Goal: Use online tool/utility: Utilize a website feature to perform a specific function

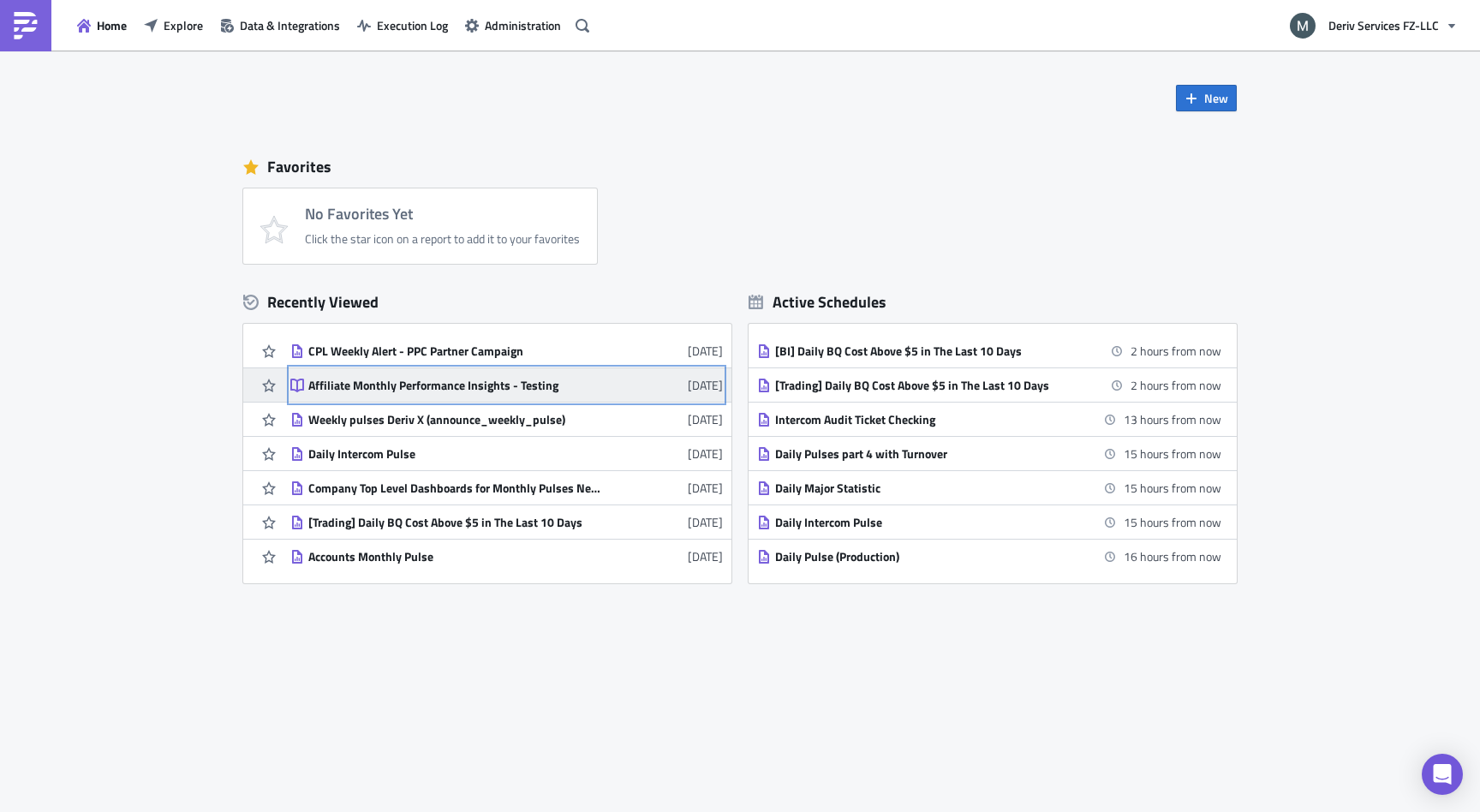
click at [503, 390] on div "Affiliate Monthly Performance Insights - Testing" at bounding box center [458, 386] width 300 height 16
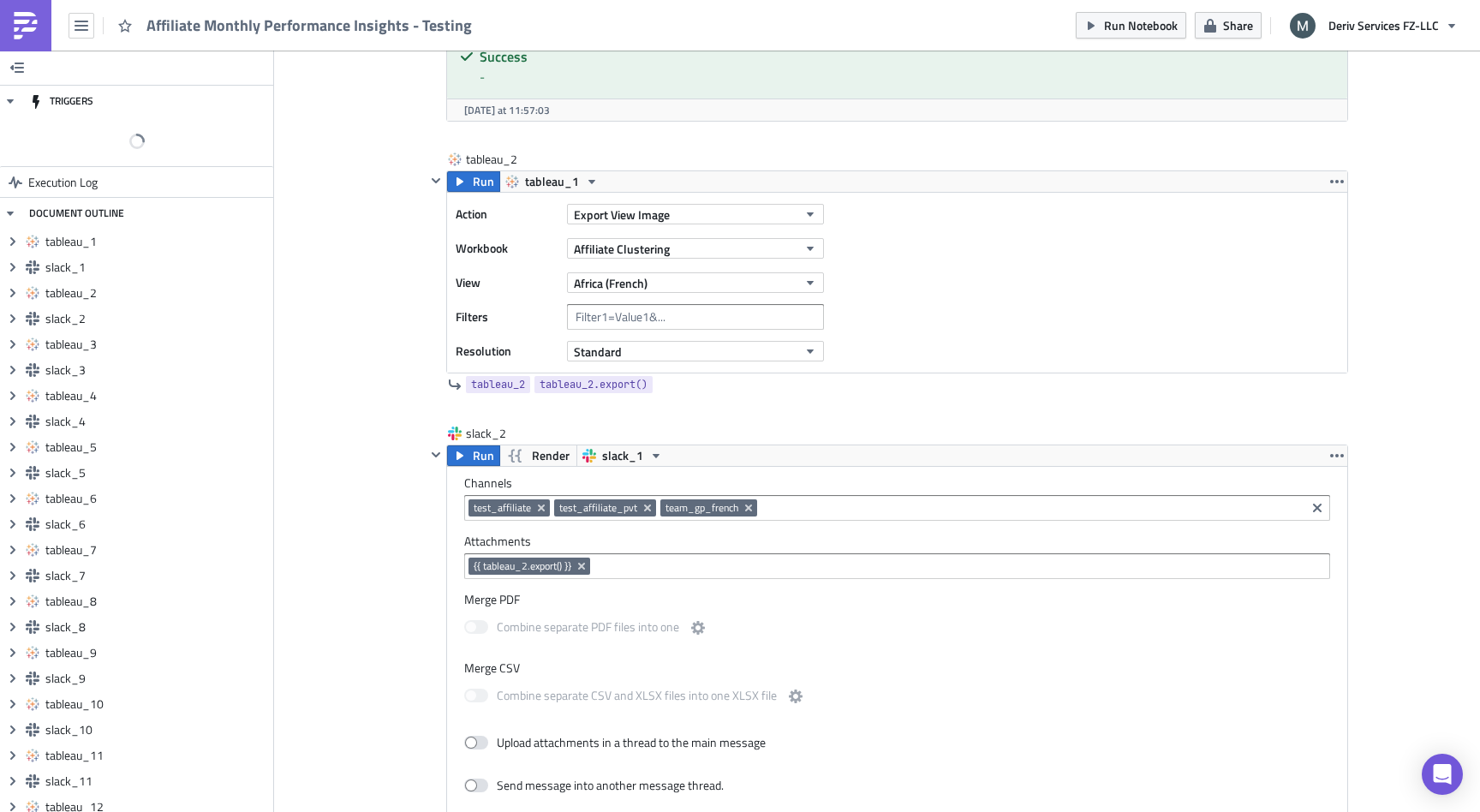
scroll to position [1128, 0]
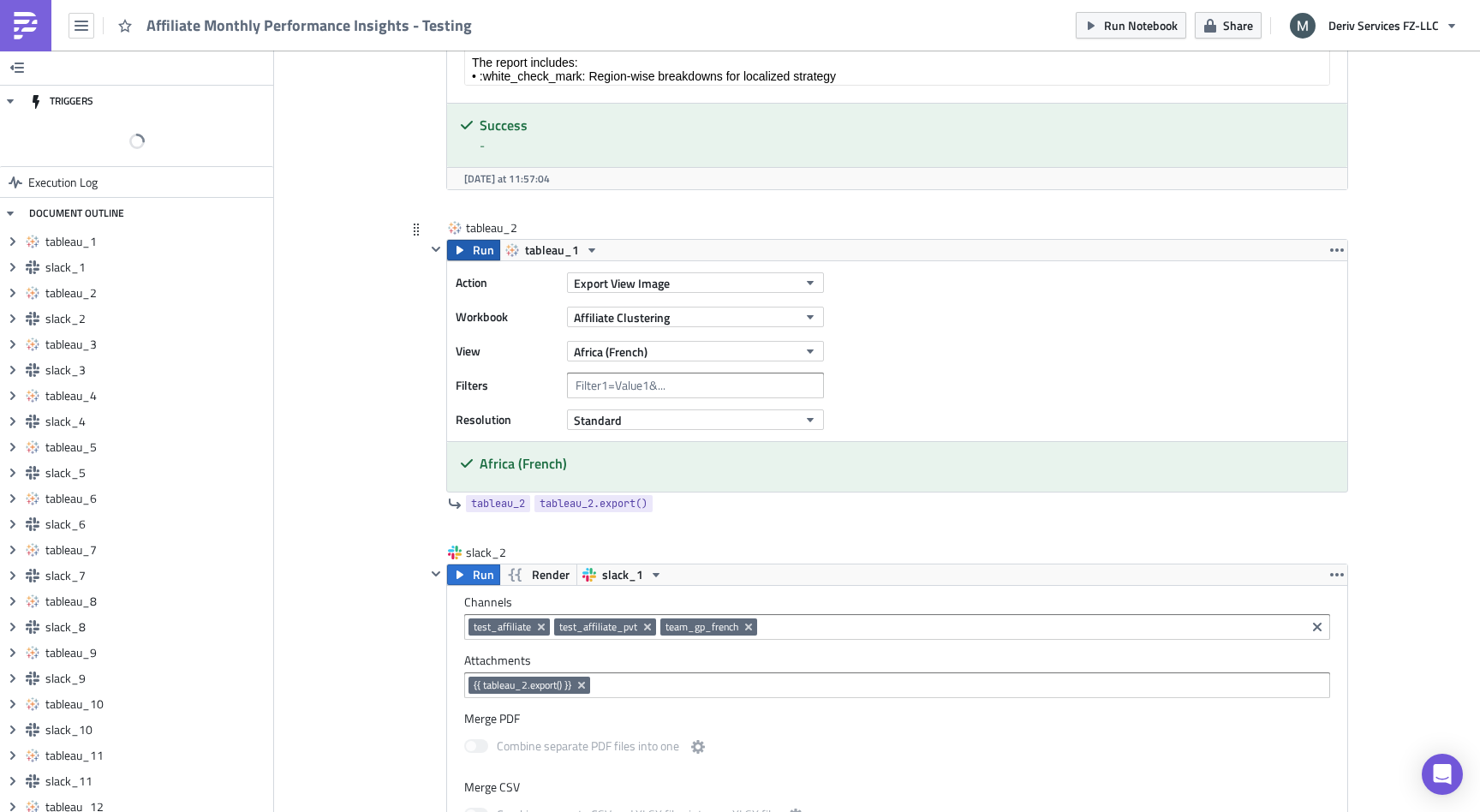
click at [479, 242] on span "Run" at bounding box center [484, 249] width 22 height 21
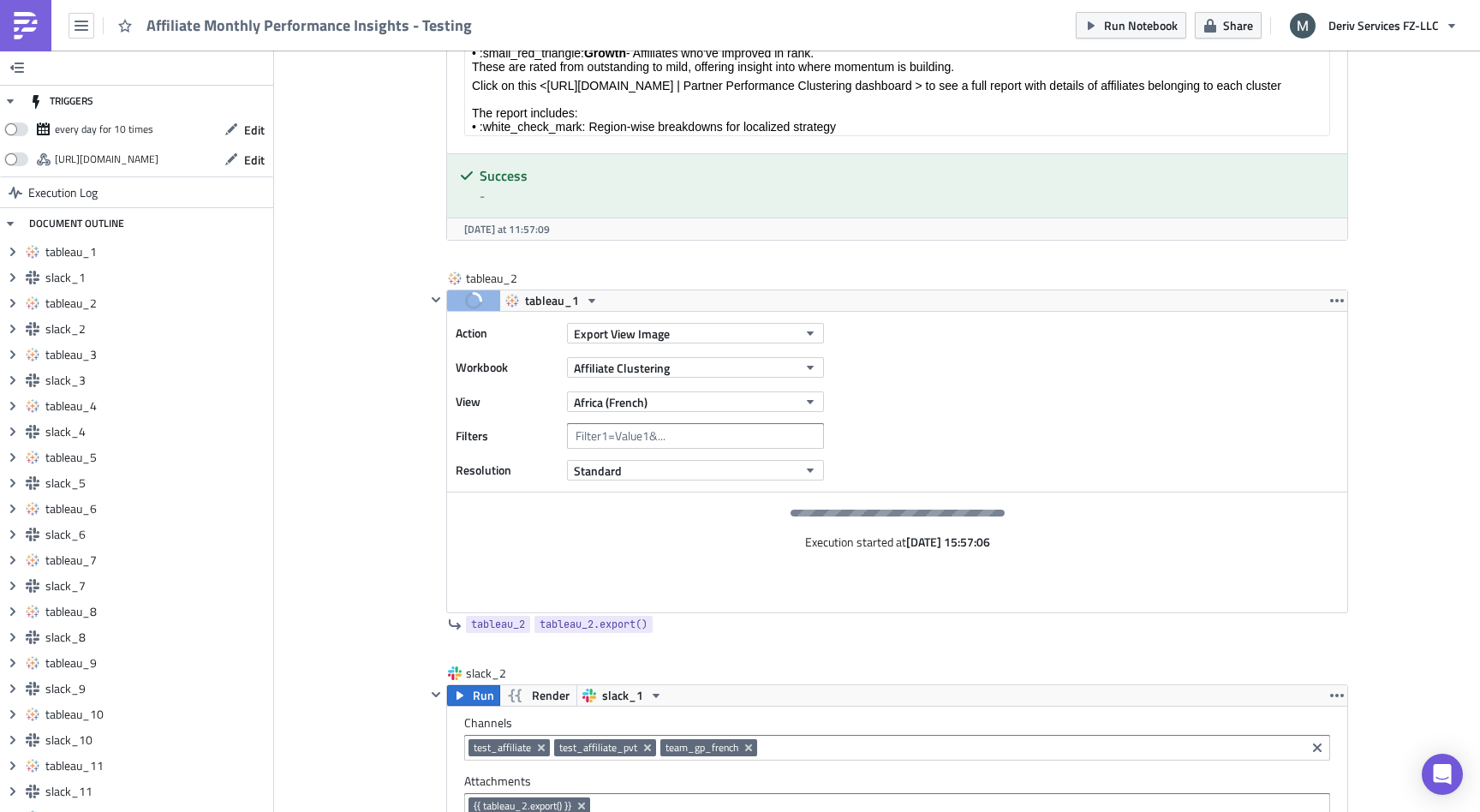
scroll to position [1127, 0]
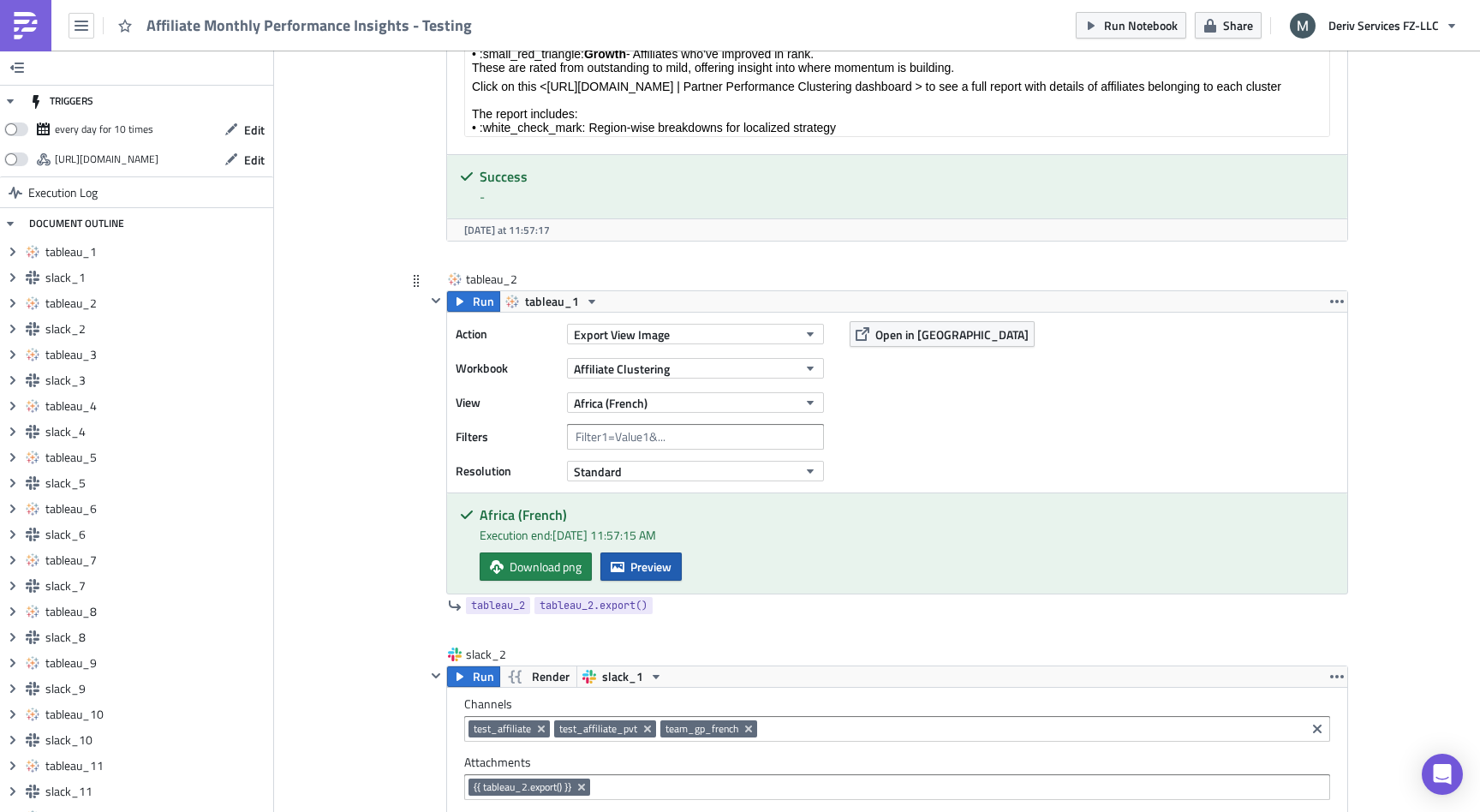
click at [644, 566] on span "Preview" at bounding box center [651, 567] width 42 height 18
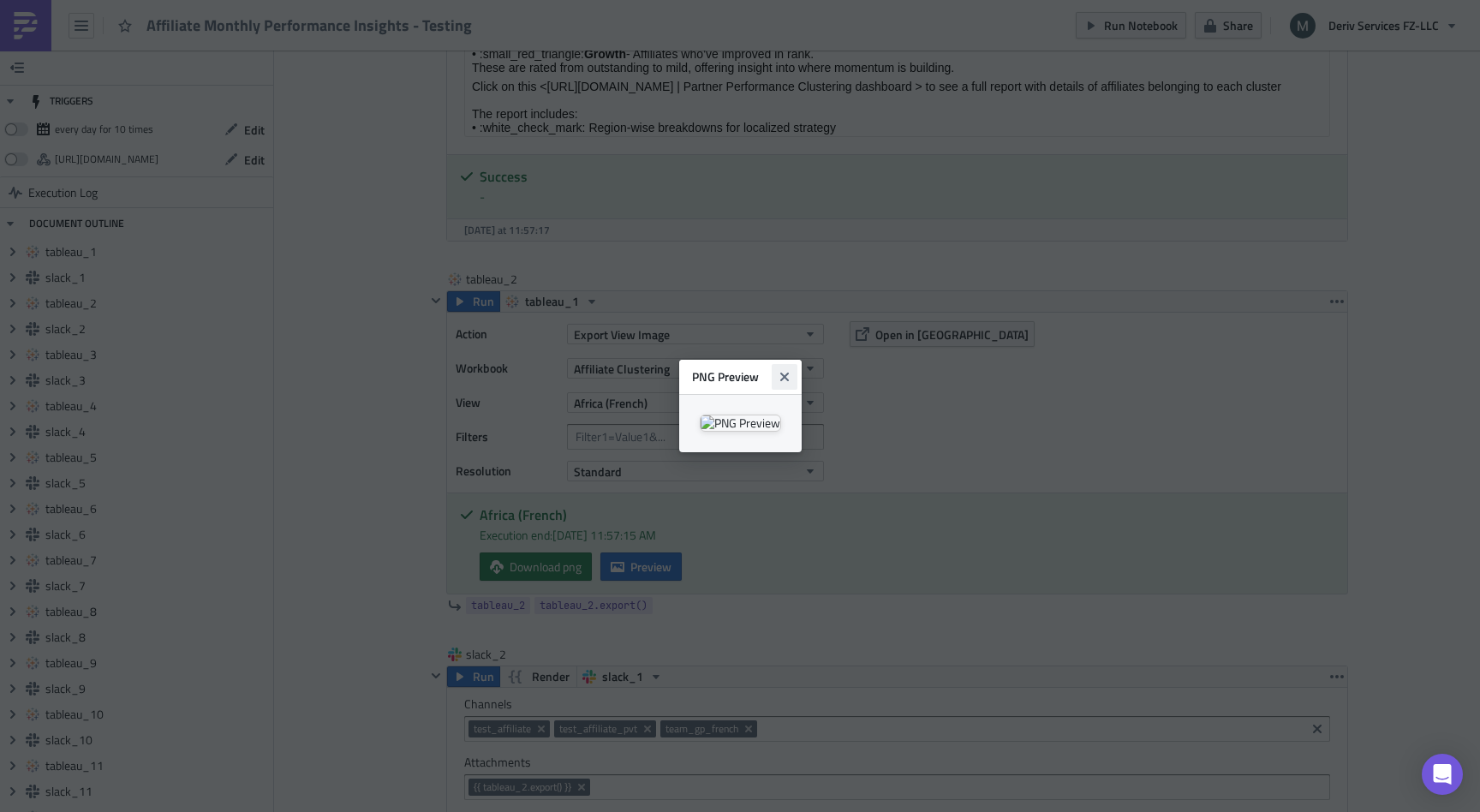
click at [791, 370] on icon "Close" at bounding box center [785, 377] width 14 height 14
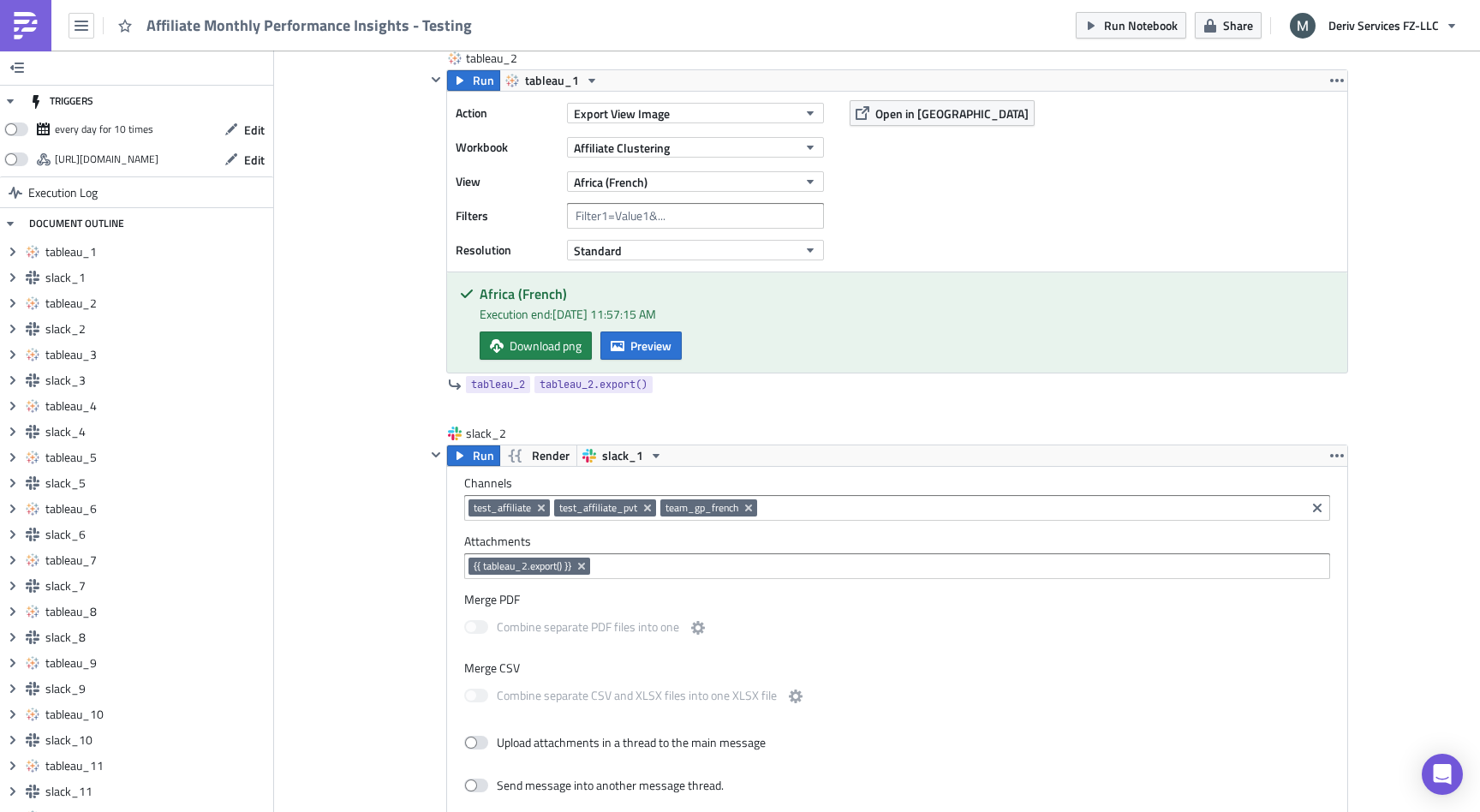
scroll to position [1382, 0]
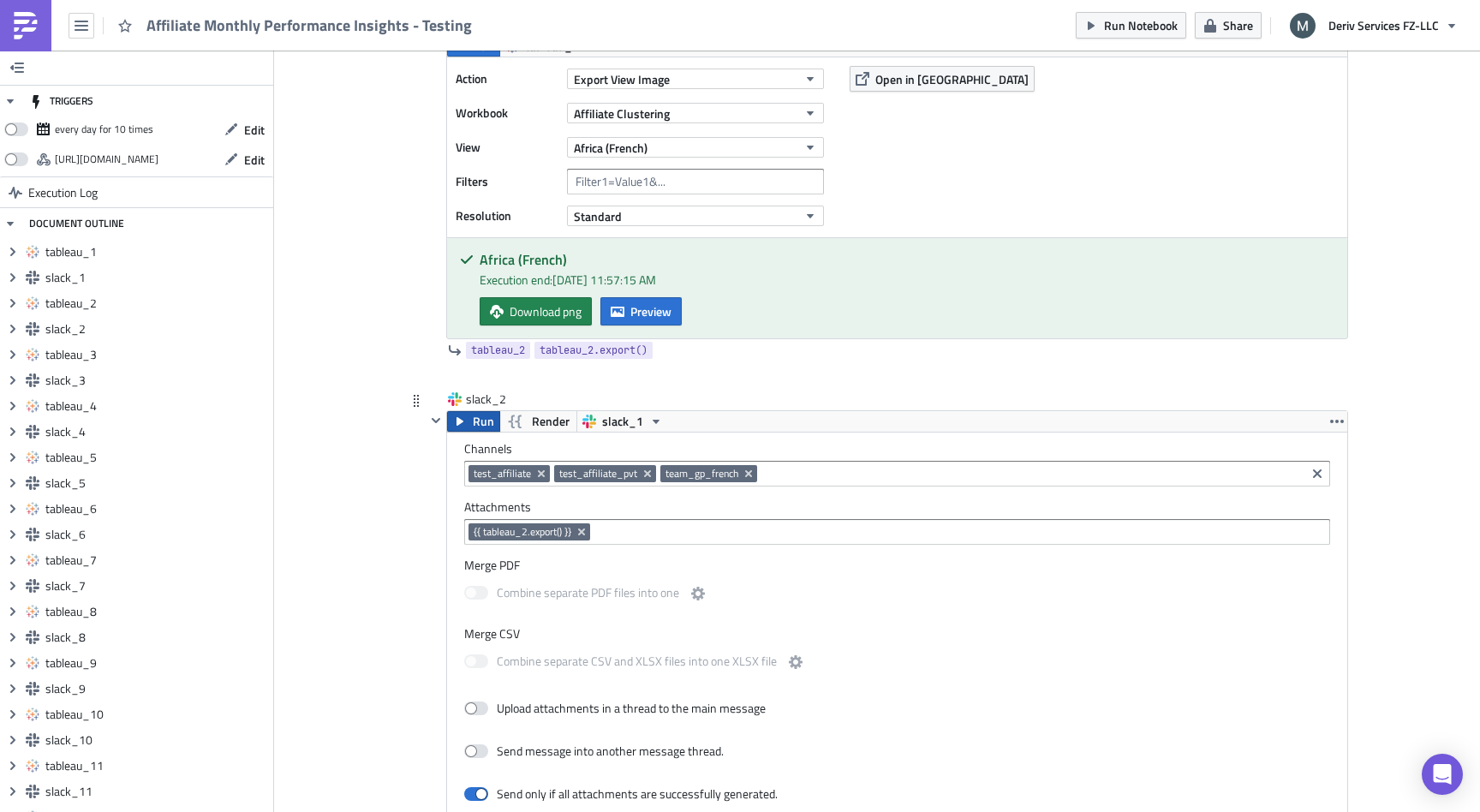
click at [474, 425] on span "Run" at bounding box center [484, 421] width 22 height 21
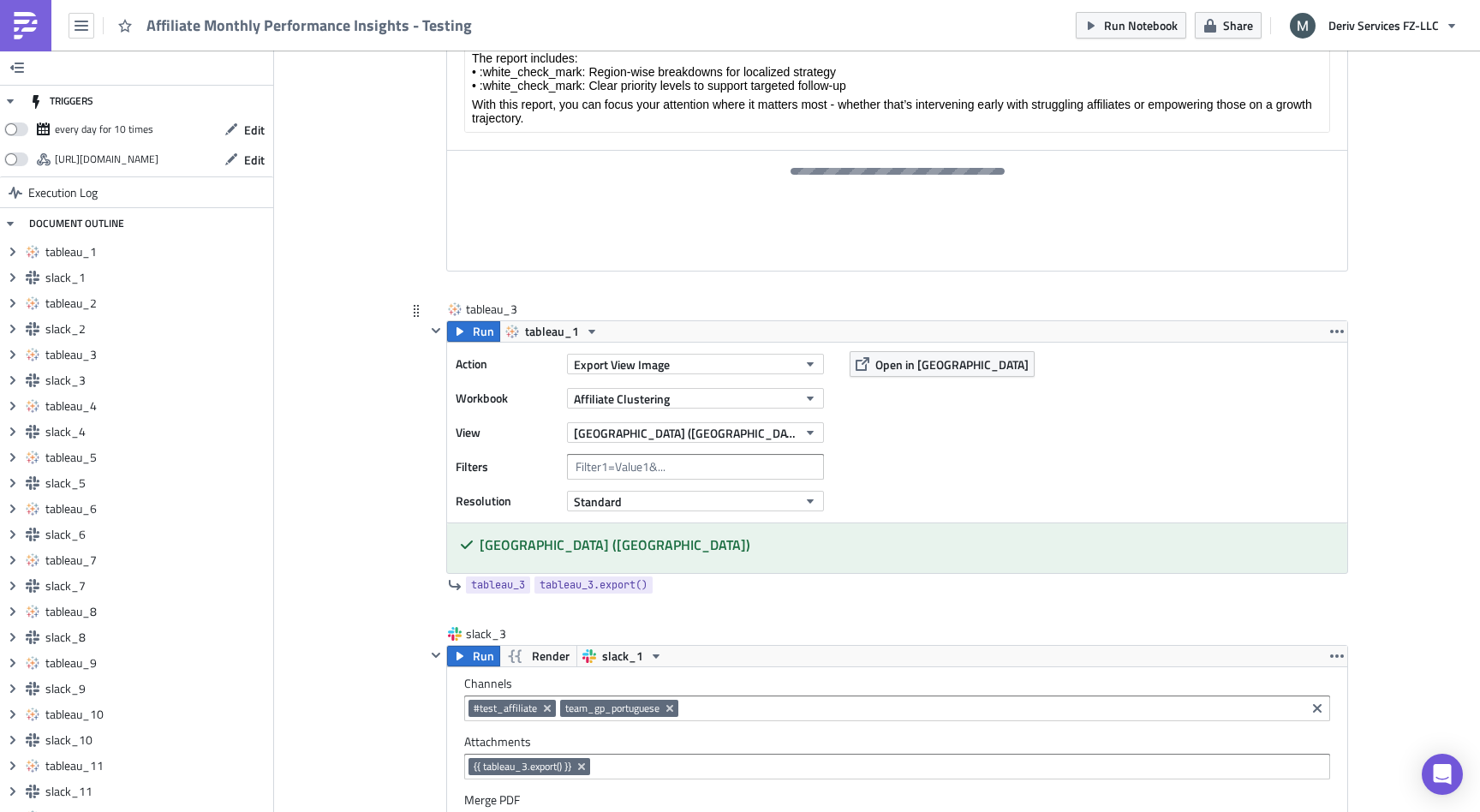
scroll to position [2390, 0]
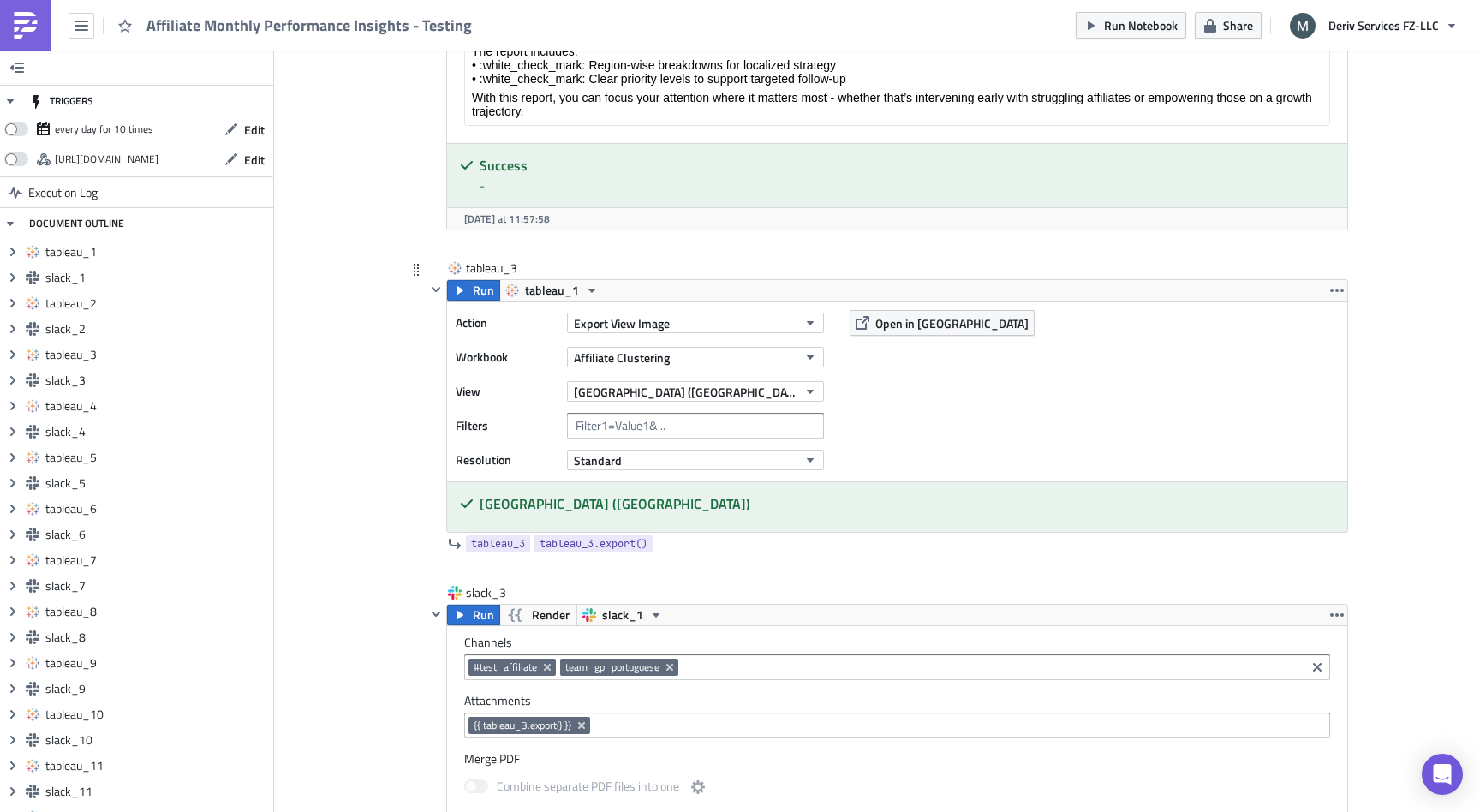
drag, startPoint x: 473, startPoint y: 325, endPoint x: 483, endPoint y: 323, distance: 10.2
click at [483, 323] on div "Run tableau_1 Action Export View Image Workbook Affiliate Clustering View [GEOG…" at bounding box center [897, 406] width 902 height 253
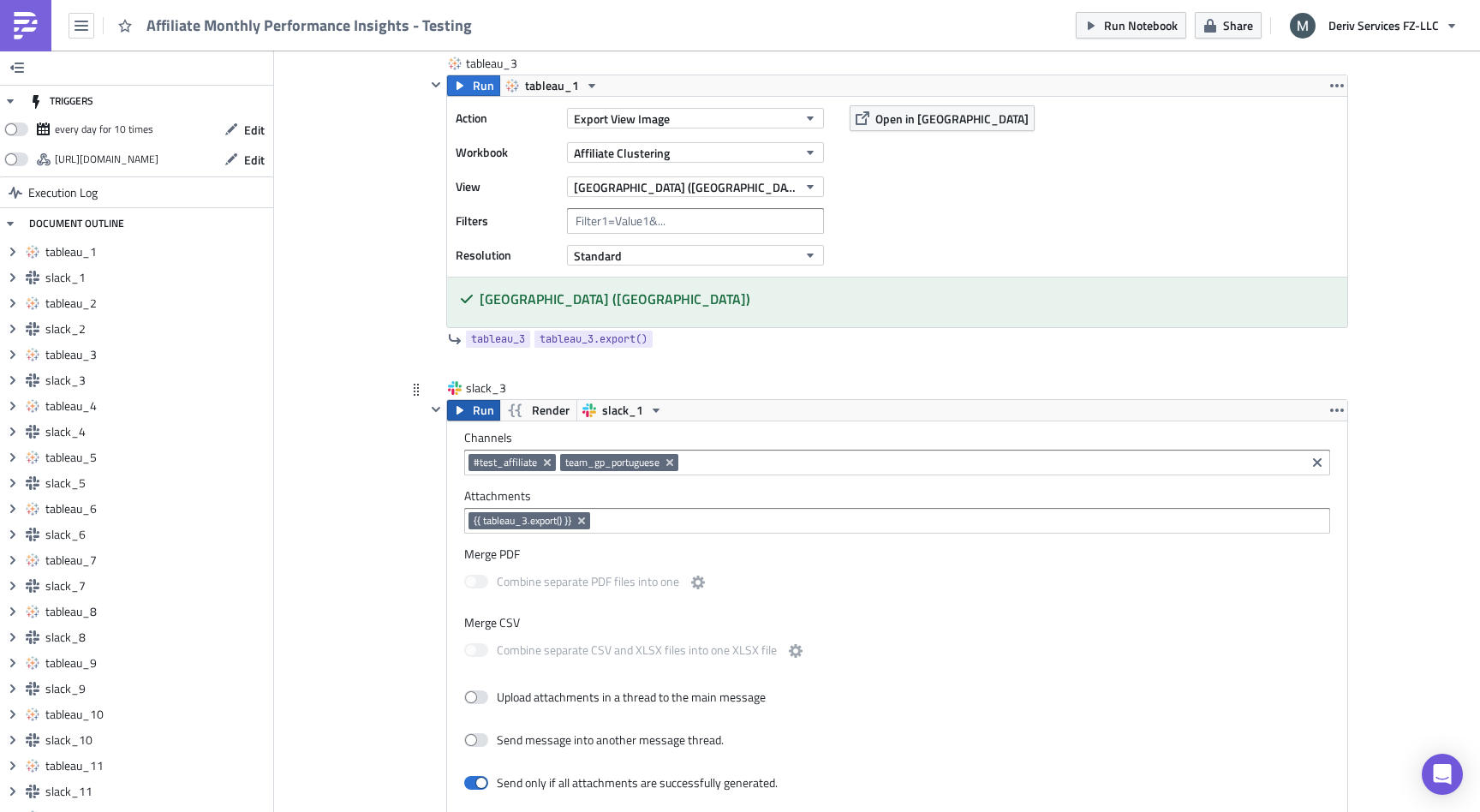
scroll to position [2598, 0]
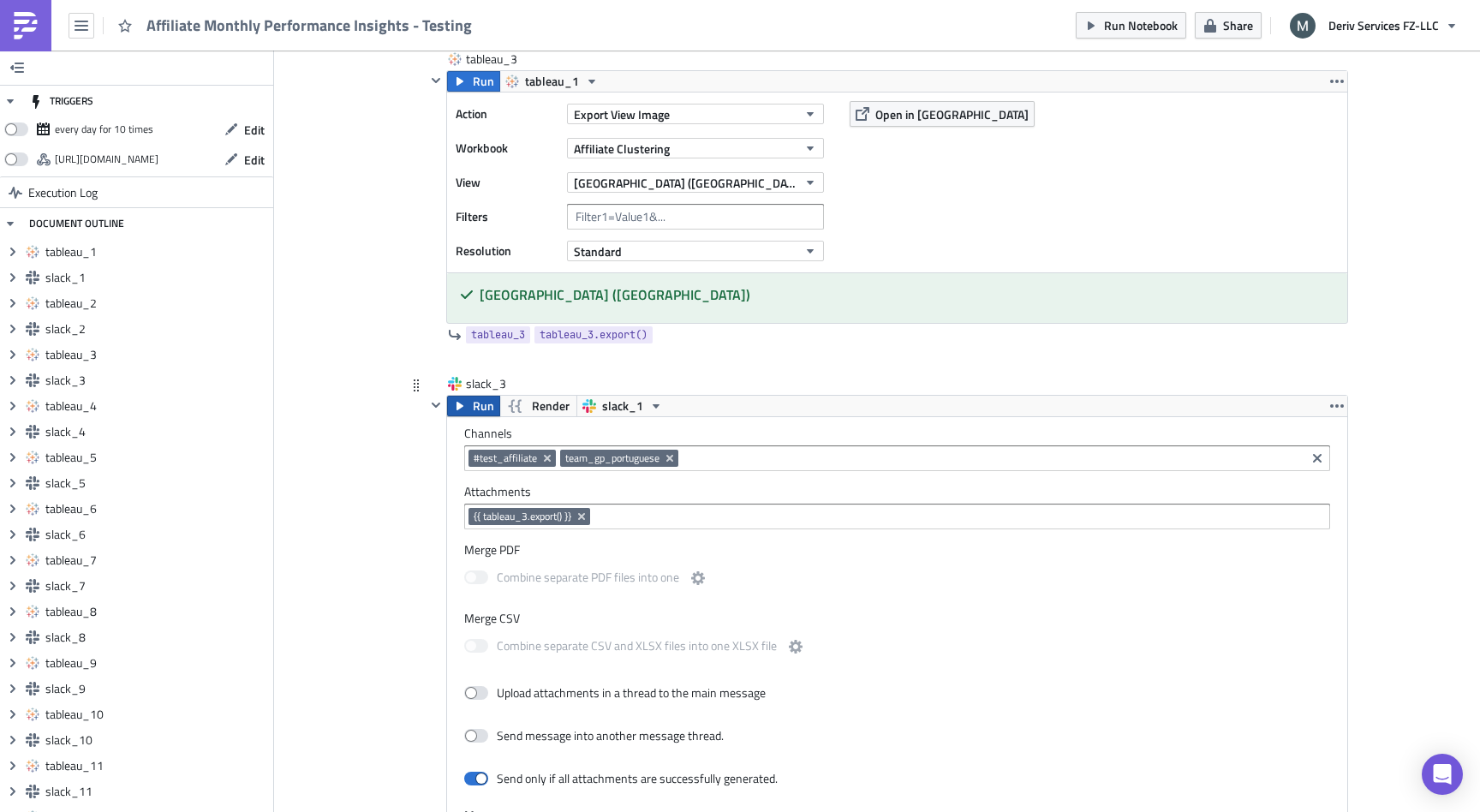
click at [472, 406] on button "Run" at bounding box center [474, 406] width 53 height 21
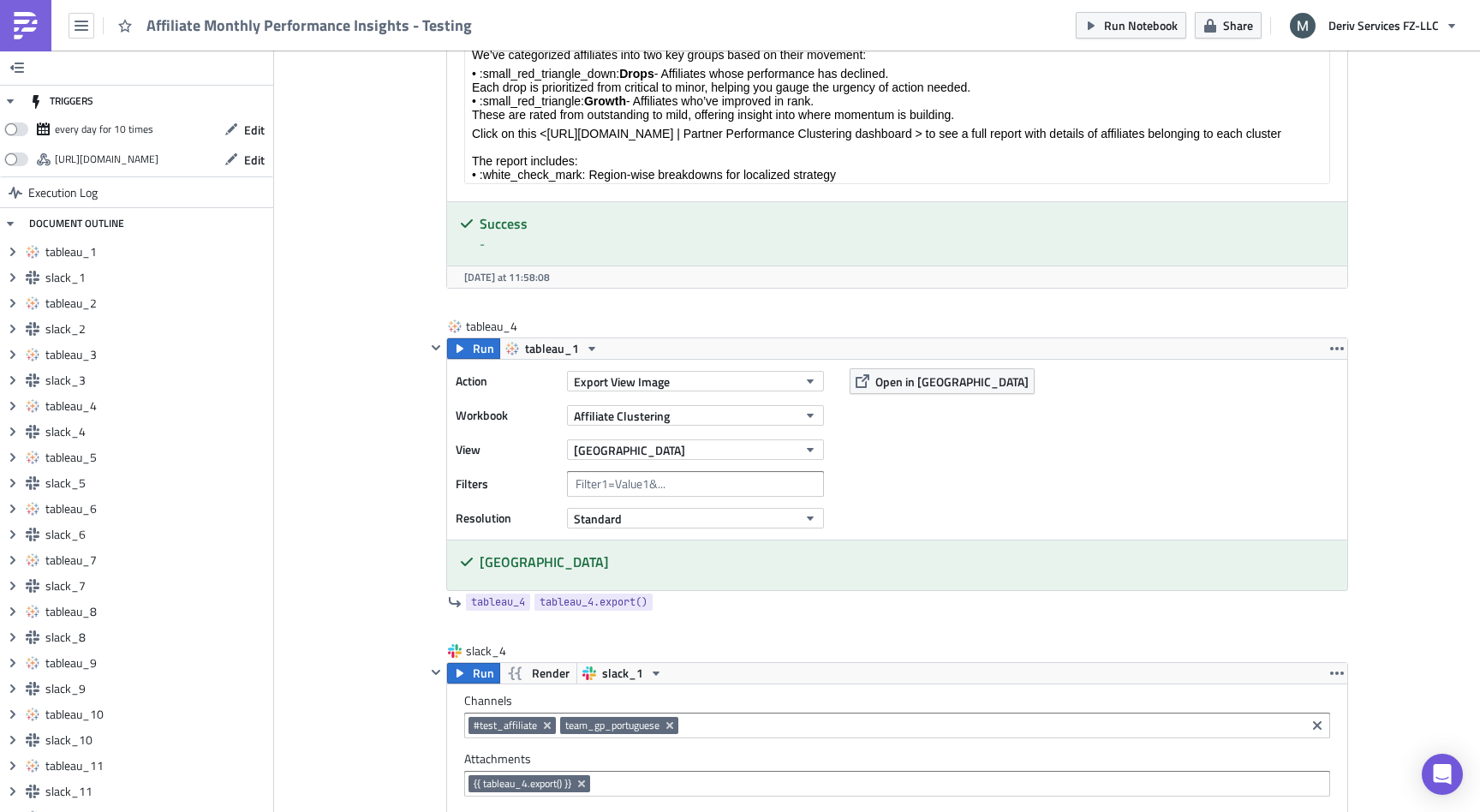
scroll to position [3608, 0]
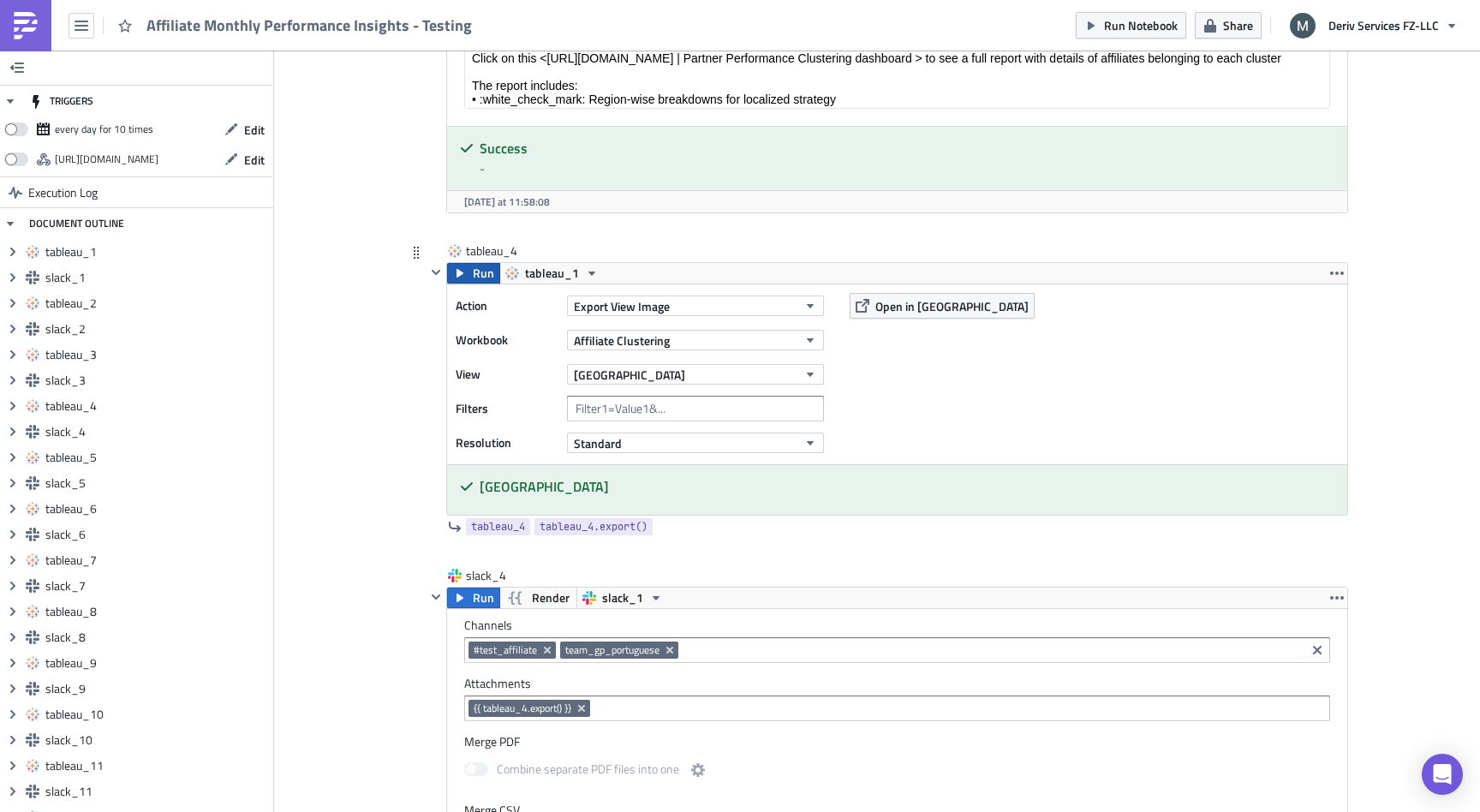
click at [485, 271] on span "Run" at bounding box center [484, 273] width 22 height 21
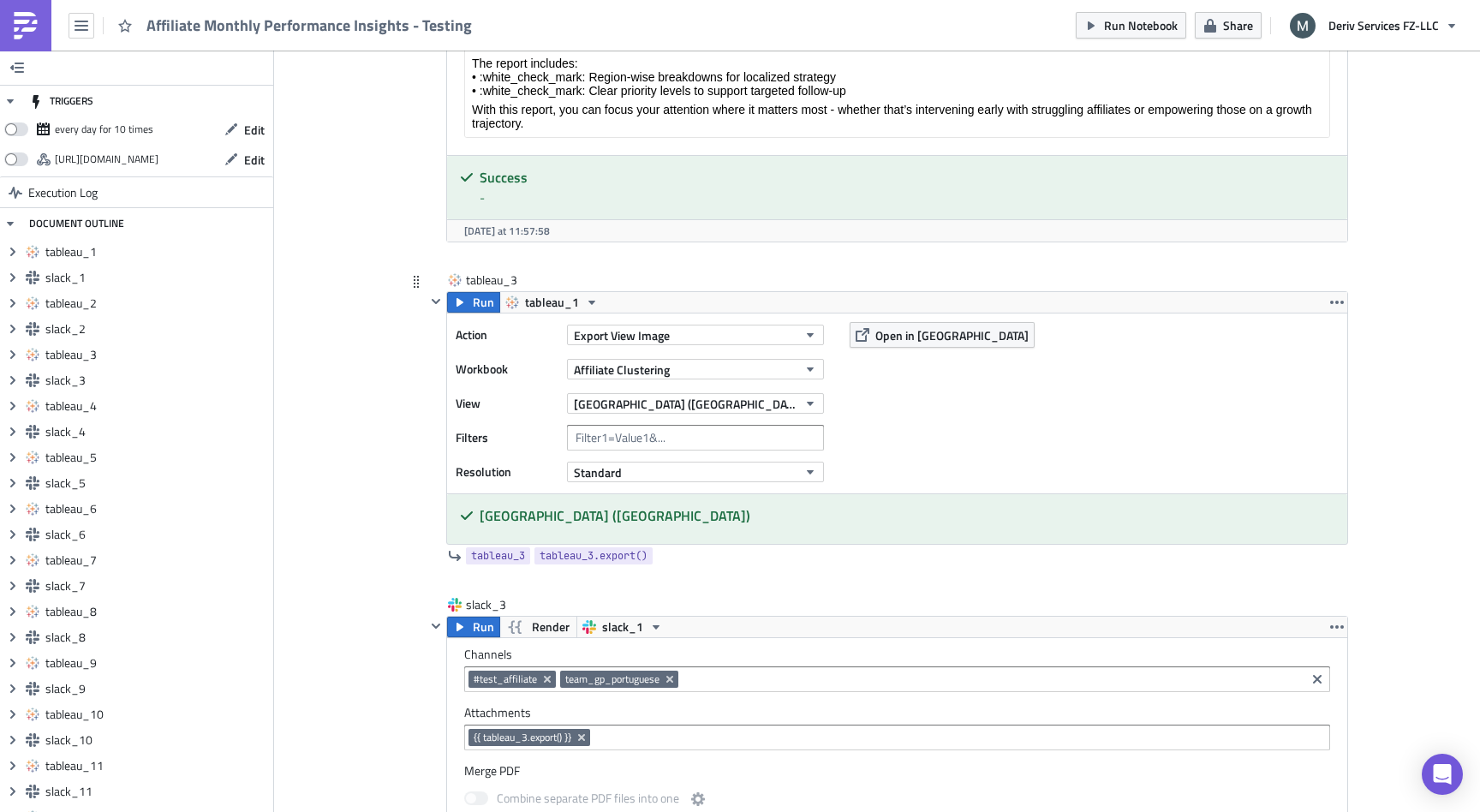
scroll to position [2284, 0]
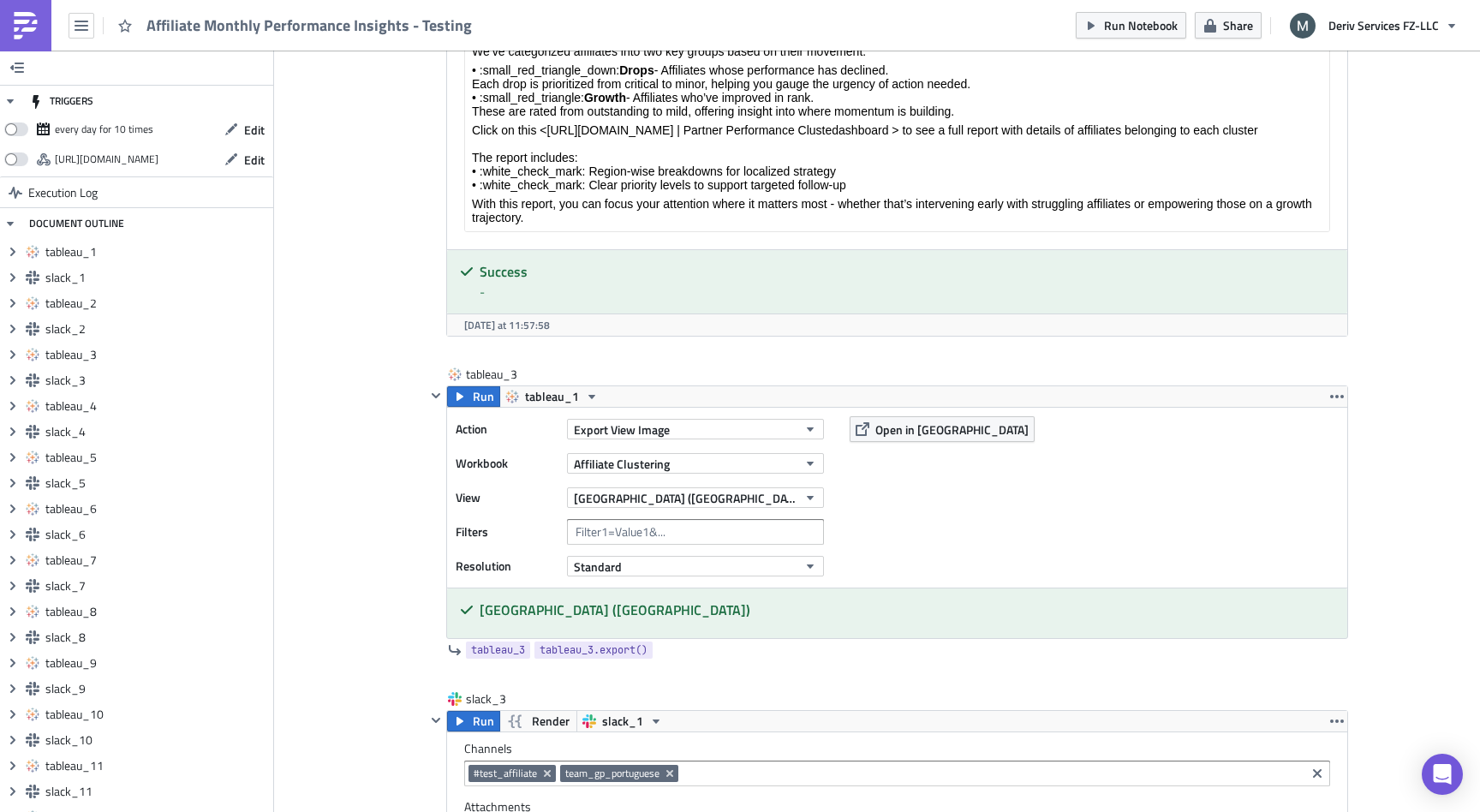
drag, startPoint x: 483, startPoint y: 393, endPoint x: 356, endPoint y: 458, distance: 142.7
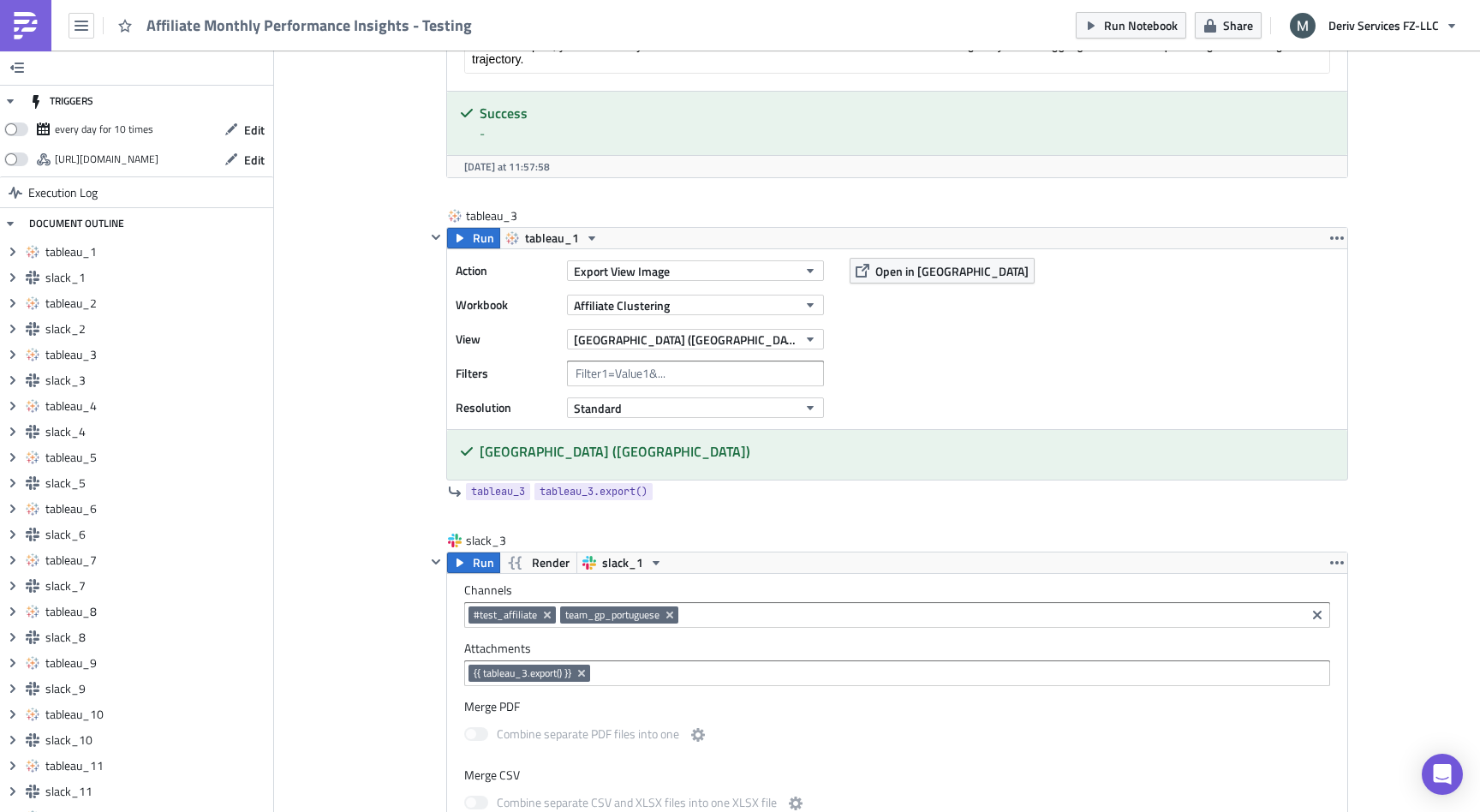
scroll to position [2452, 0]
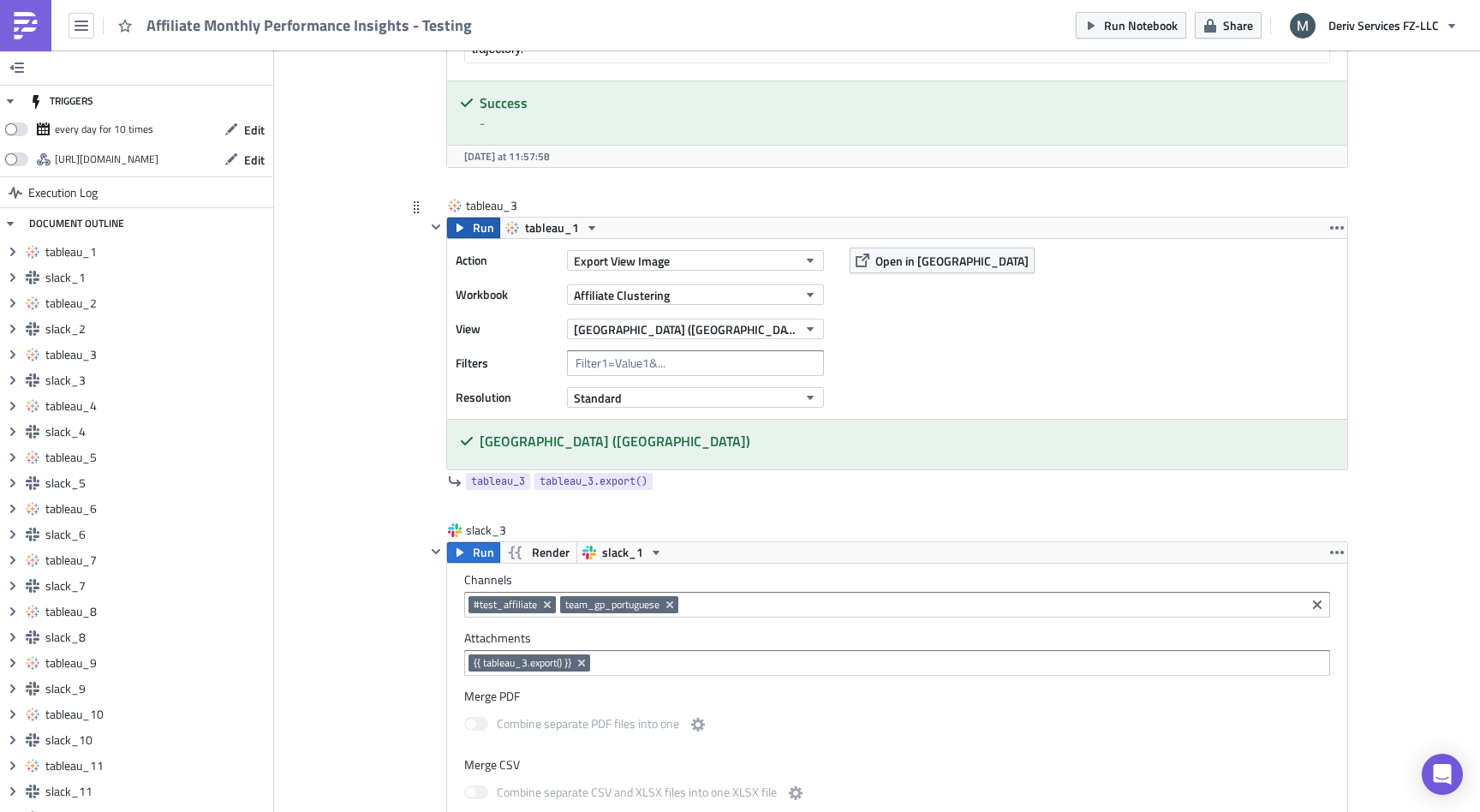
click at [463, 226] on icon "button" at bounding box center [460, 227] width 14 height 14
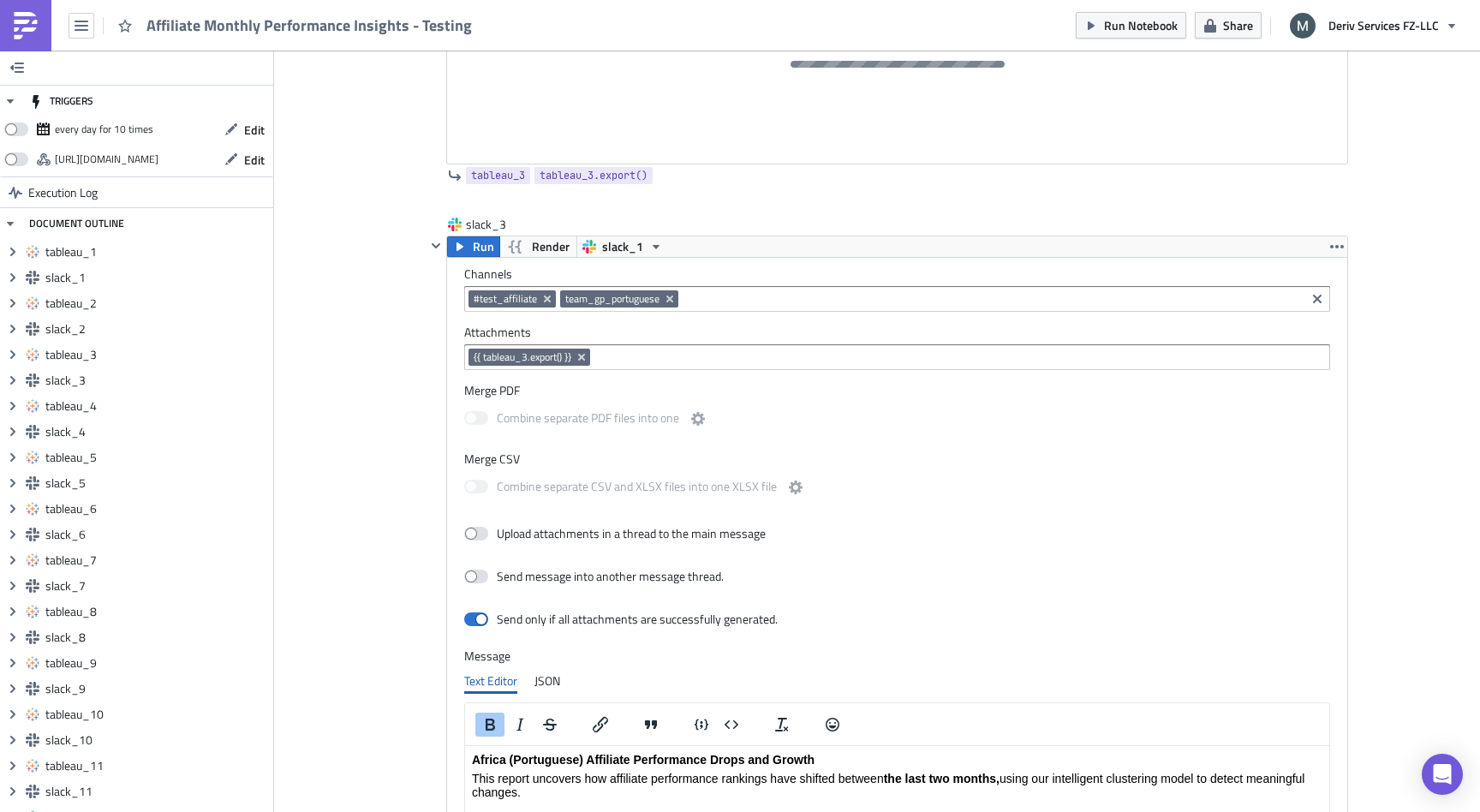
scroll to position [2807, 0]
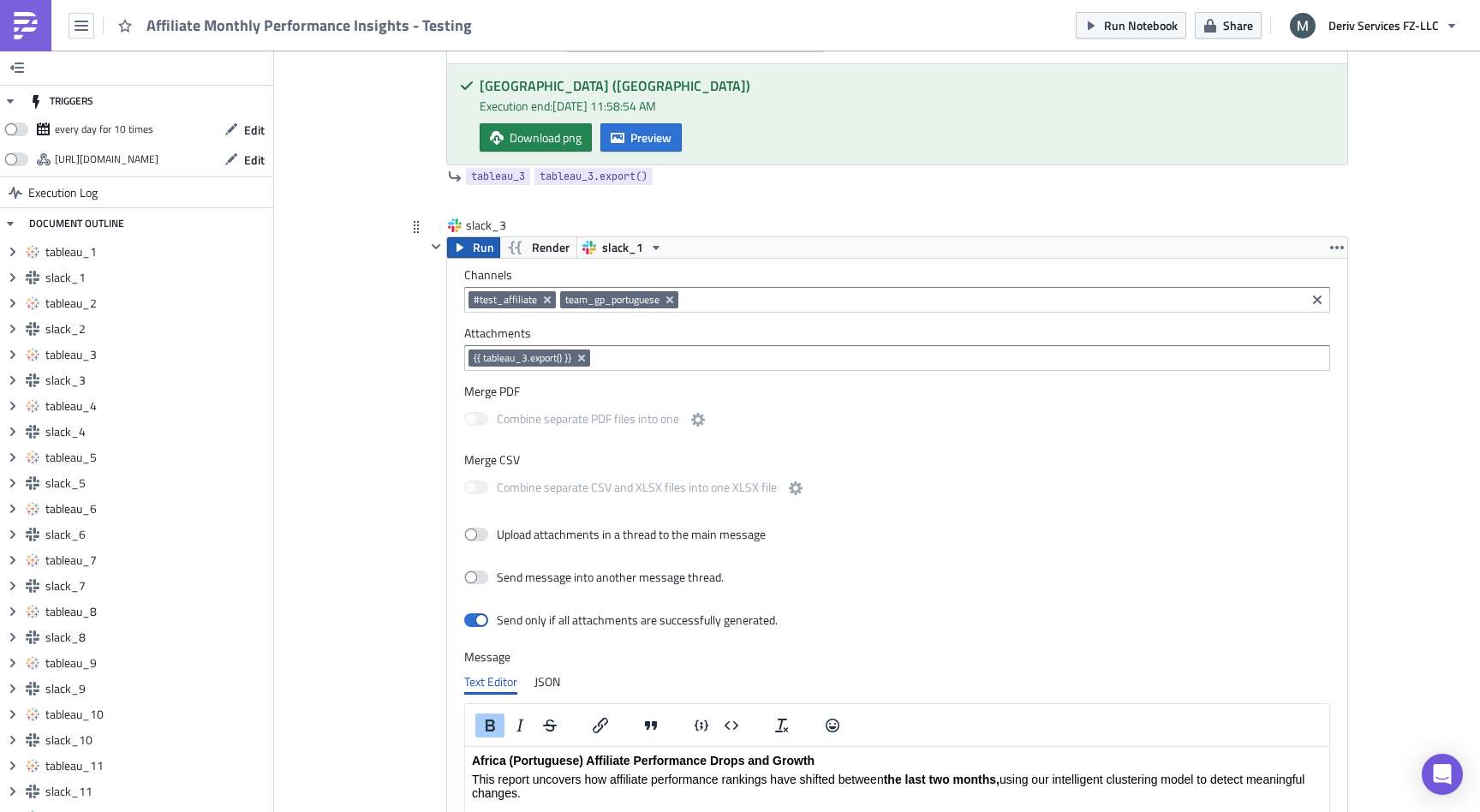
click at [468, 245] on button "Run" at bounding box center [474, 247] width 53 height 21
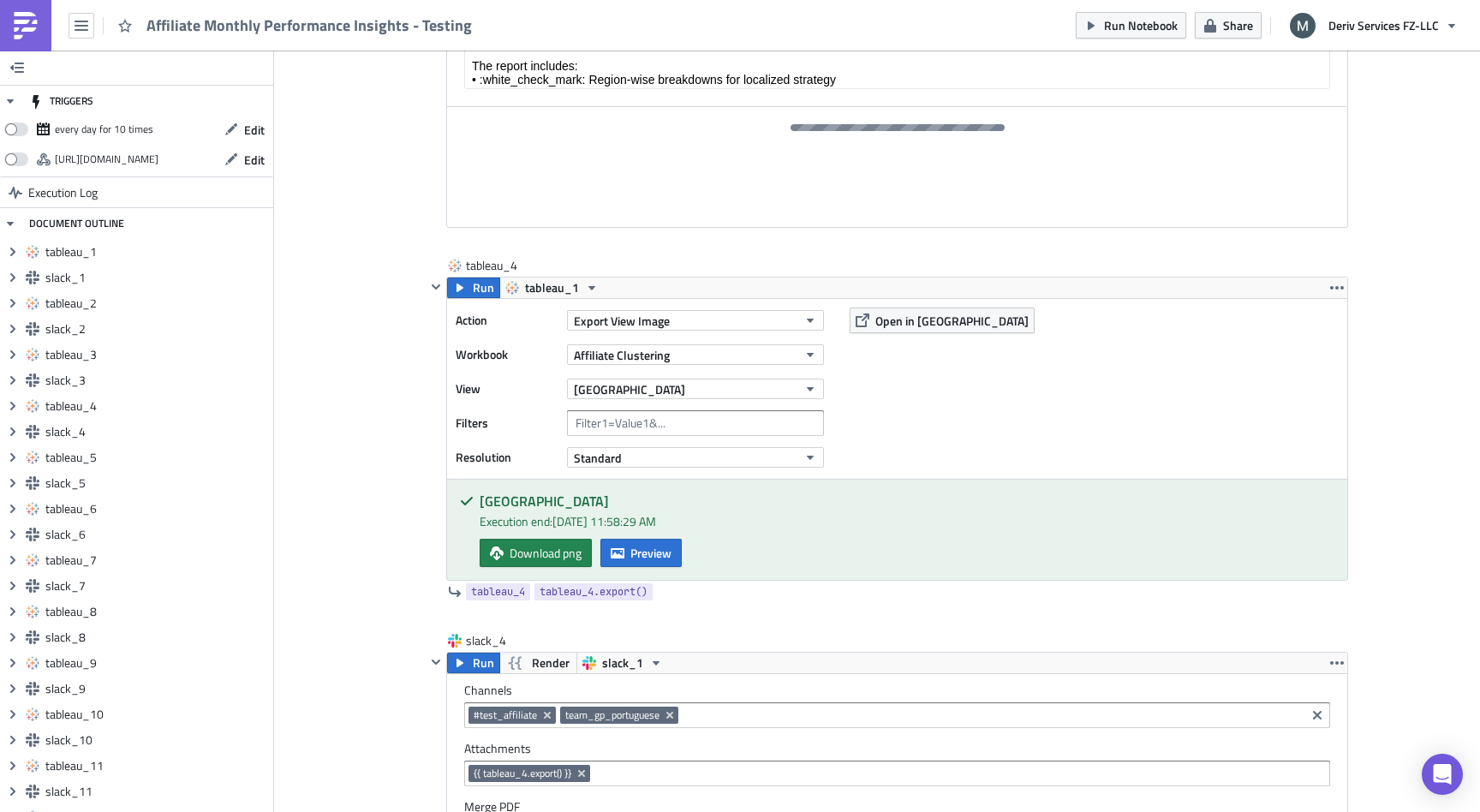
scroll to position [3691, 0]
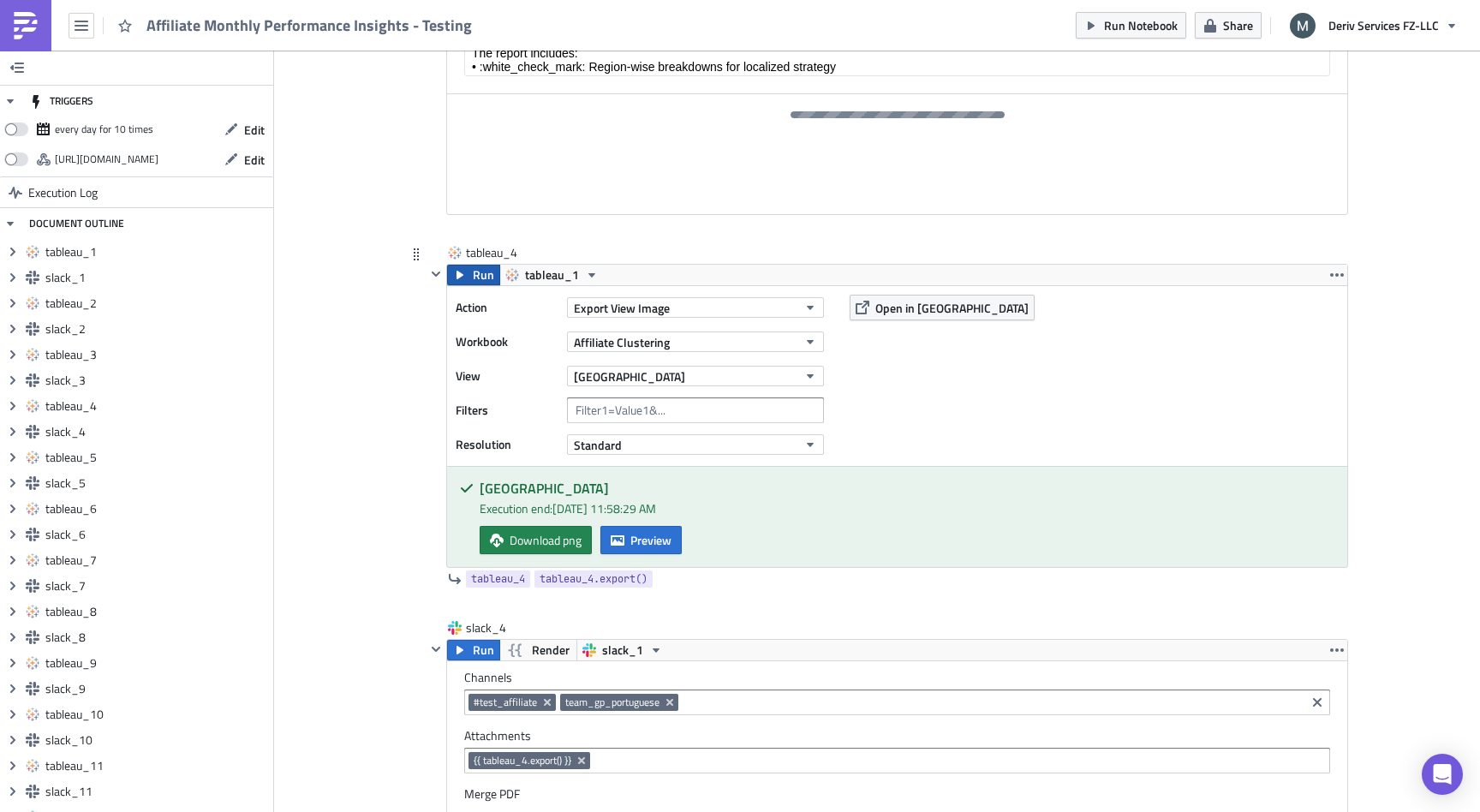
click at [465, 276] on icon "button" at bounding box center [460, 275] width 14 height 14
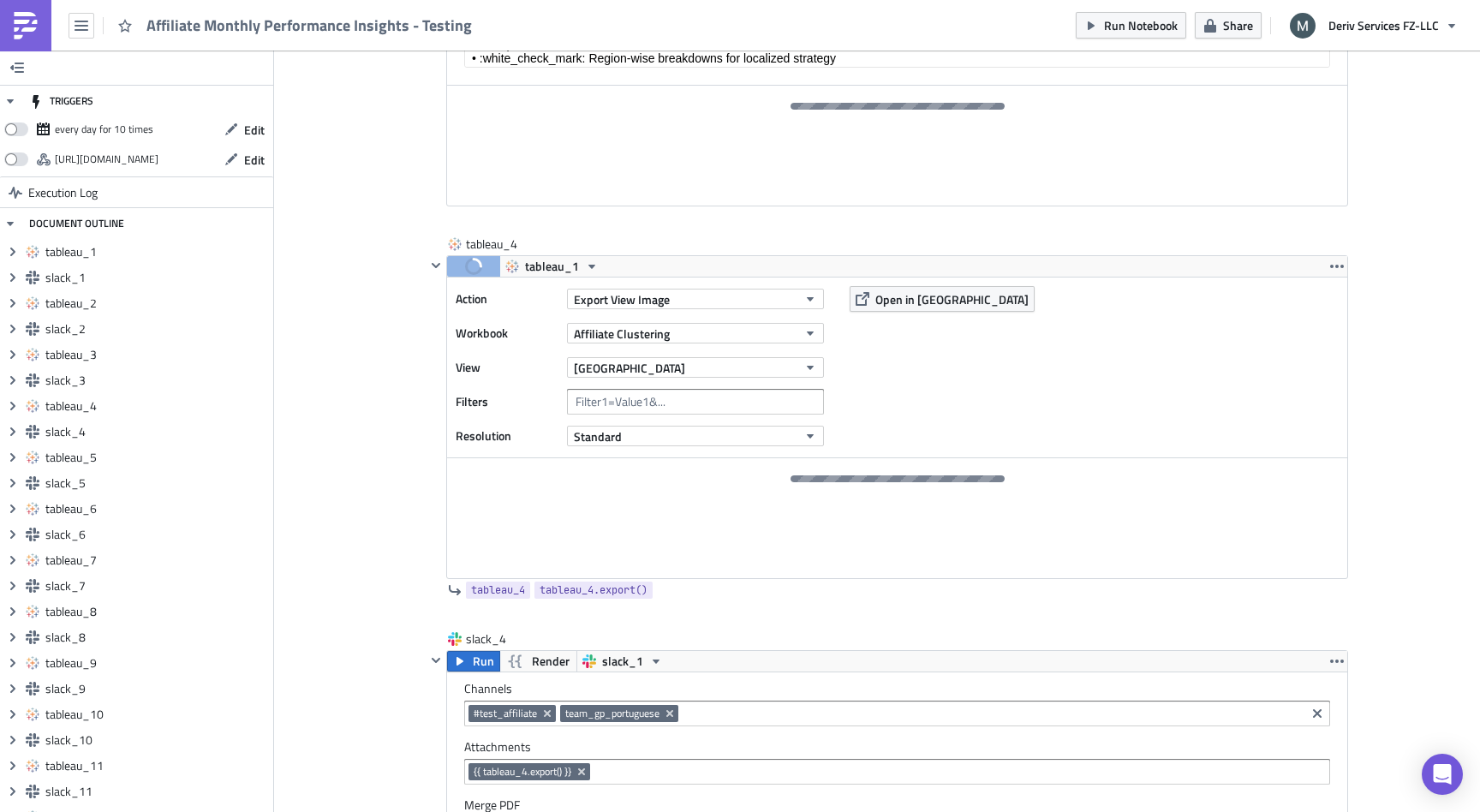
scroll to position [3675, 0]
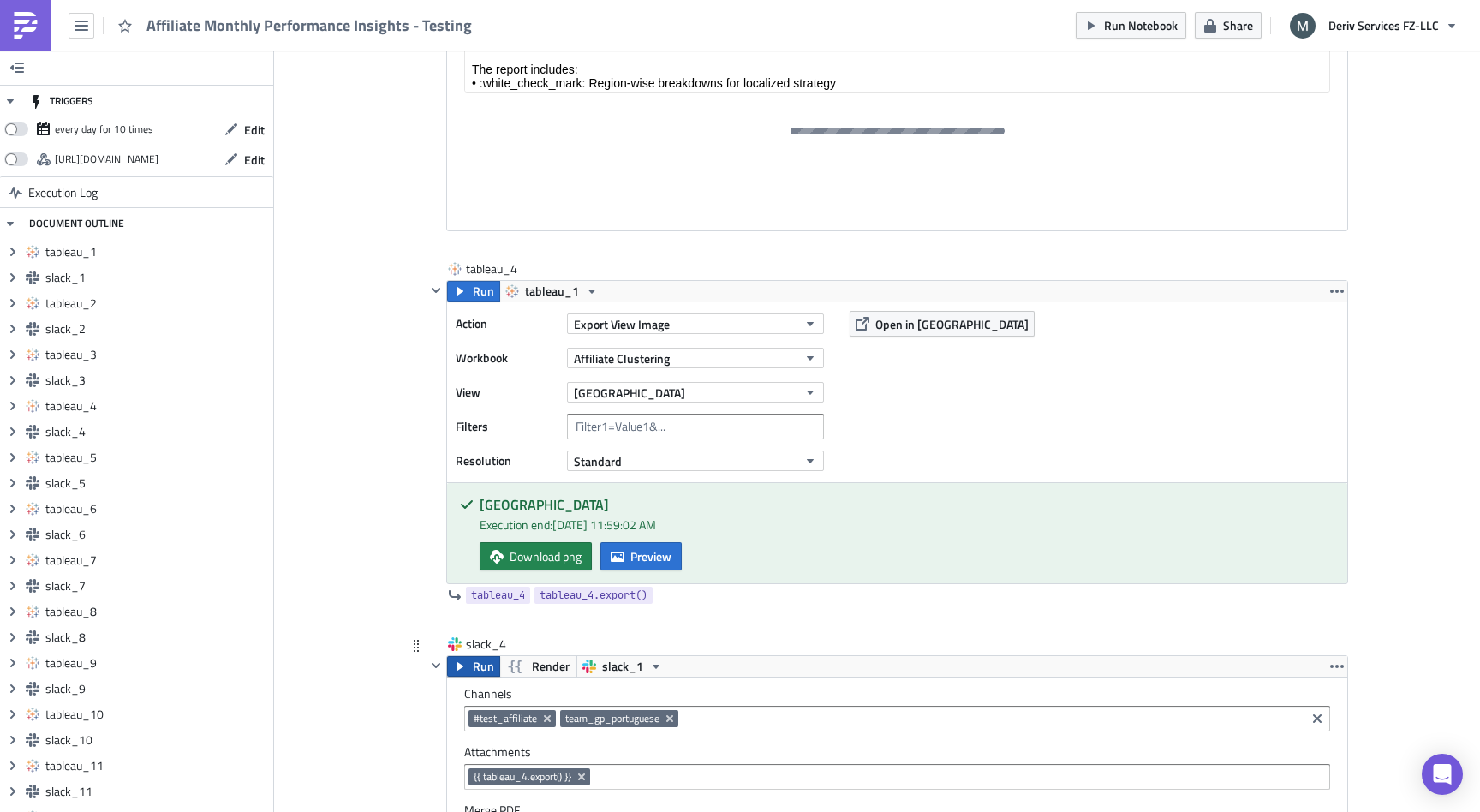
click at [464, 667] on icon "button" at bounding box center [460, 667] width 14 height 14
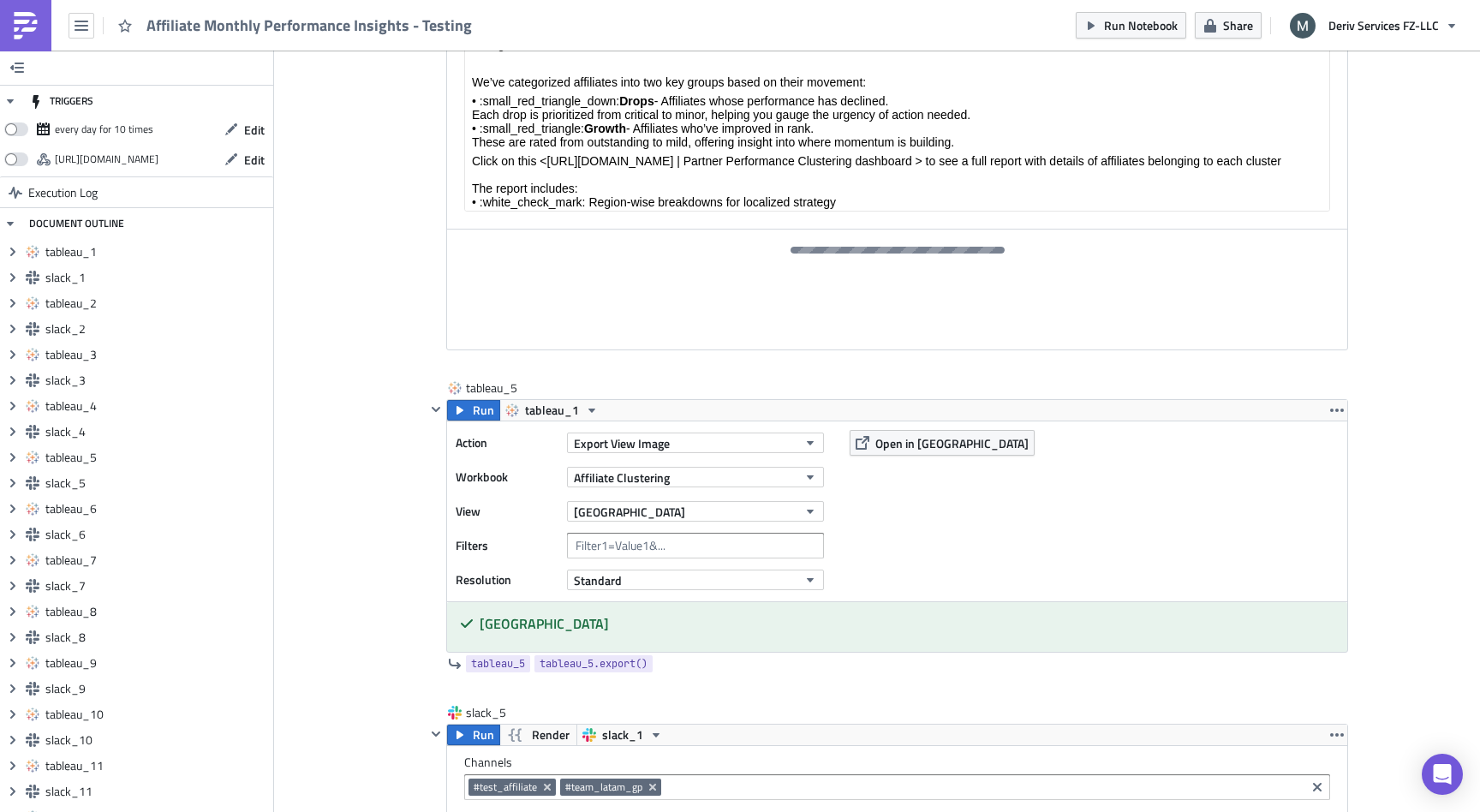
scroll to position [4819, 0]
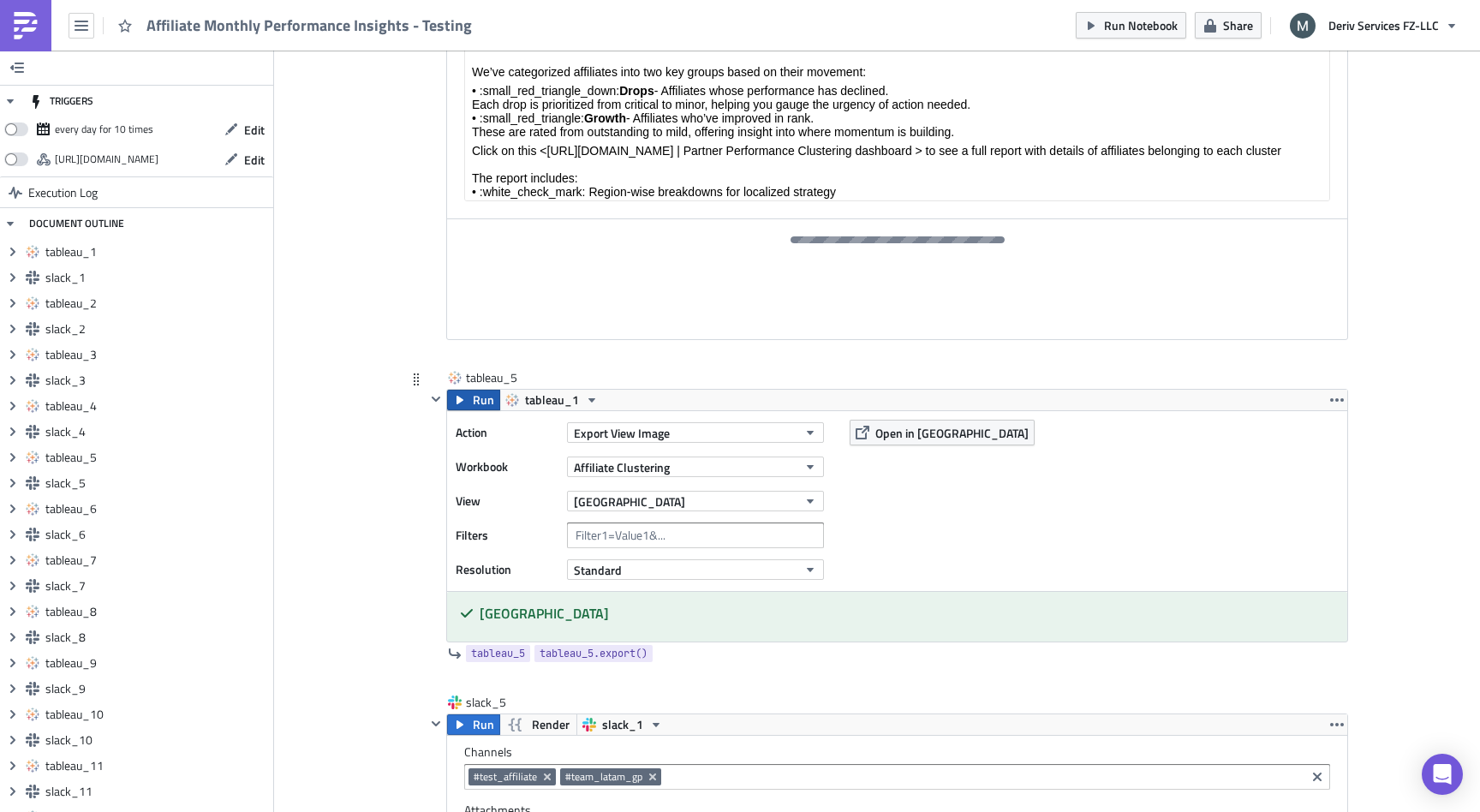
click at [477, 405] on span "Run" at bounding box center [484, 400] width 22 height 21
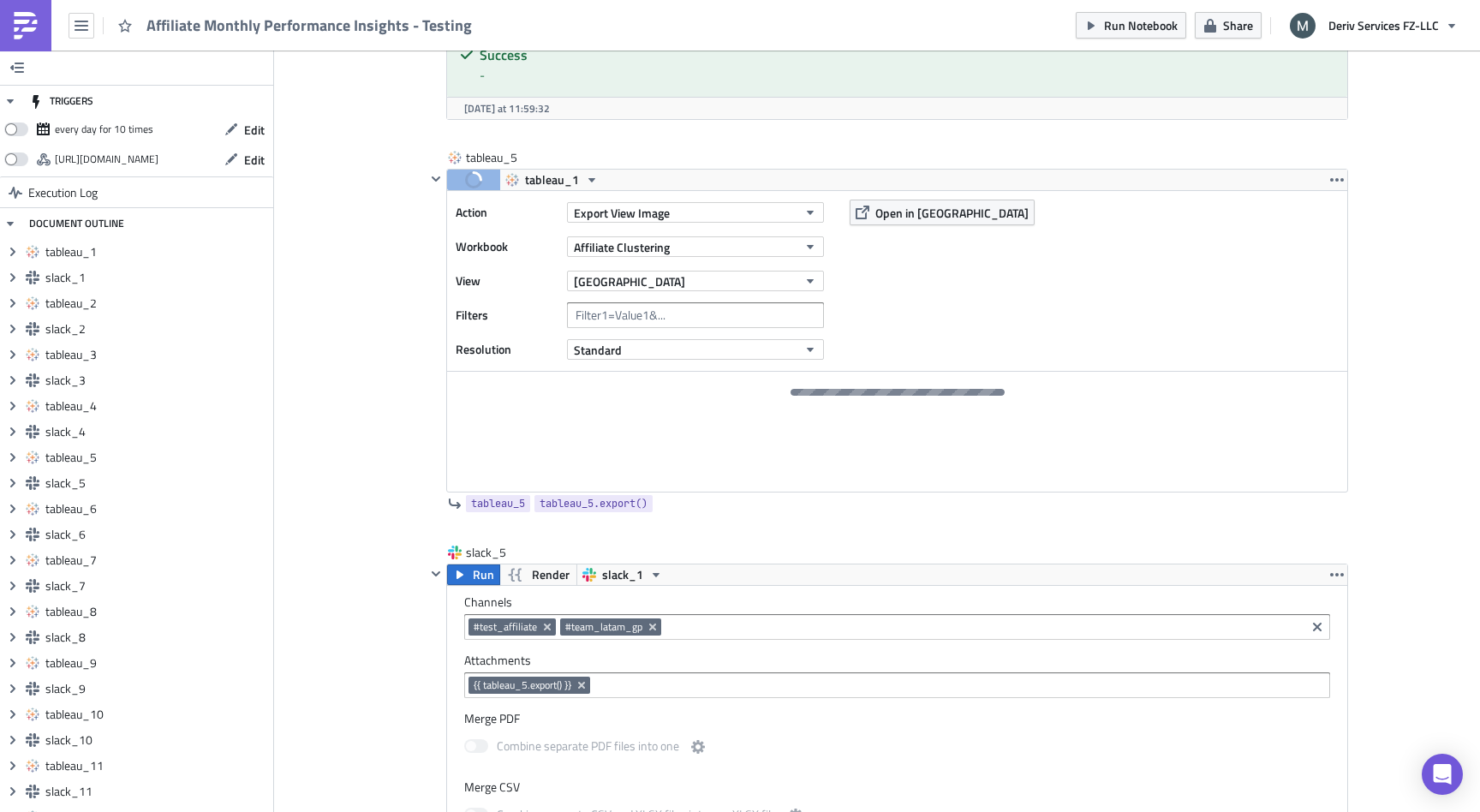
scroll to position [5005, 0]
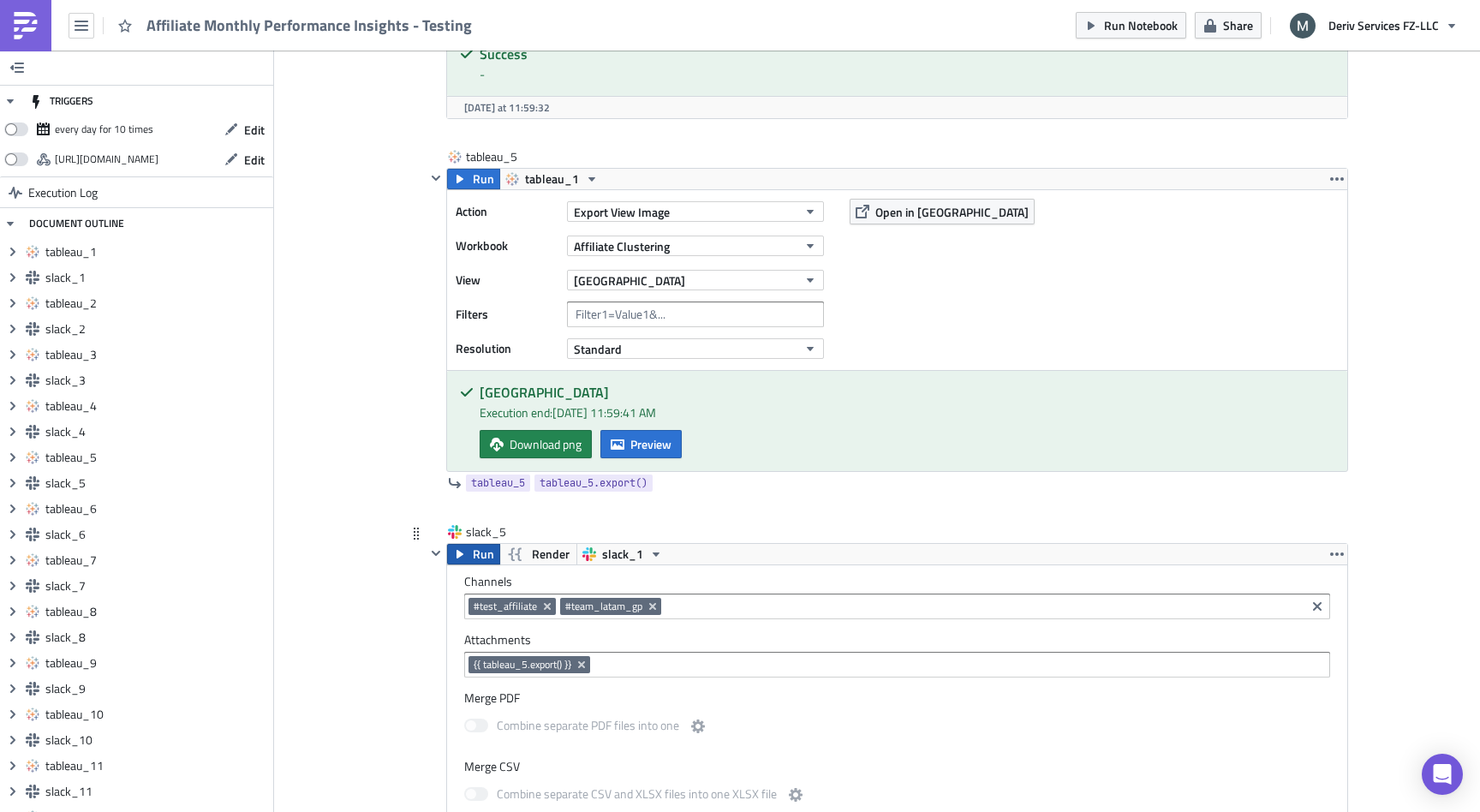
click at [470, 559] on button "Run" at bounding box center [474, 554] width 53 height 21
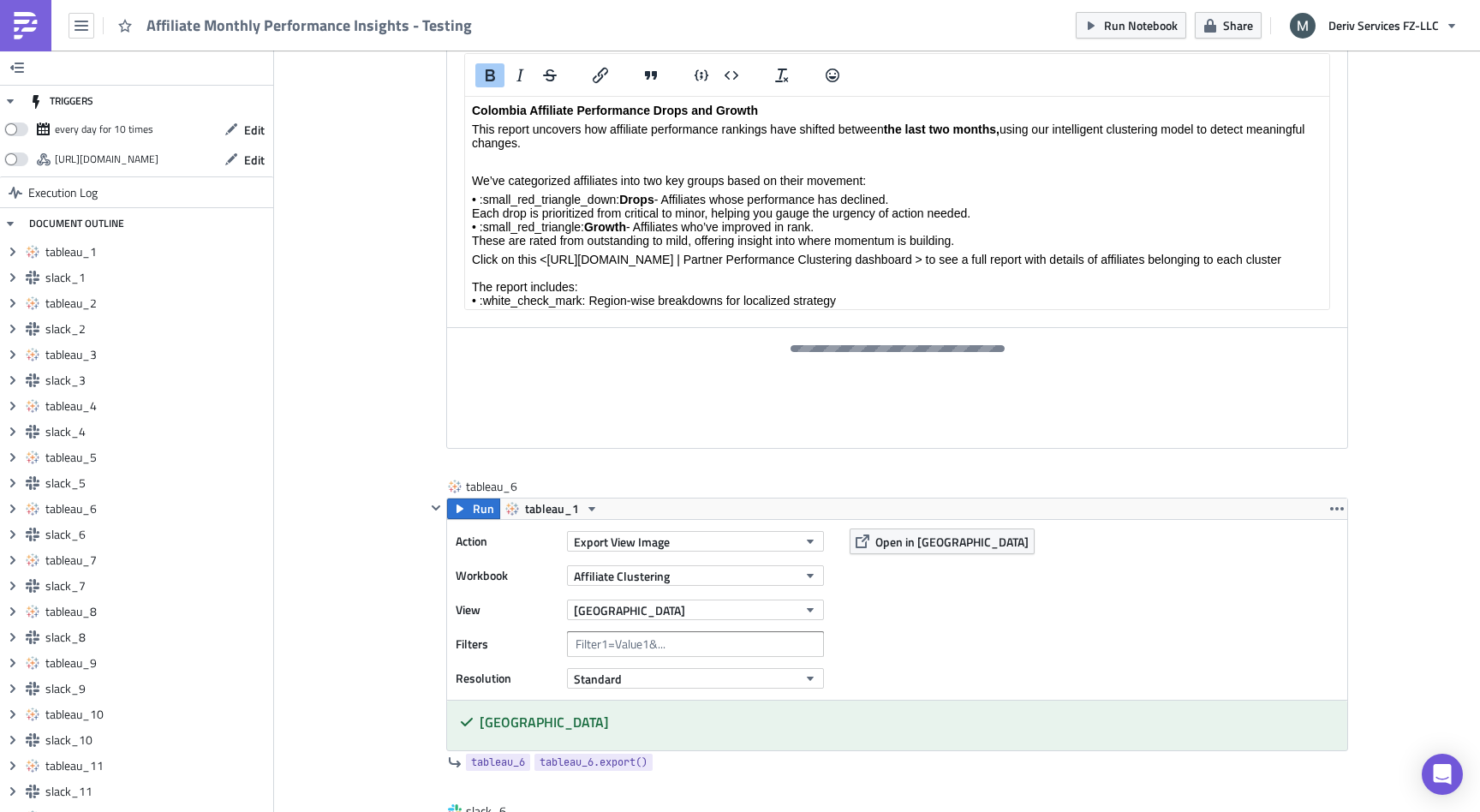
scroll to position [5968, 0]
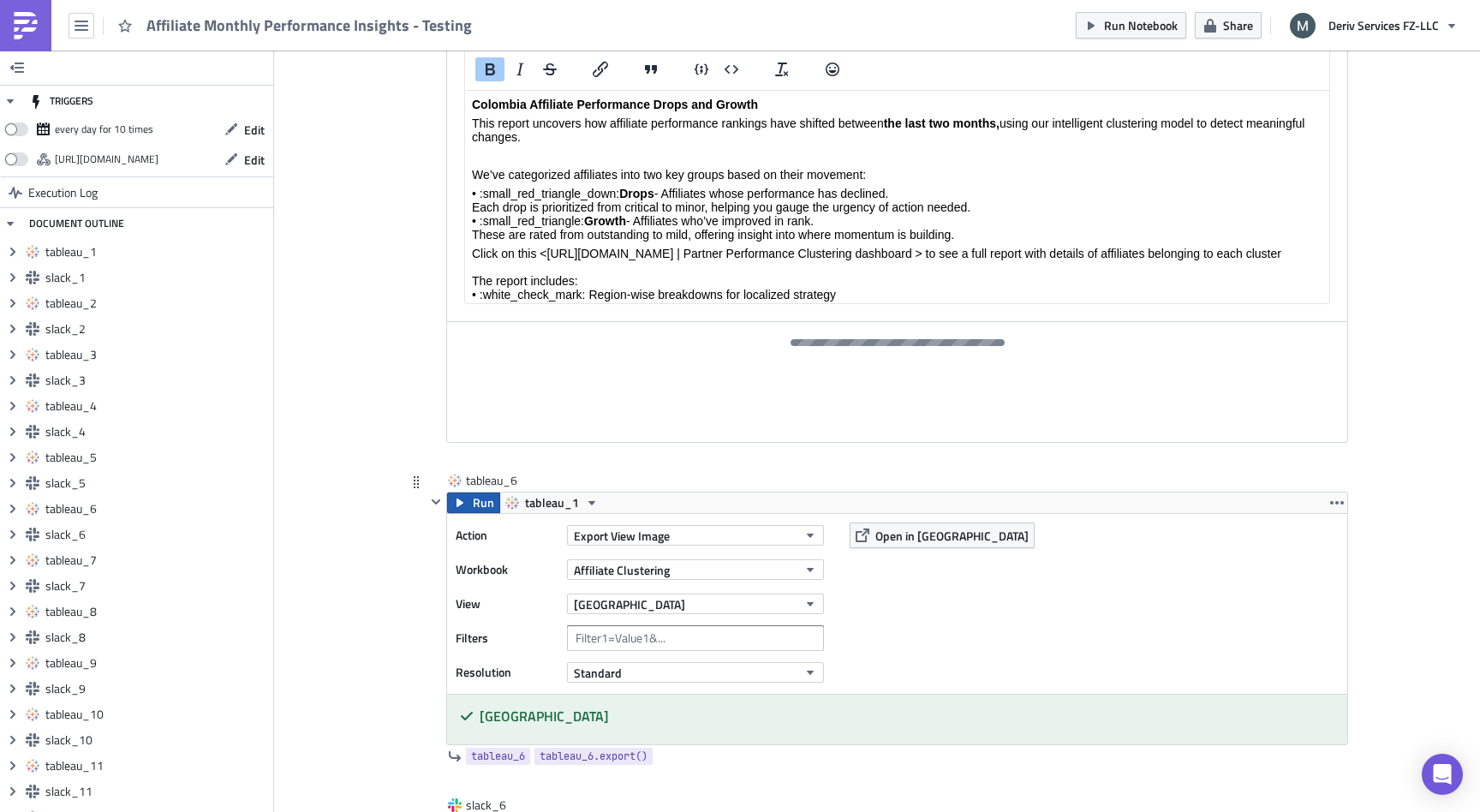
click at [475, 507] on span "Run" at bounding box center [484, 502] width 22 height 21
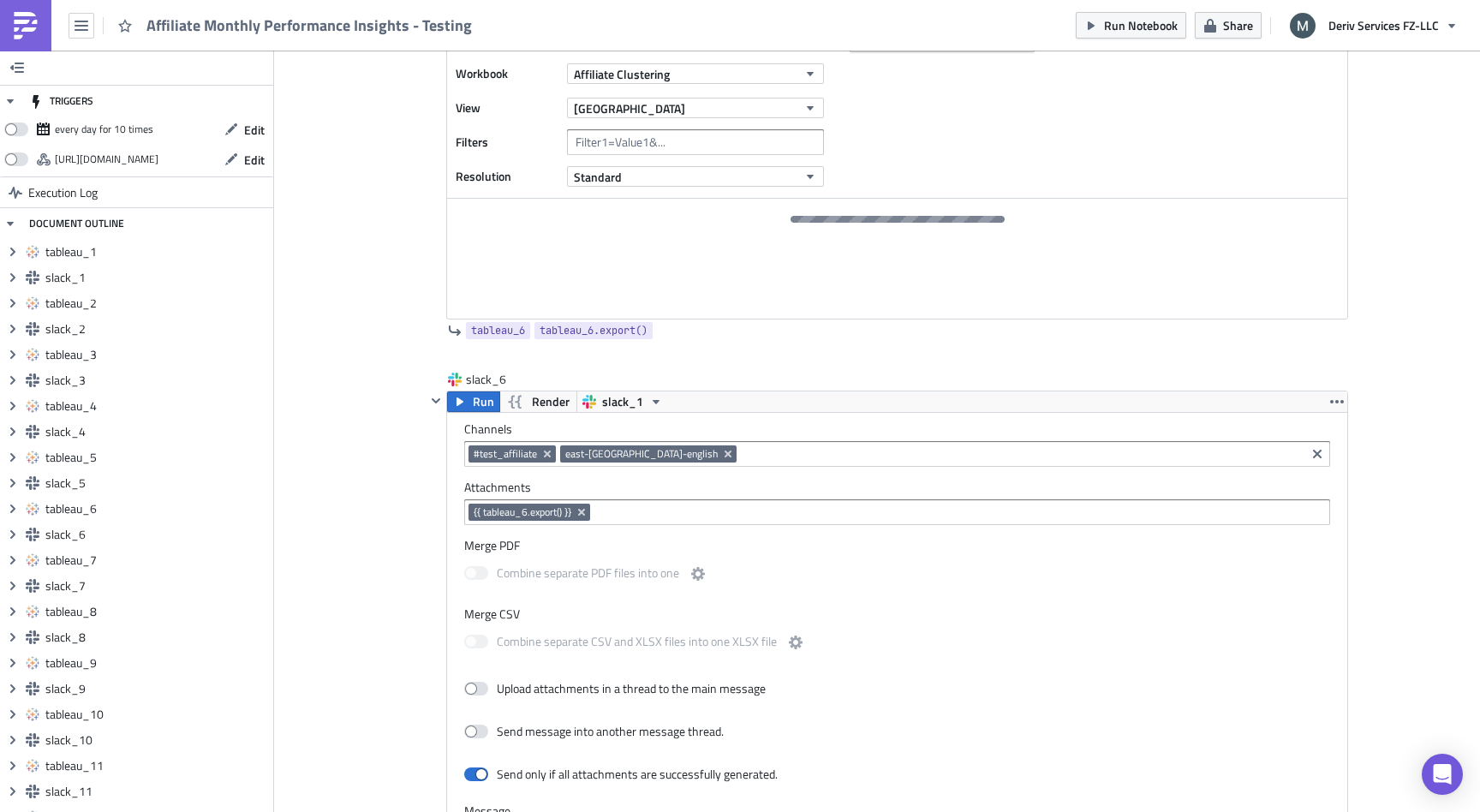
scroll to position [6485, 0]
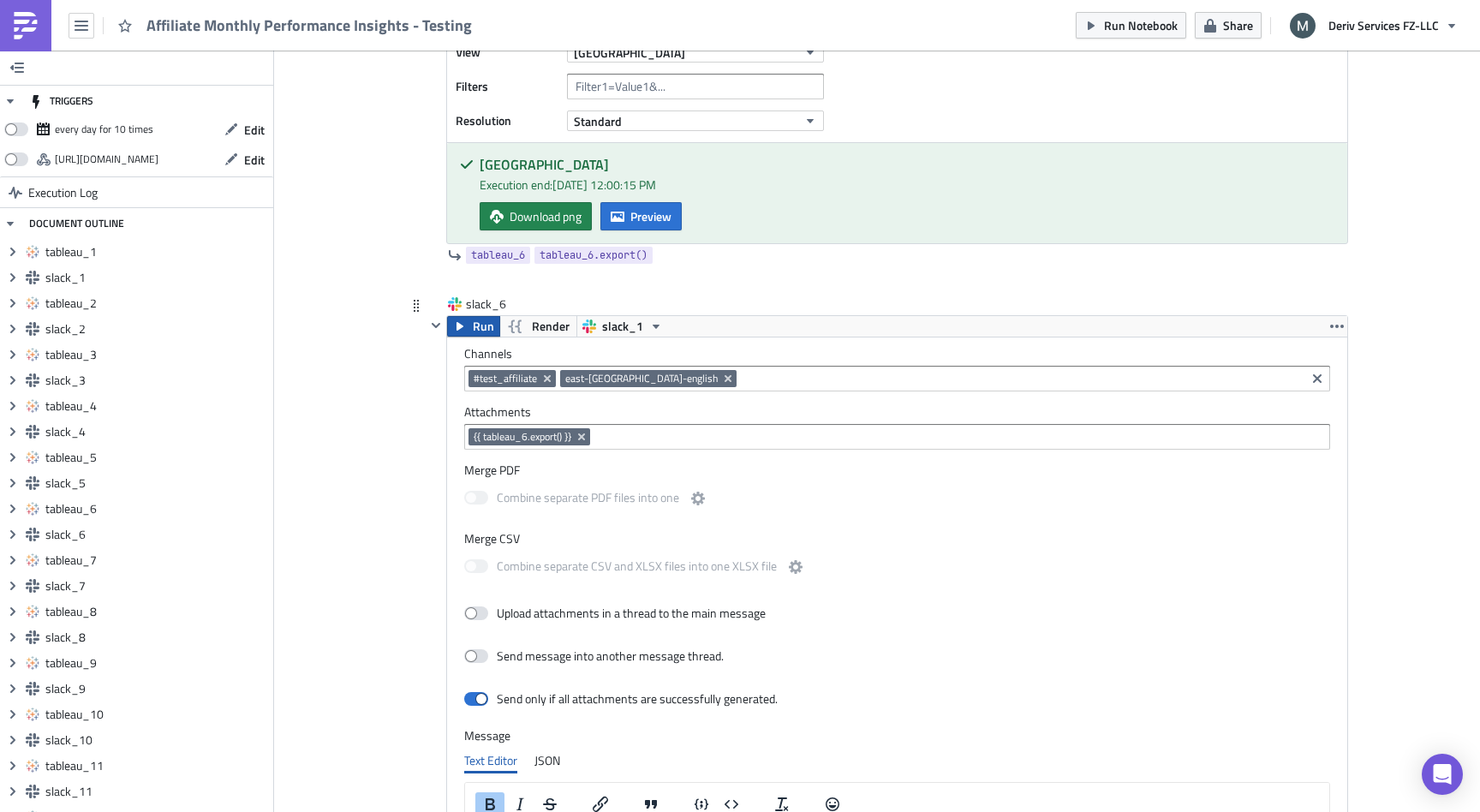
click at [476, 324] on span "Run" at bounding box center [484, 326] width 22 height 21
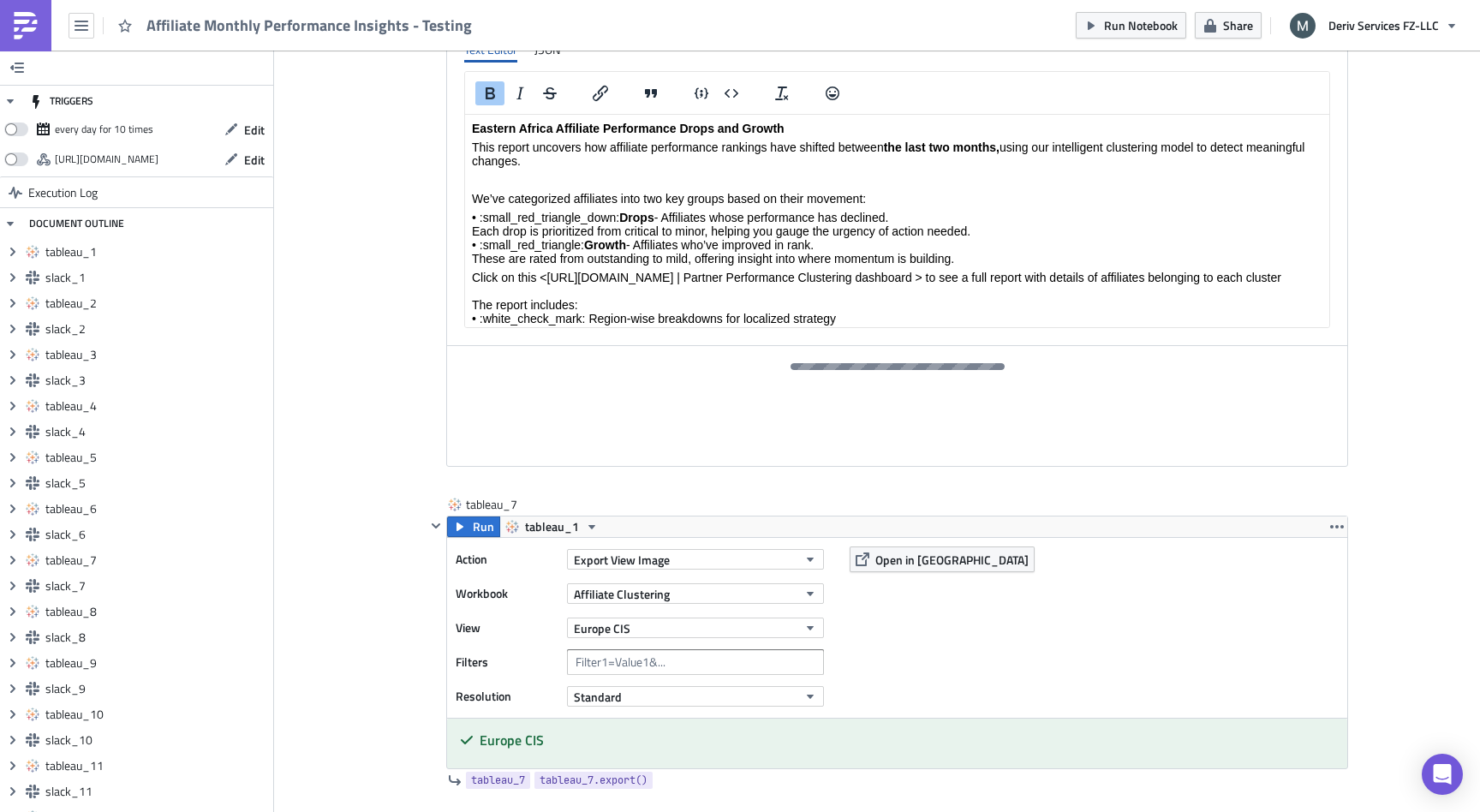
scroll to position [7233, 0]
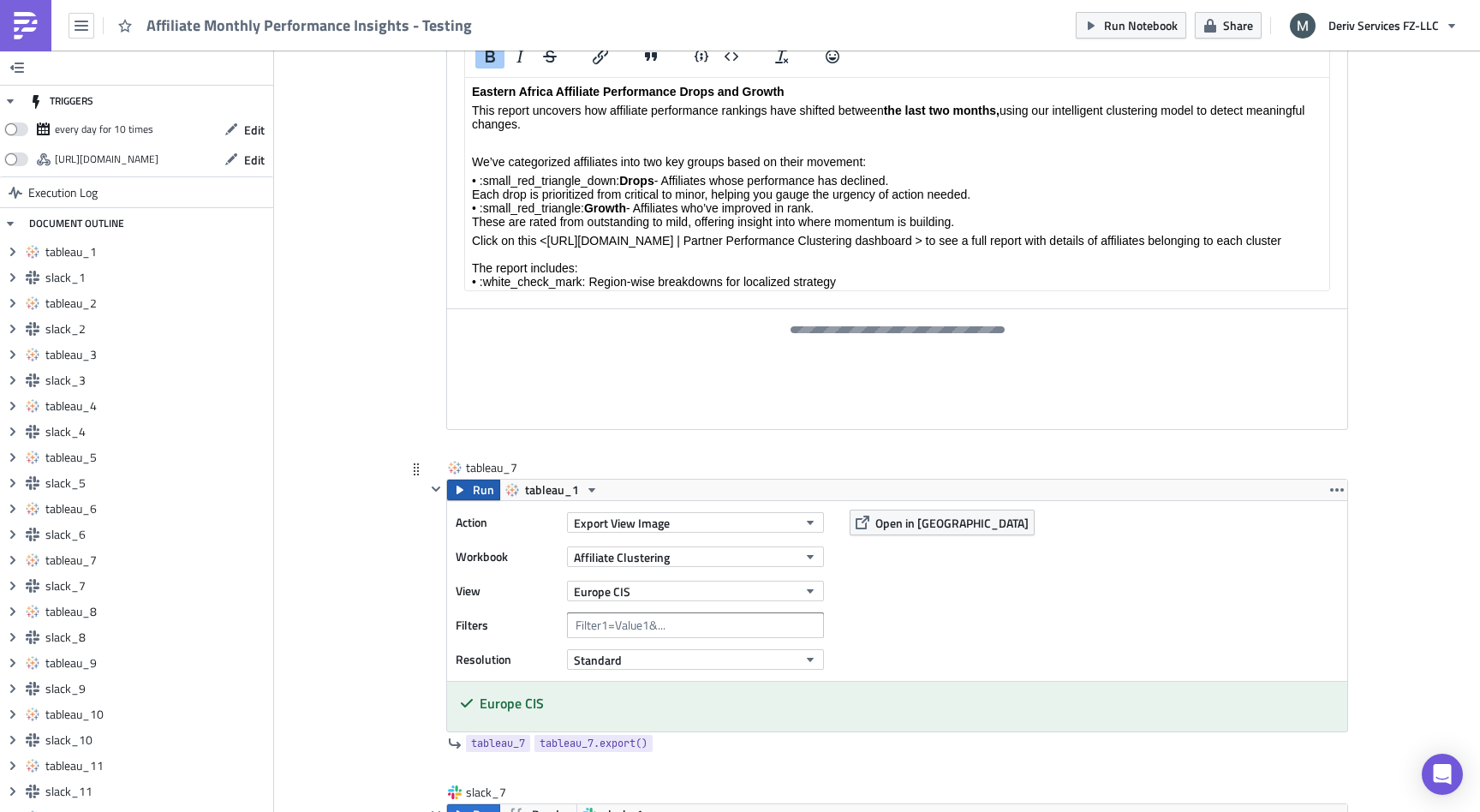
click at [482, 491] on span "Run" at bounding box center [484, 490] width 22 height 21
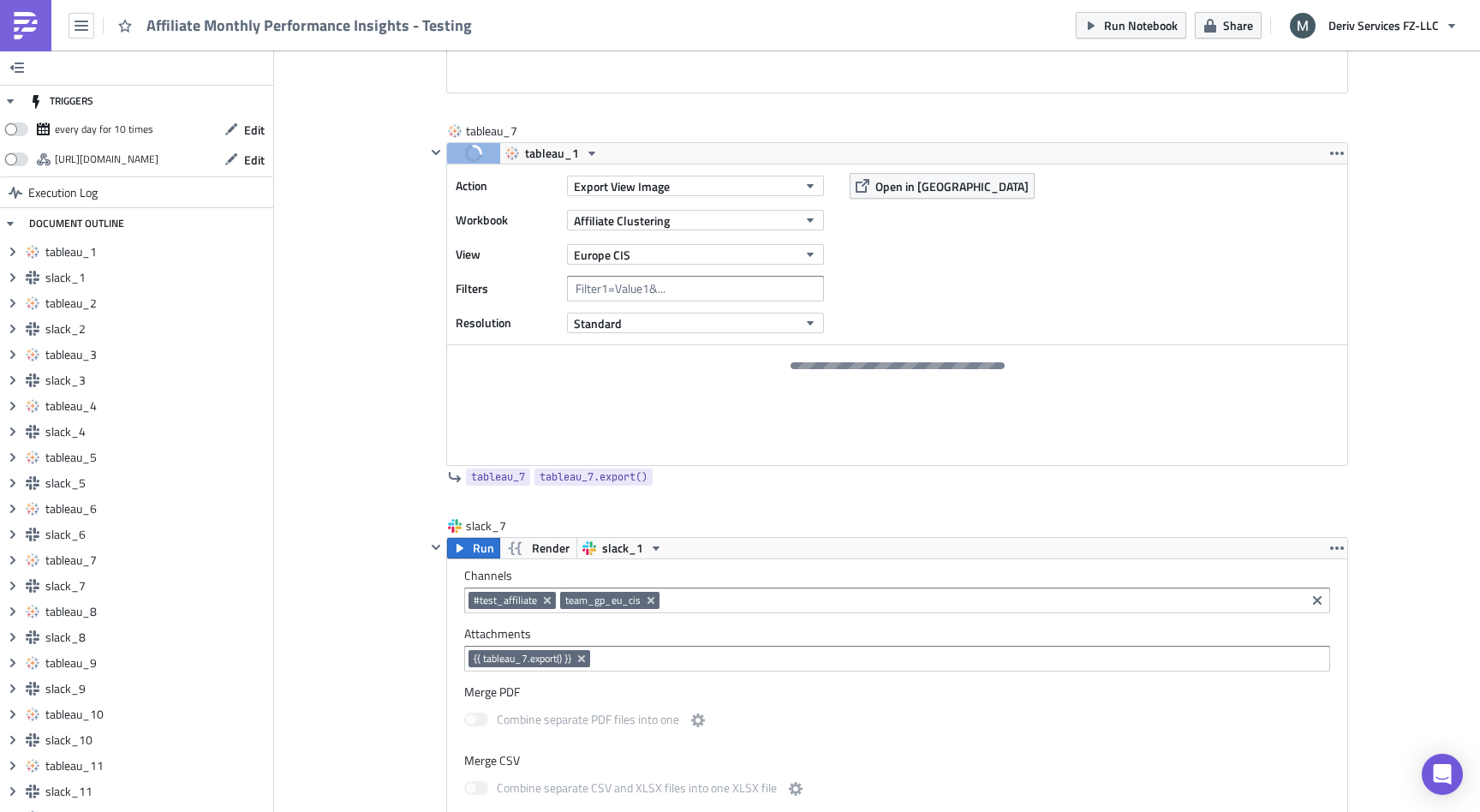
scroll to position [7571, 0]
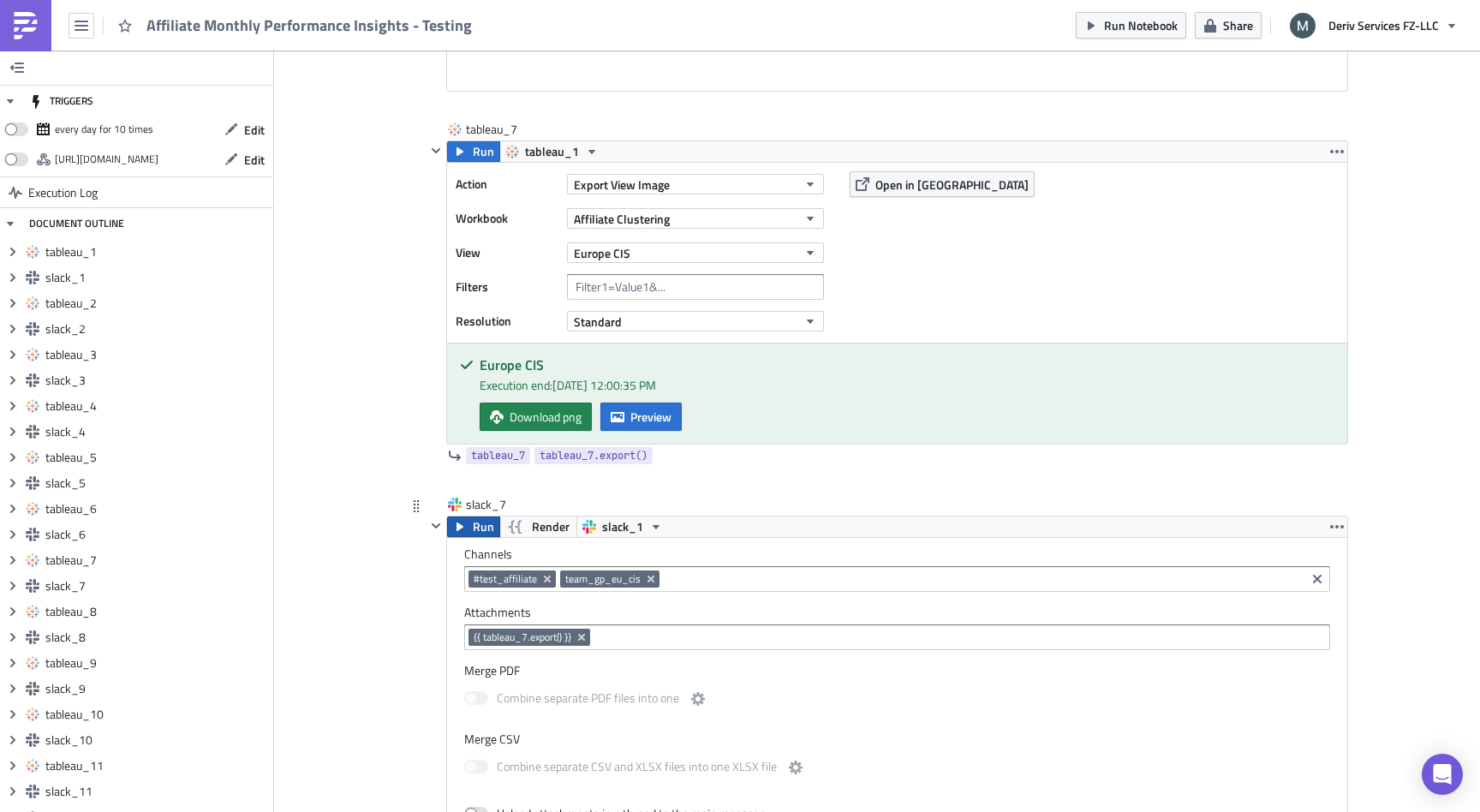
click at [479, 524] on span "Run" at bounding box center [484, 526] width 22 height 21
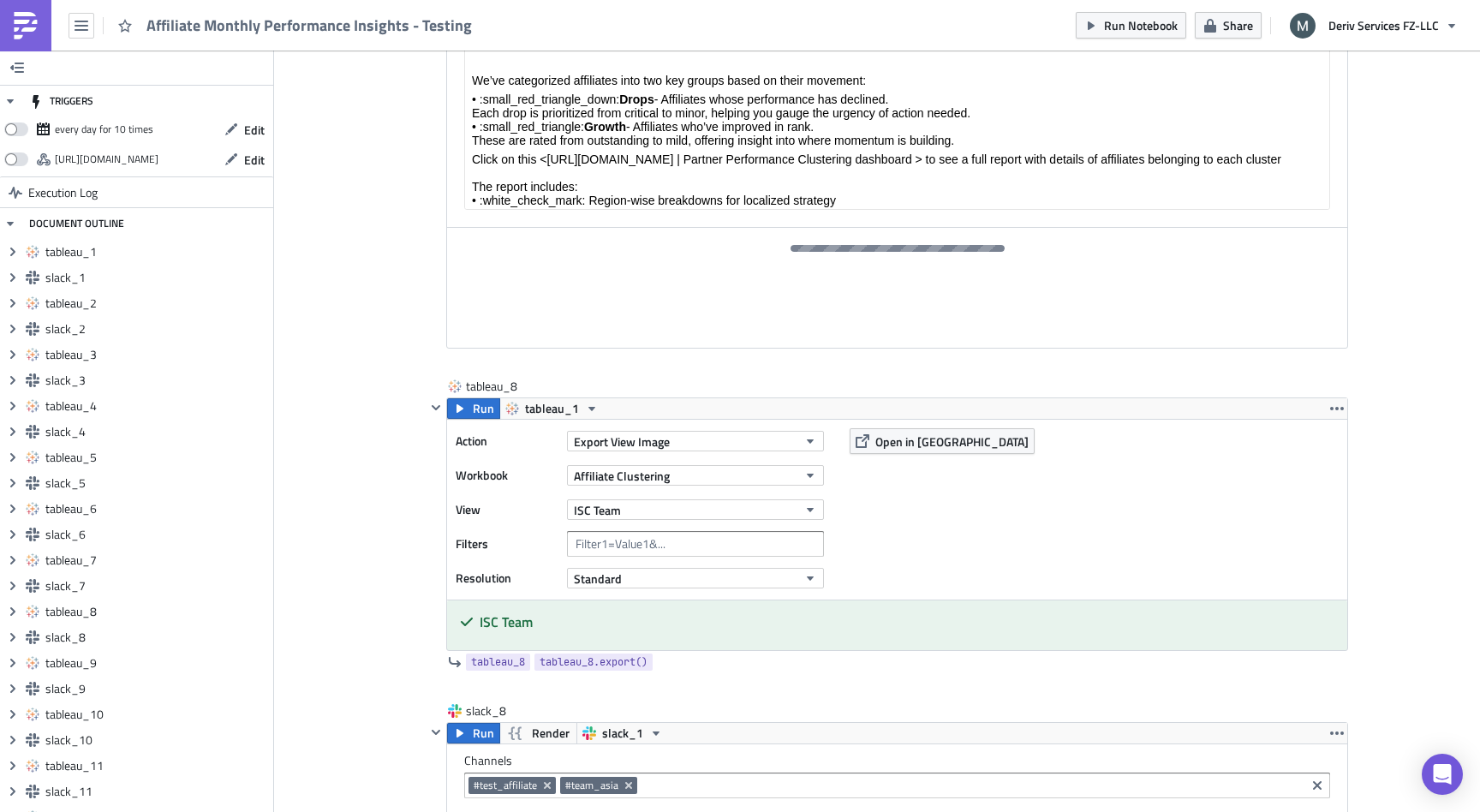
scroll to position [8578, 0]
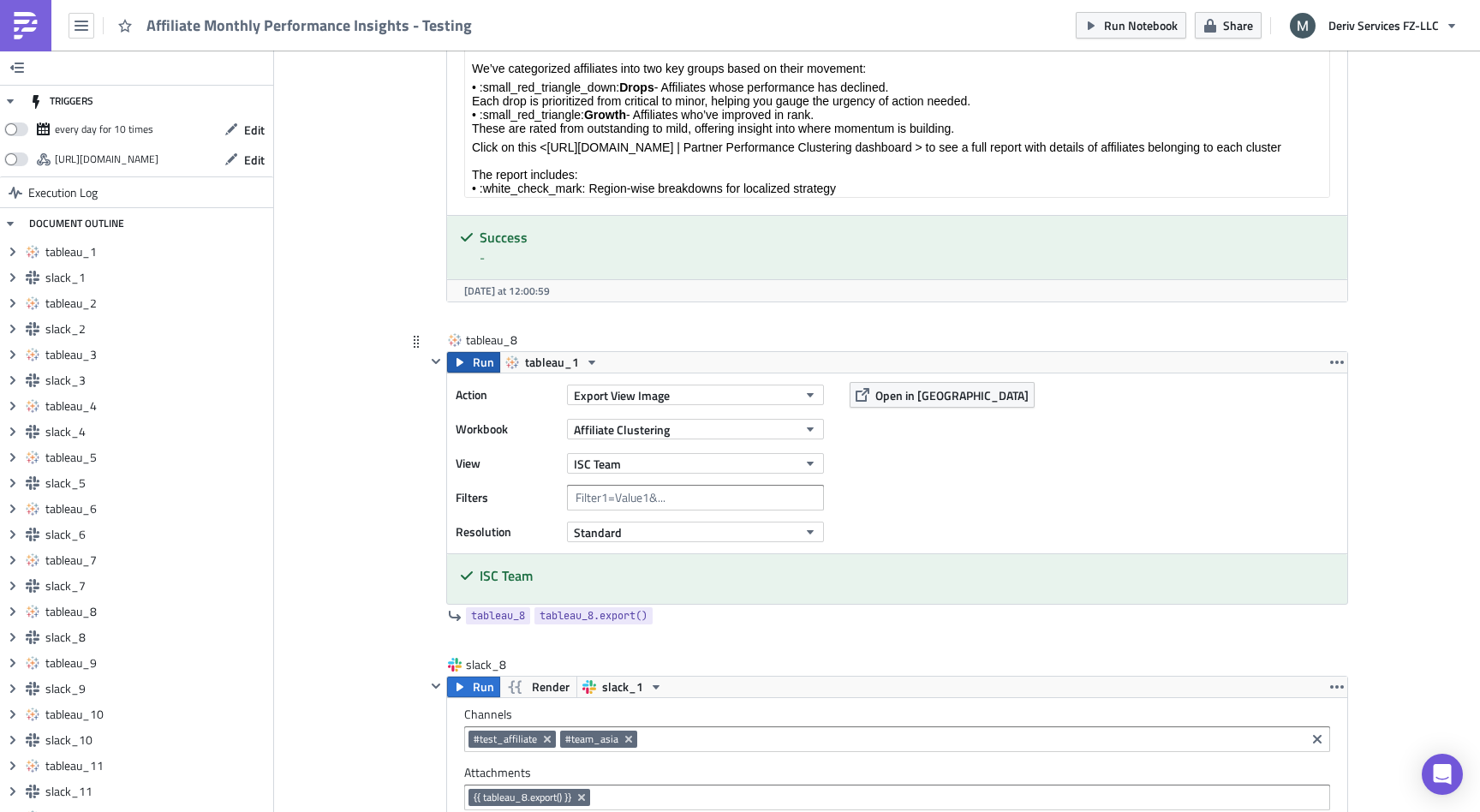
click at [482, 364] on span "Run" at bounding box center [484, 362] width 22 height 21
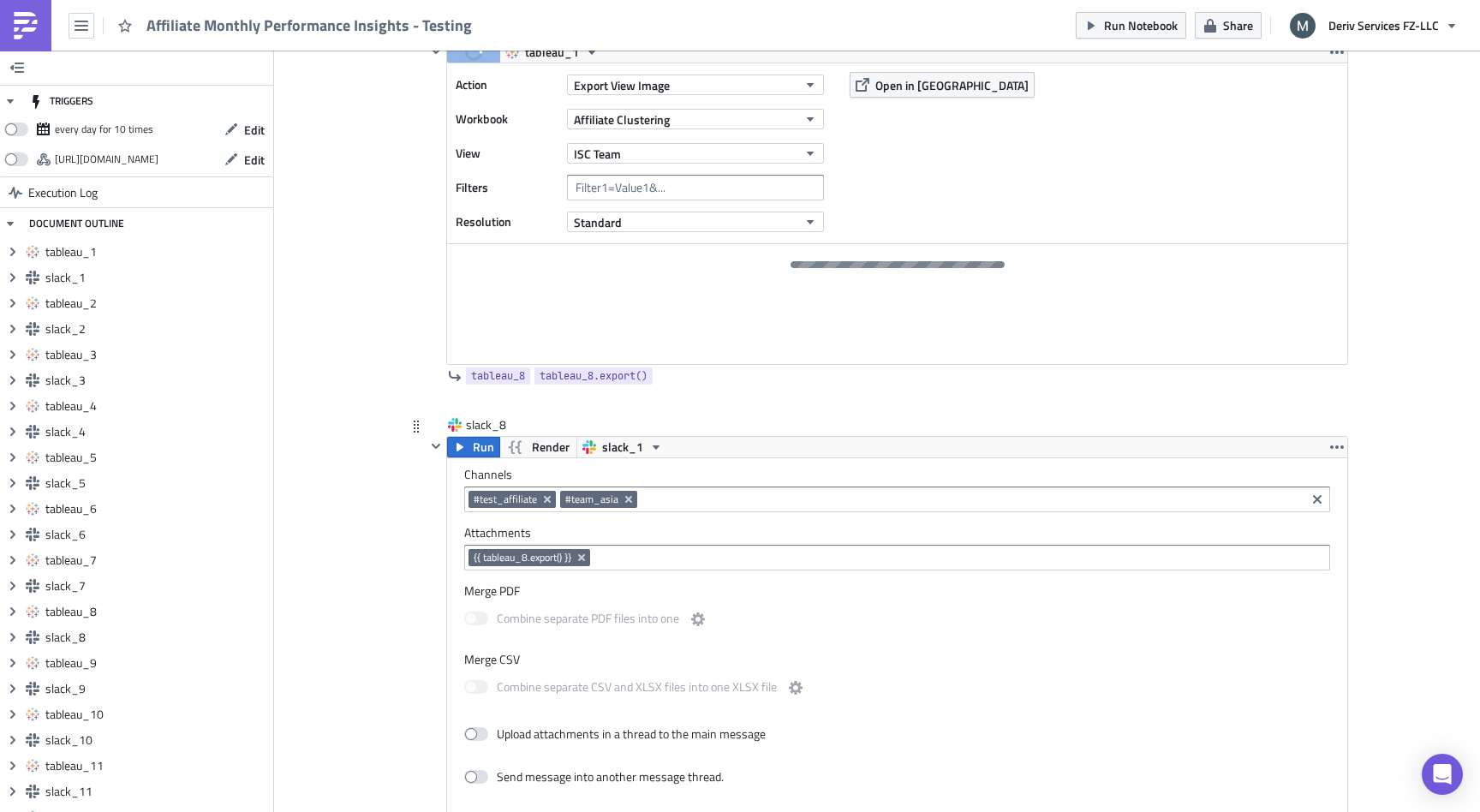
scroll to position [8932, 0]
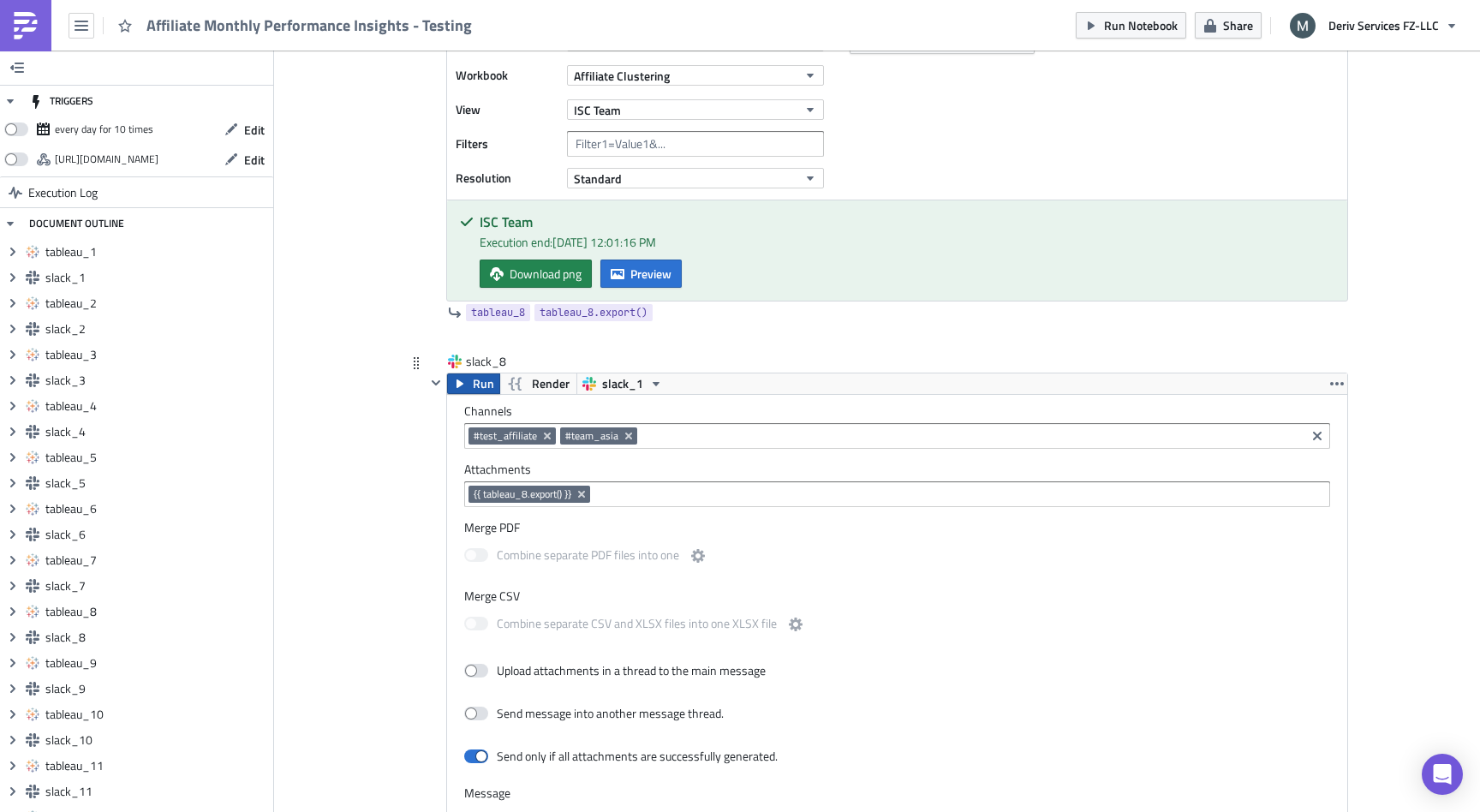
click at [466, 387] on icon "button" at bounding box center [460, 384] width 14 height 14
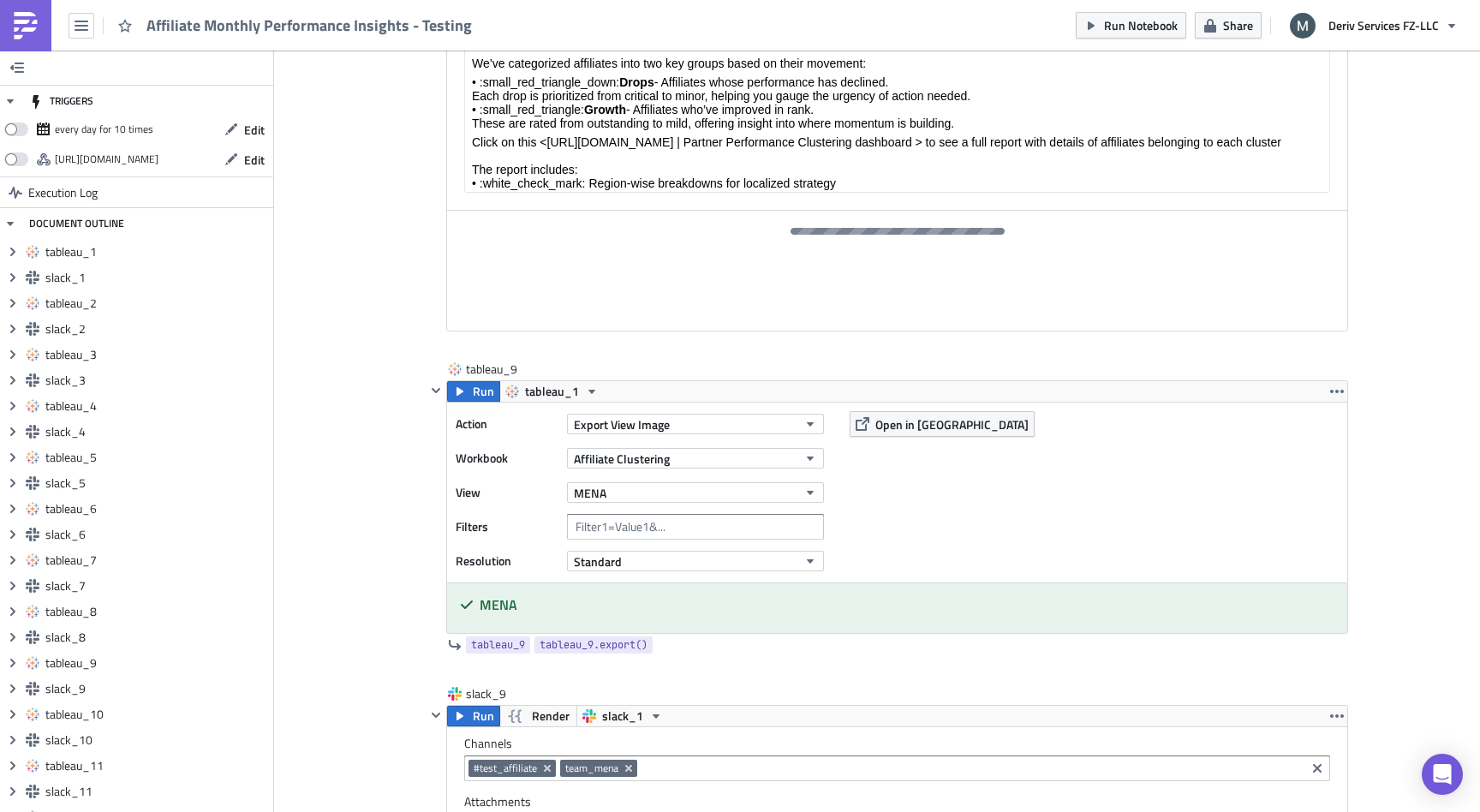
scroll to position [9900, 0]
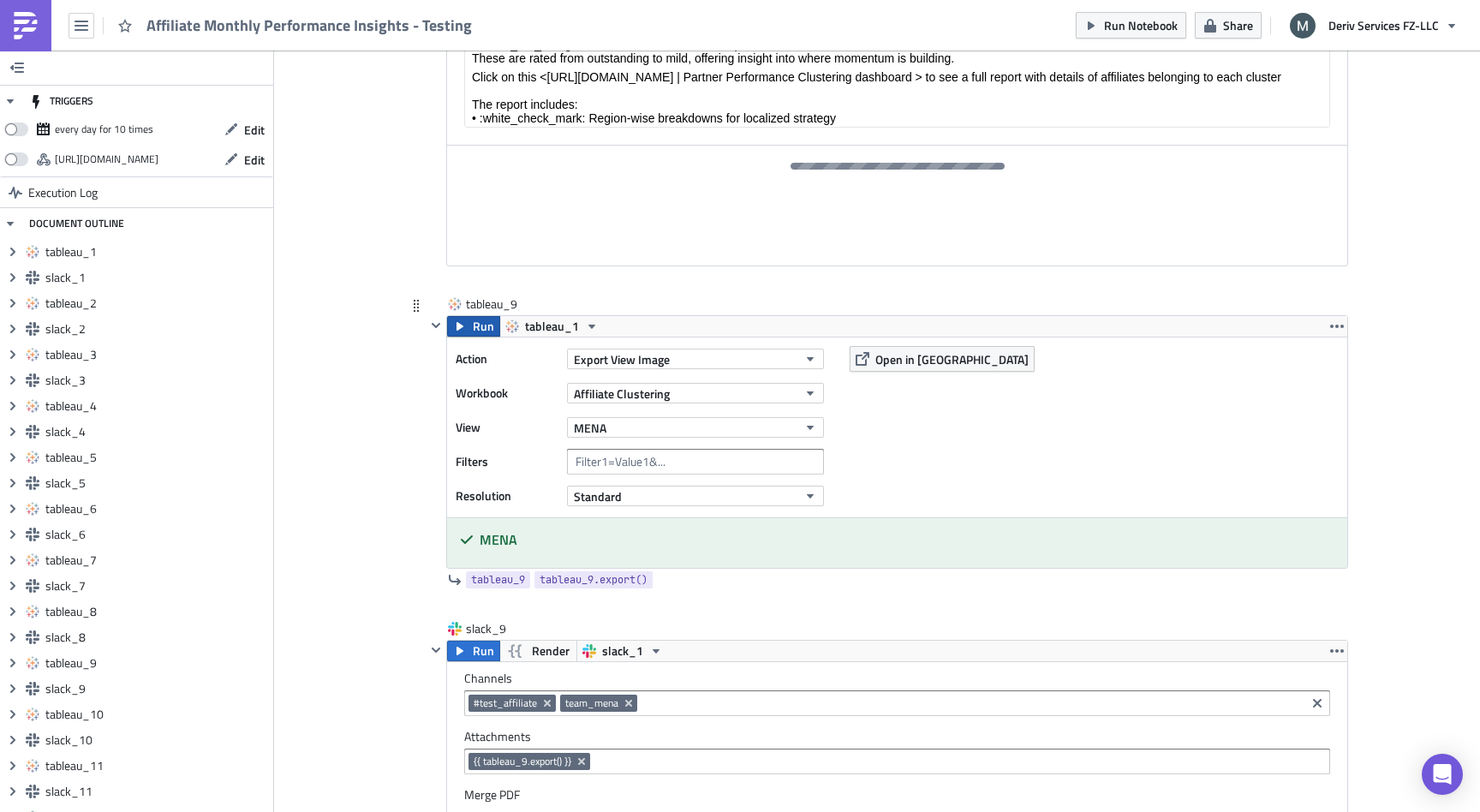
click at [480, 330] on span "Run" at bounding box center [484, 326] width 22 height 21
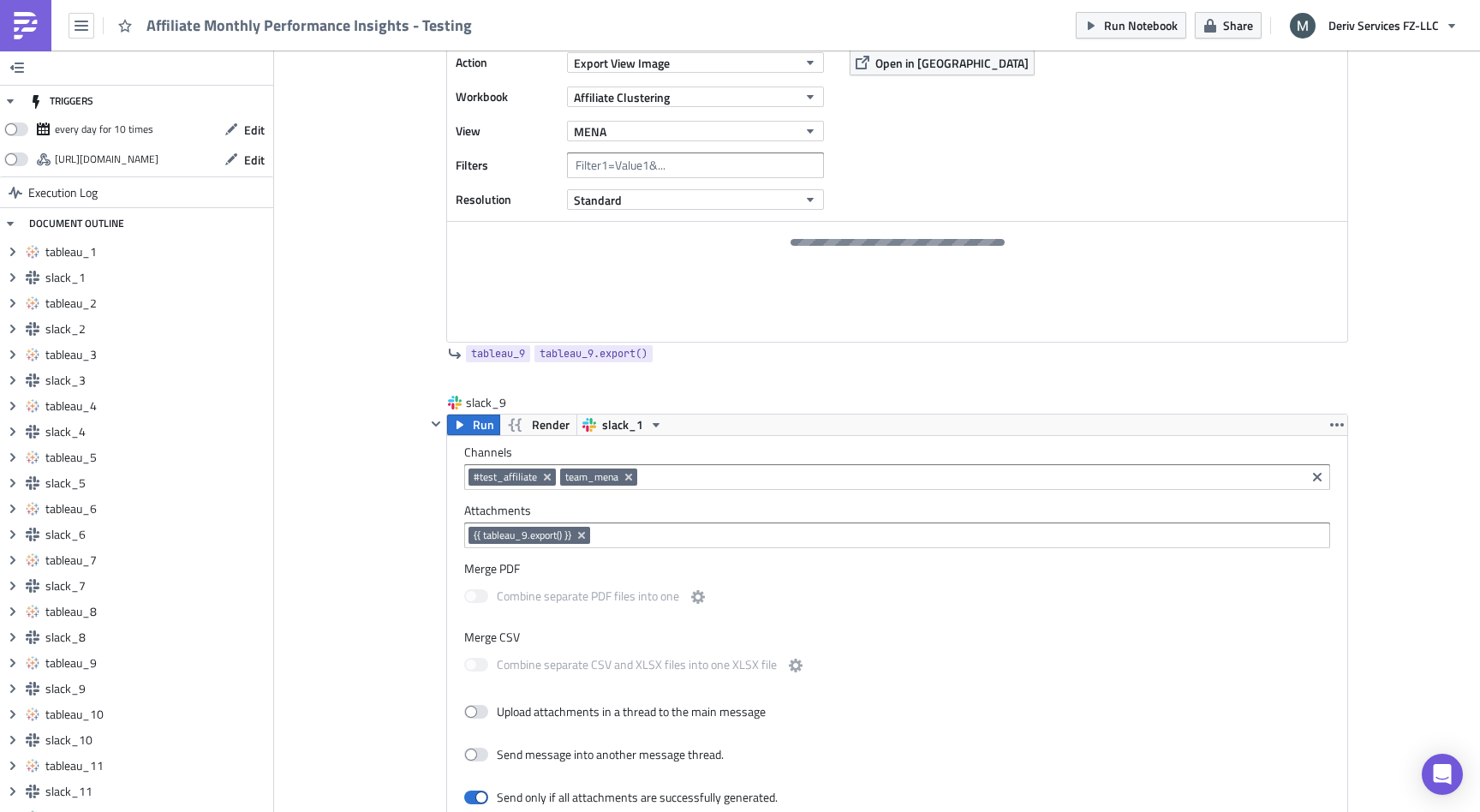
scroll to position [10180, 0]
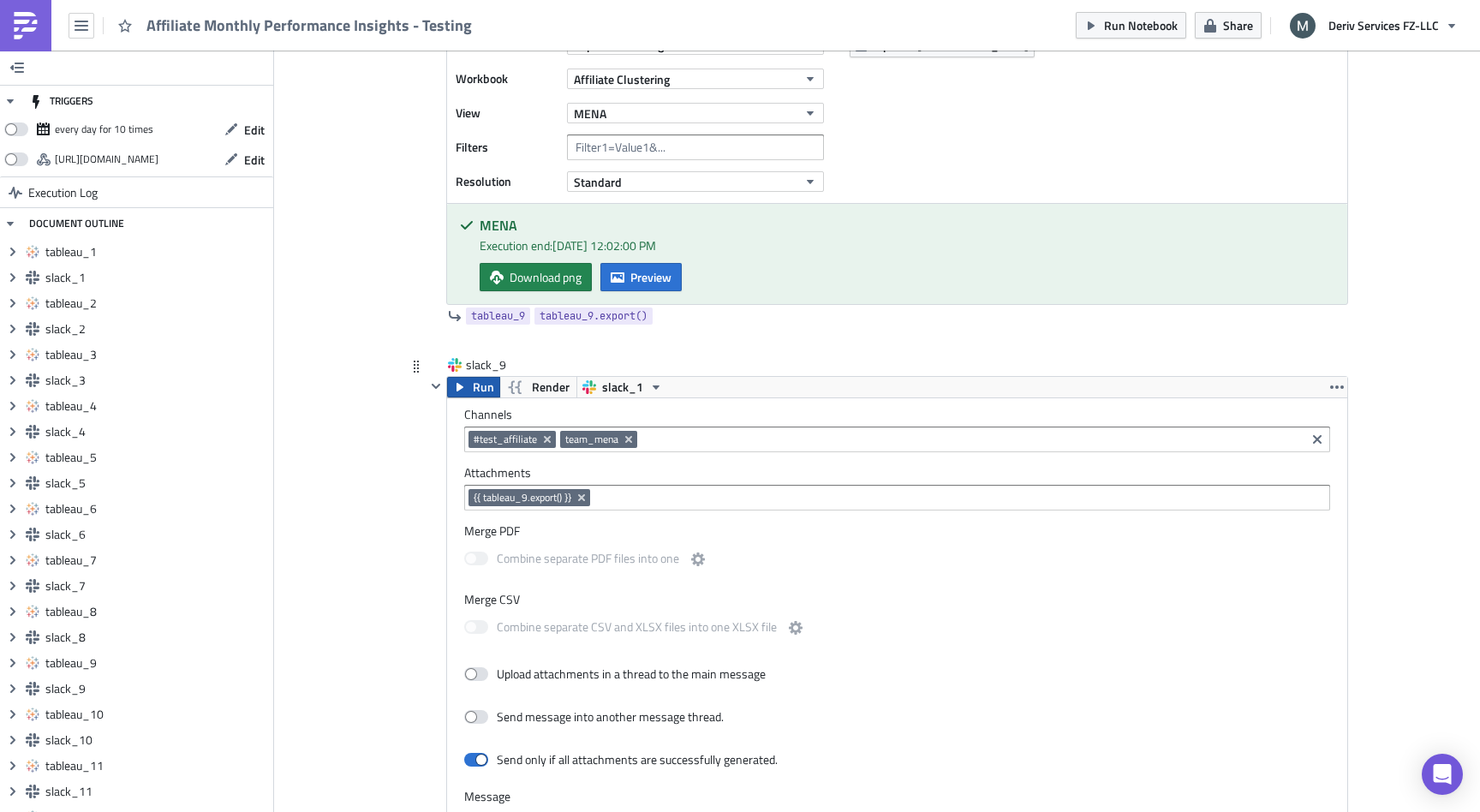
click at [466, 387] on icon "button" at bounding box center [460, 387] width 14 height 14
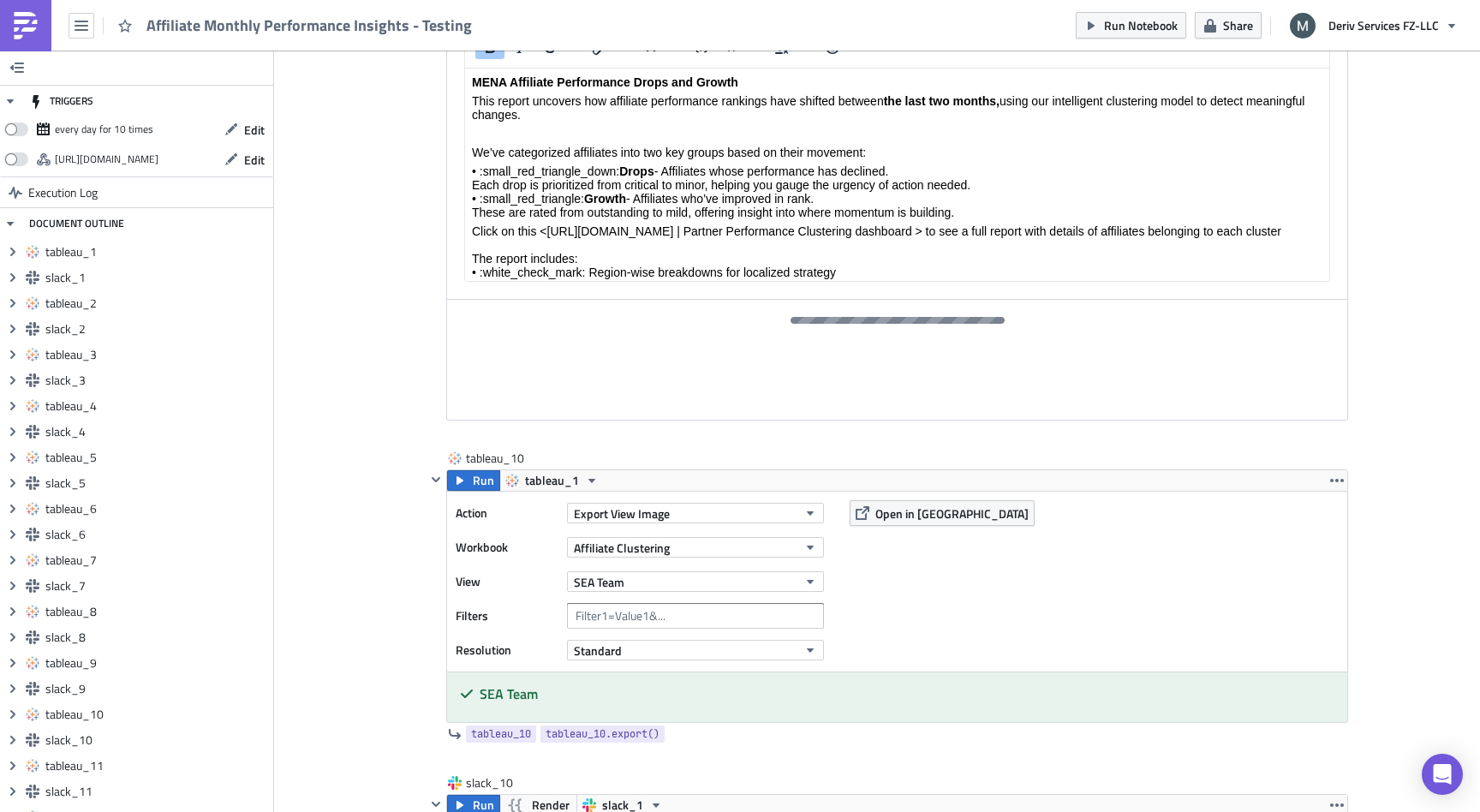
scroll to position [11005, 0]
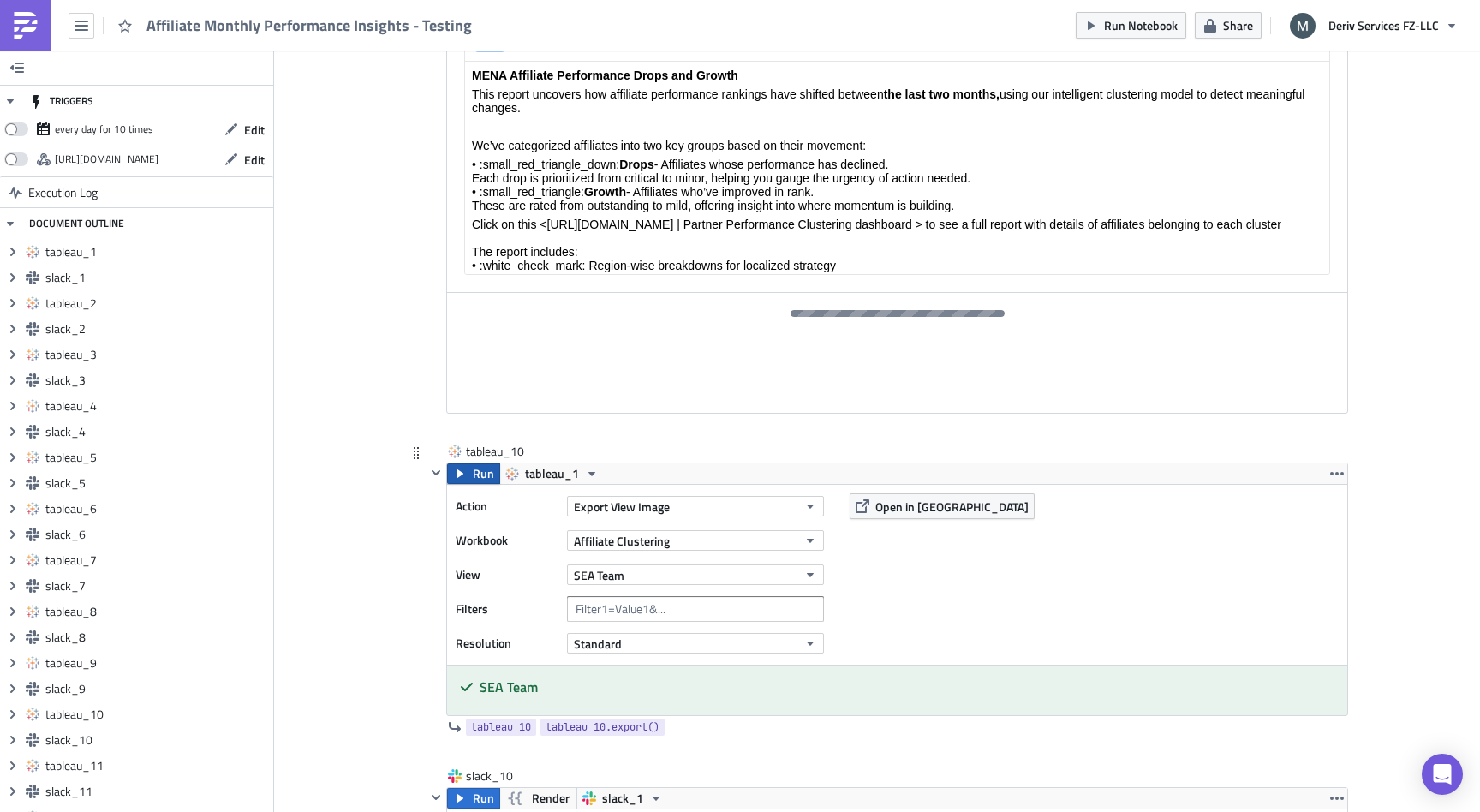
click at [469, 477] on button "Run" at bounding box center [474, 473] width 53 height 21
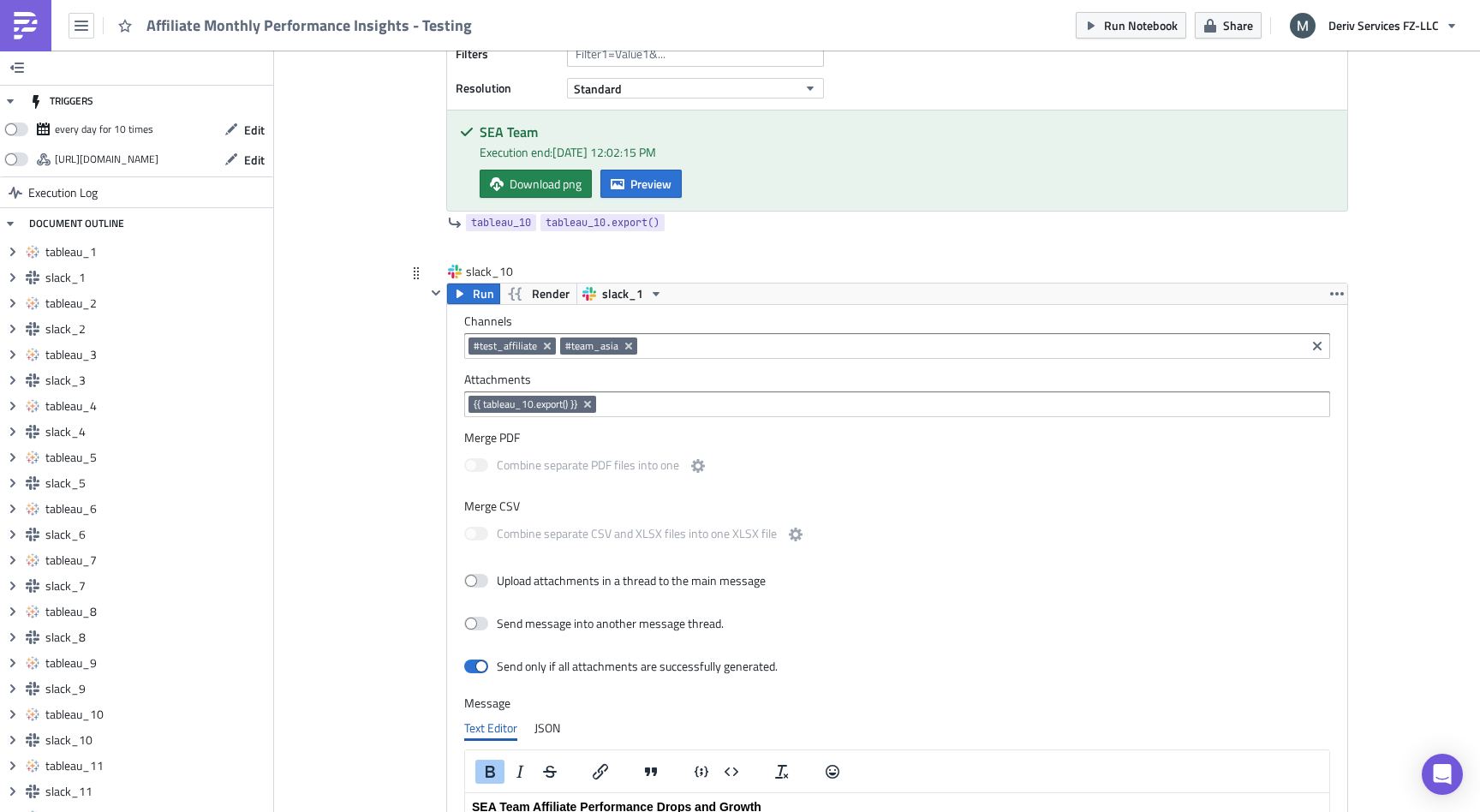
scroll to position [11509, 0]
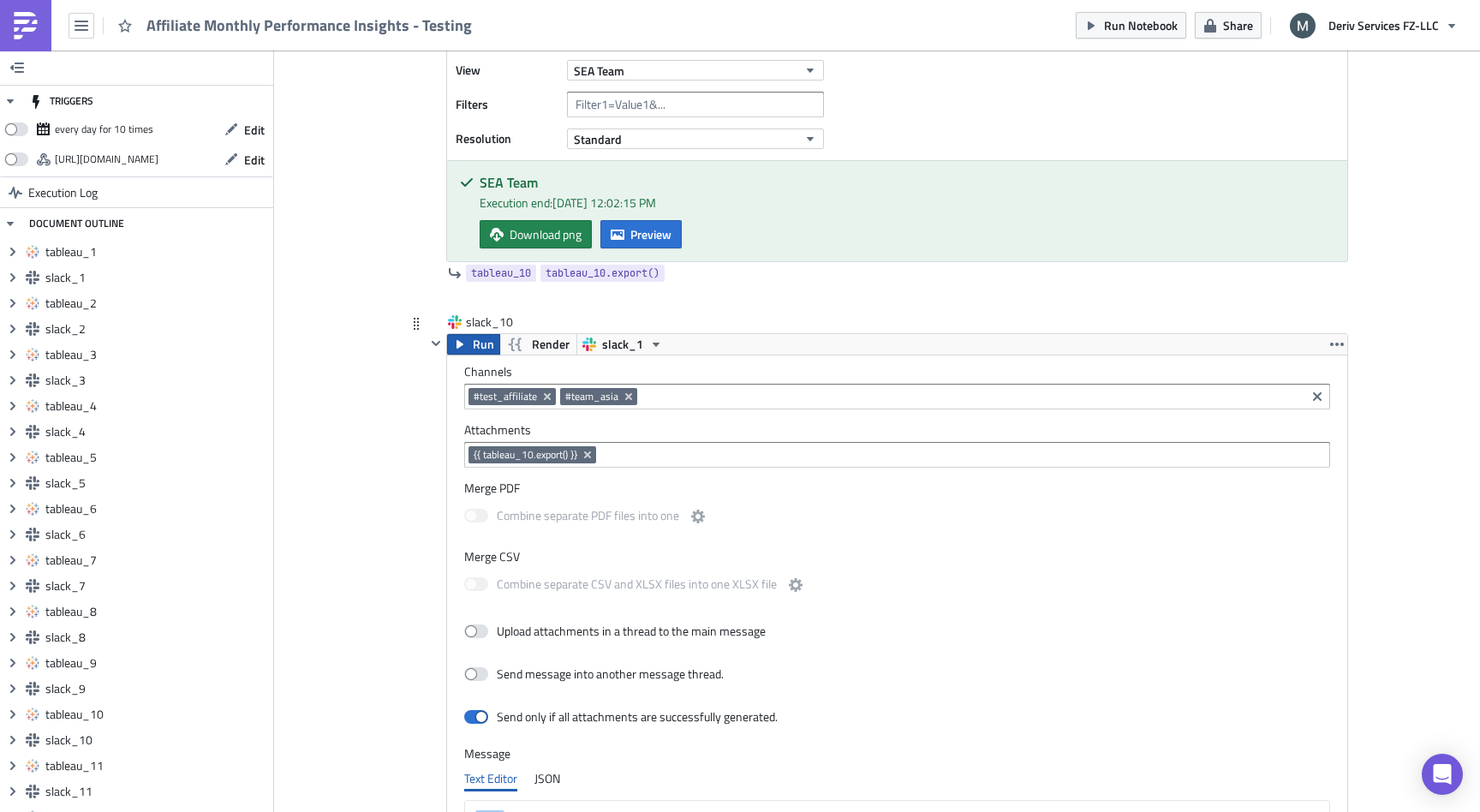
click at [466, 345] on icon "button" at bounding box center [460, 344] width 14 height 14
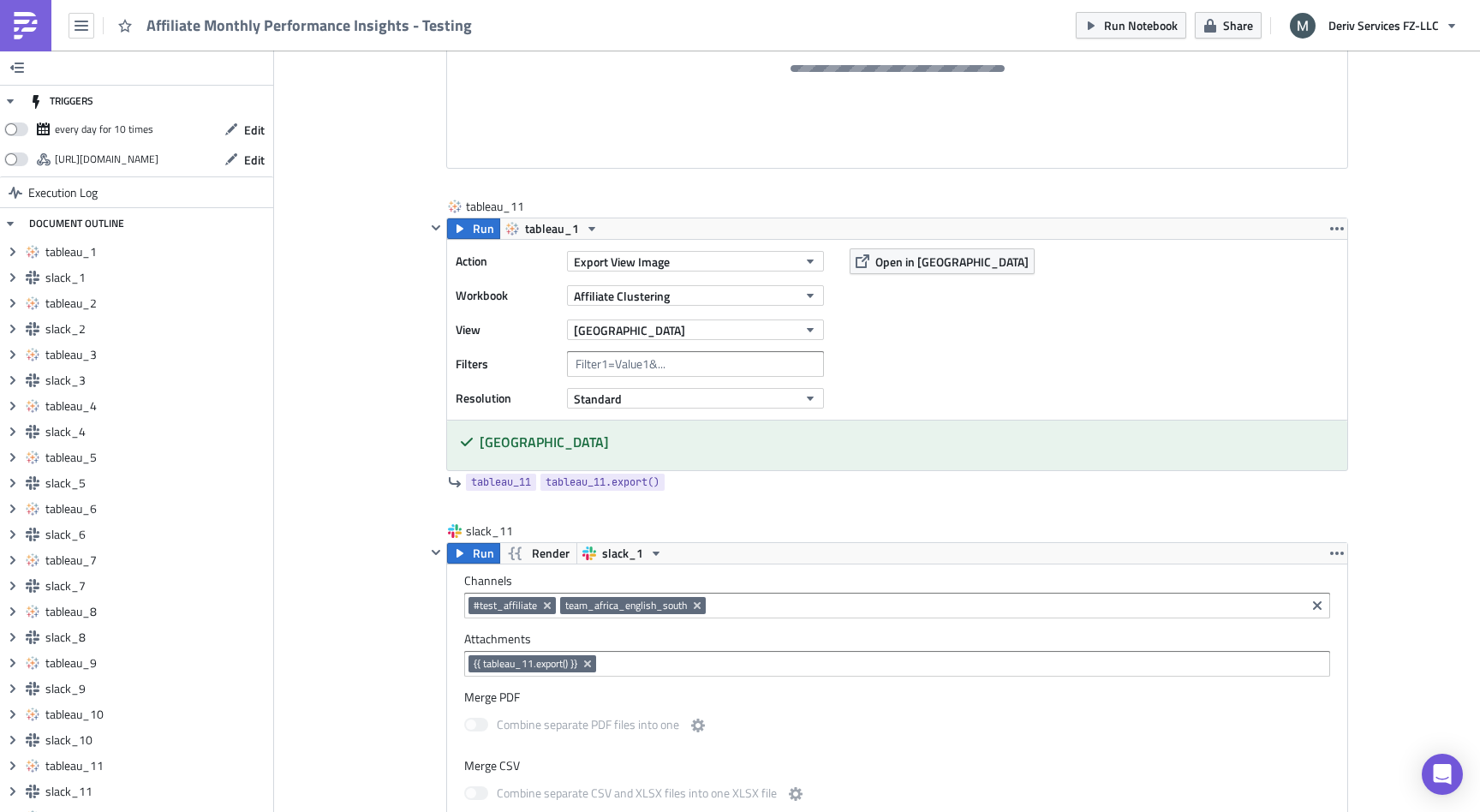
scroll to position [12513, 0]
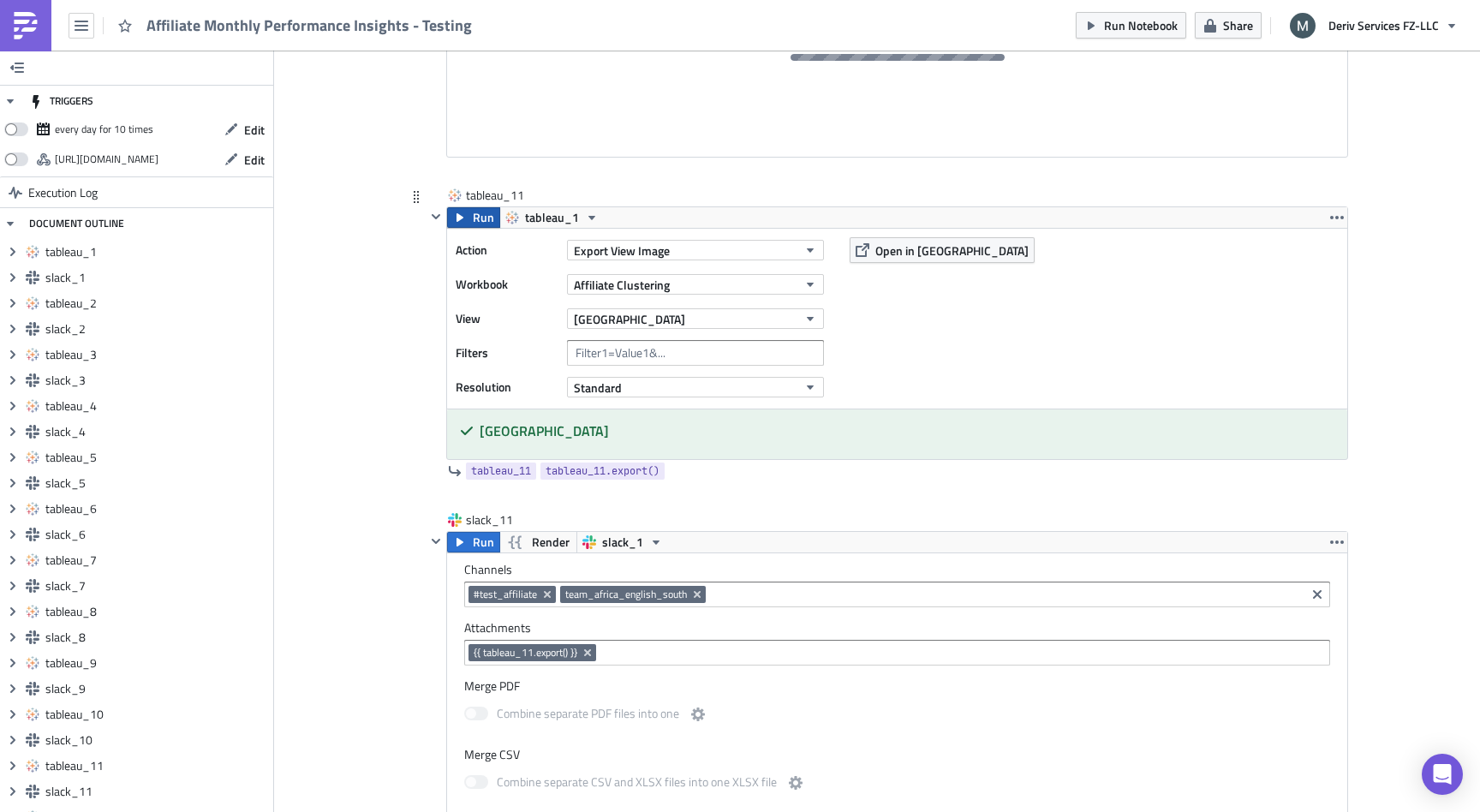
click at [474, 216] on span "Run" at bounding box center [484, 218] width 22 height 21
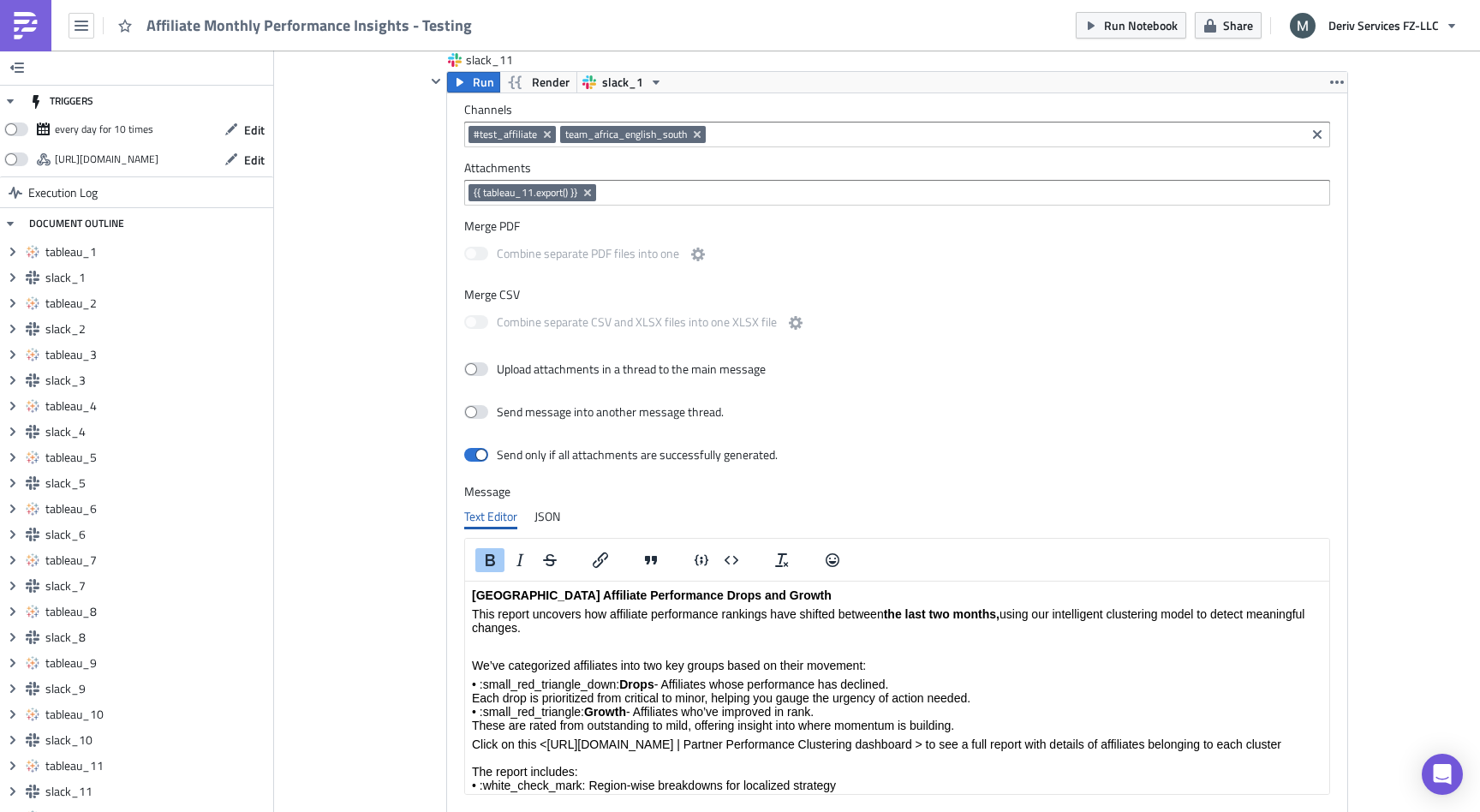
scroll to position [12868, 0]
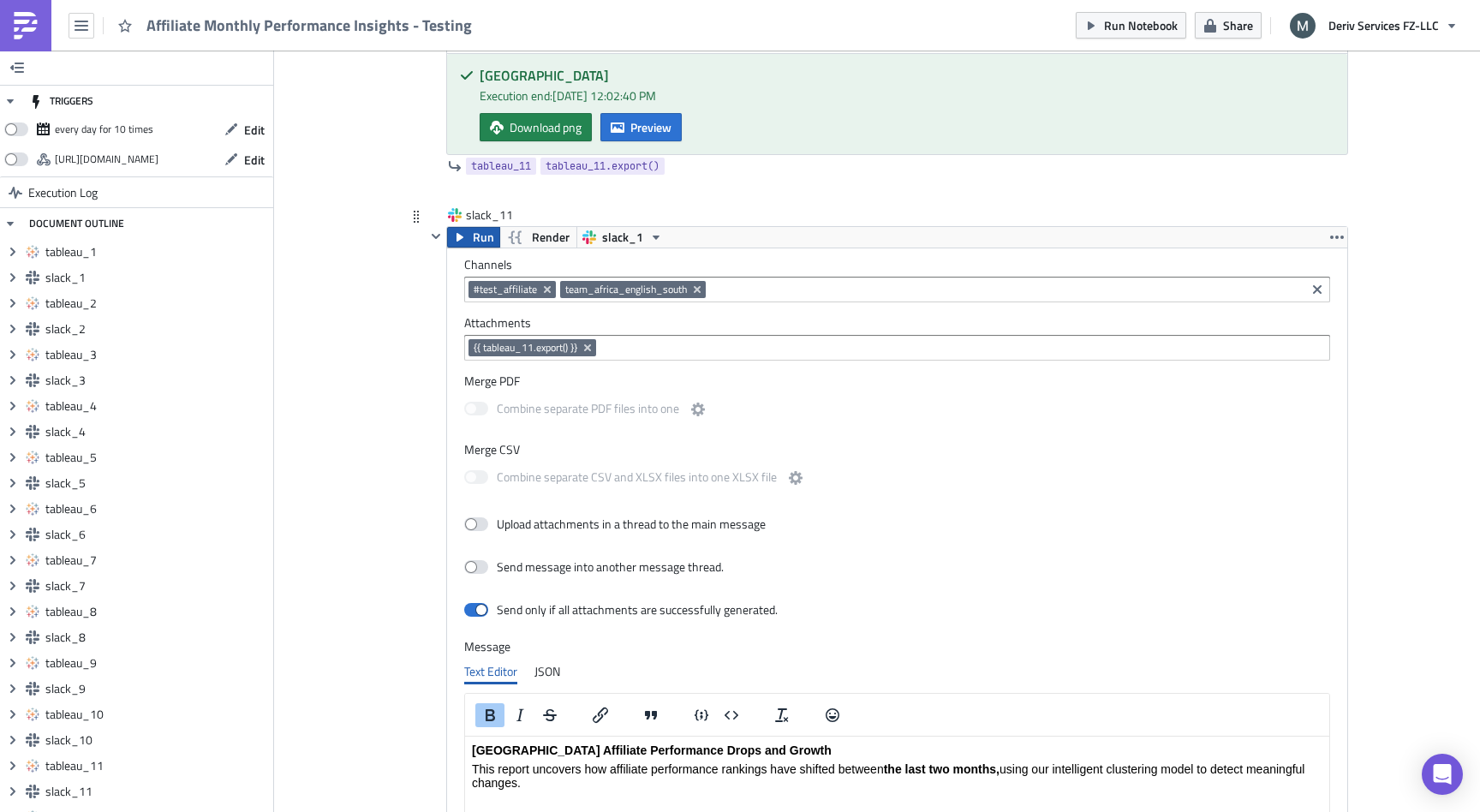
click at [468, 234] on button "Run" at bounding box center [474, 236] width 53 height 21
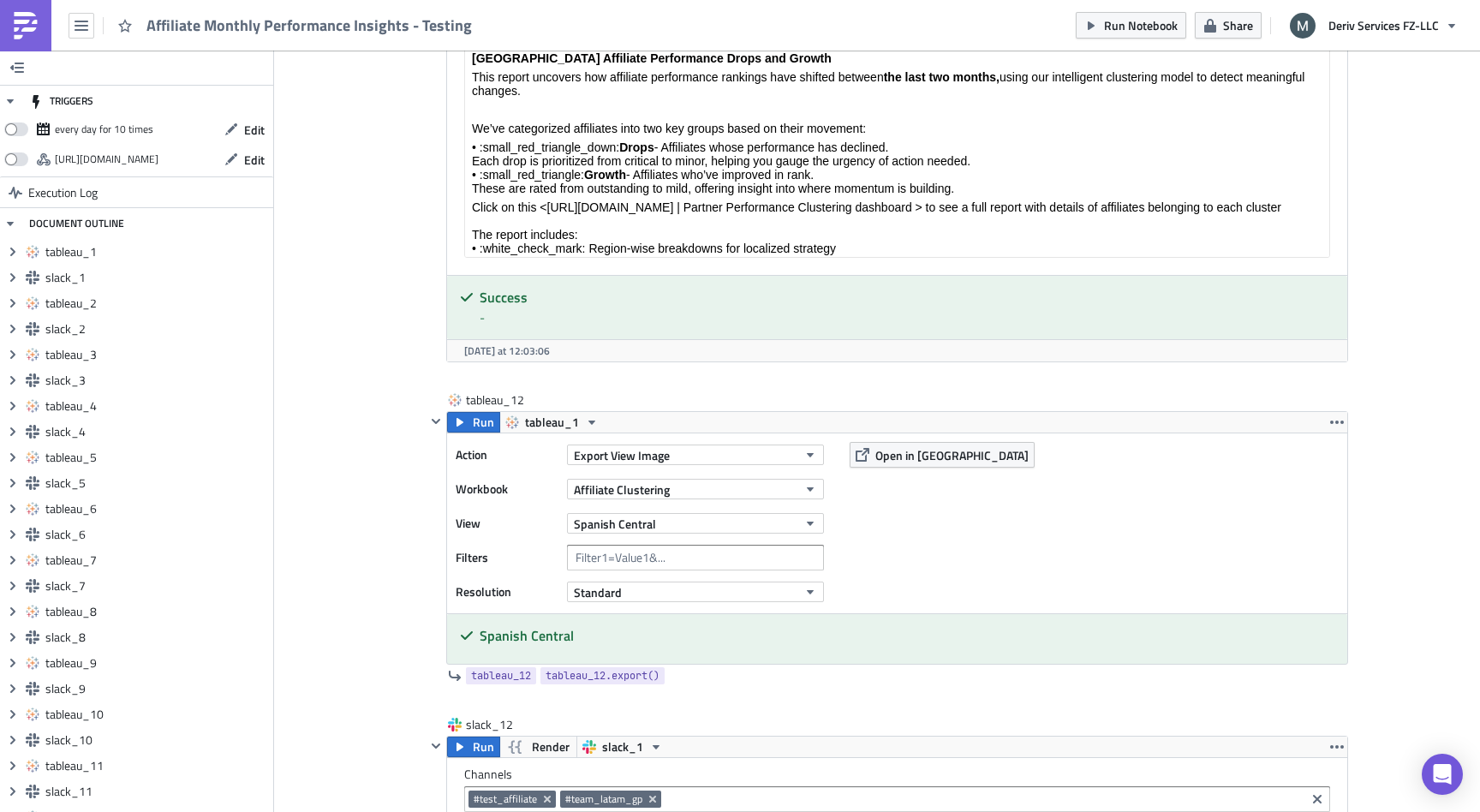
scroll to position [13532, 0]
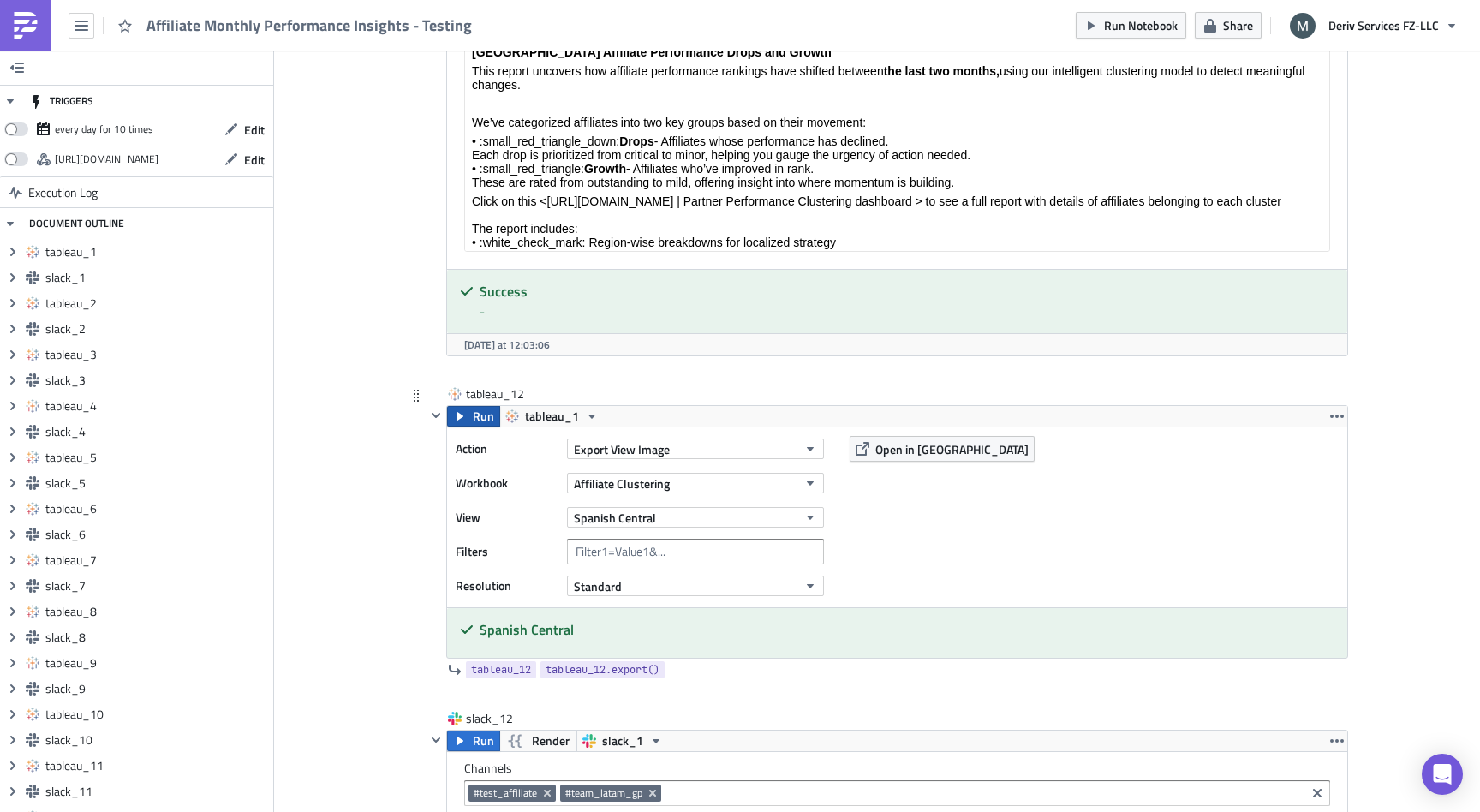
click at [482, 413] on span "Run" at bounding box center [484, 415] width 22 height 21
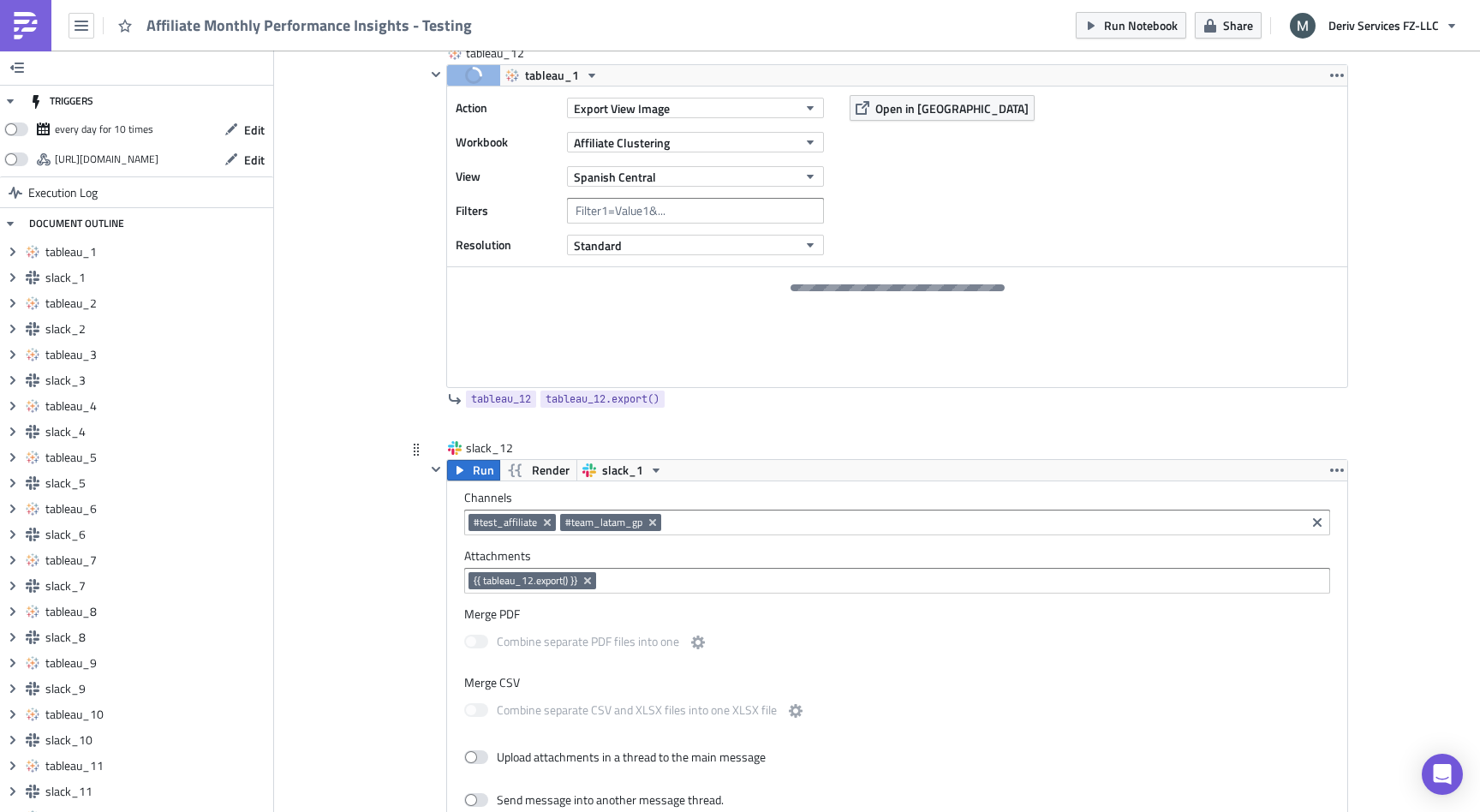
scroll to position [13893, 0]
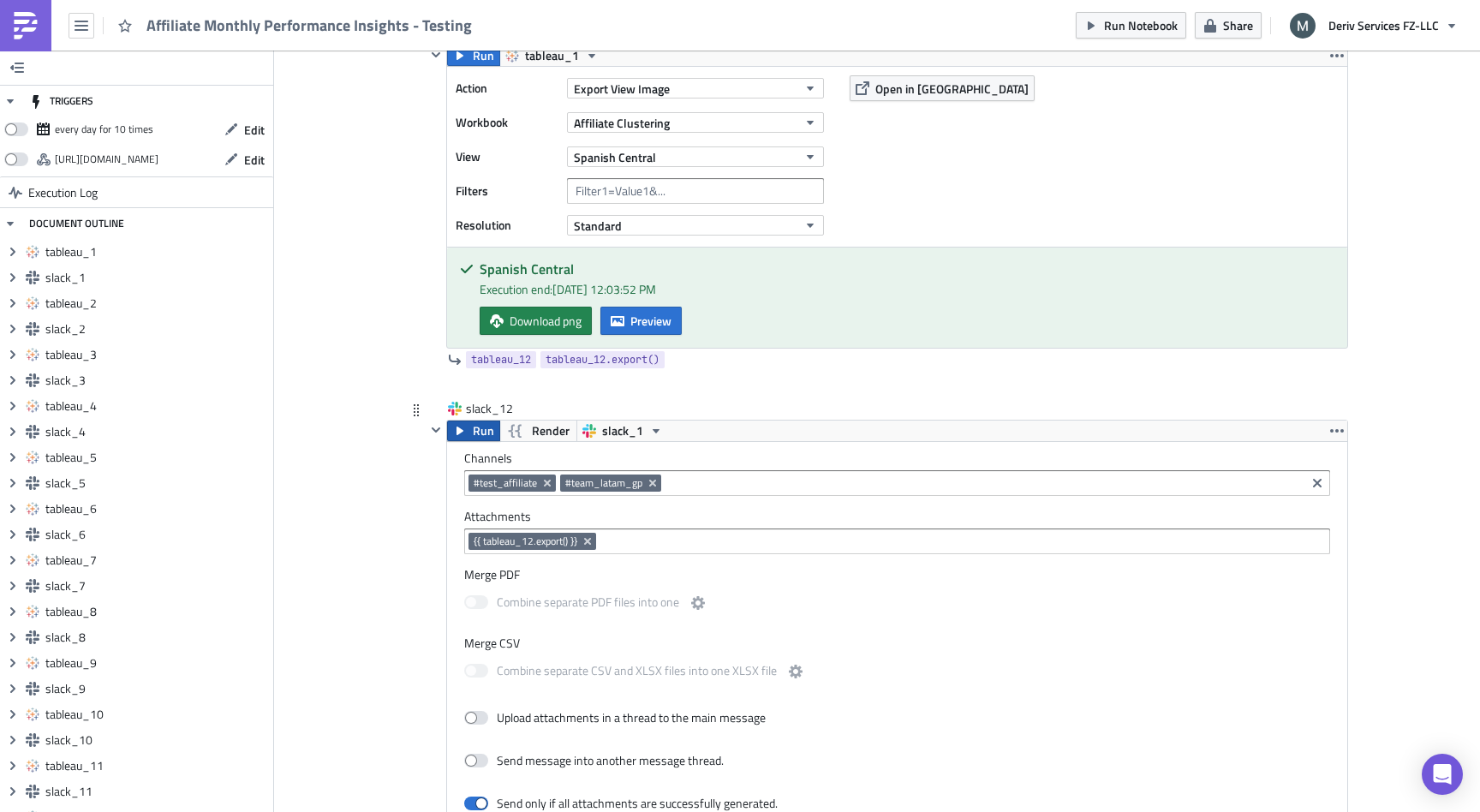
click at [475, 441] on span "Run" at bounding box center [484, 430] width 22 height 21
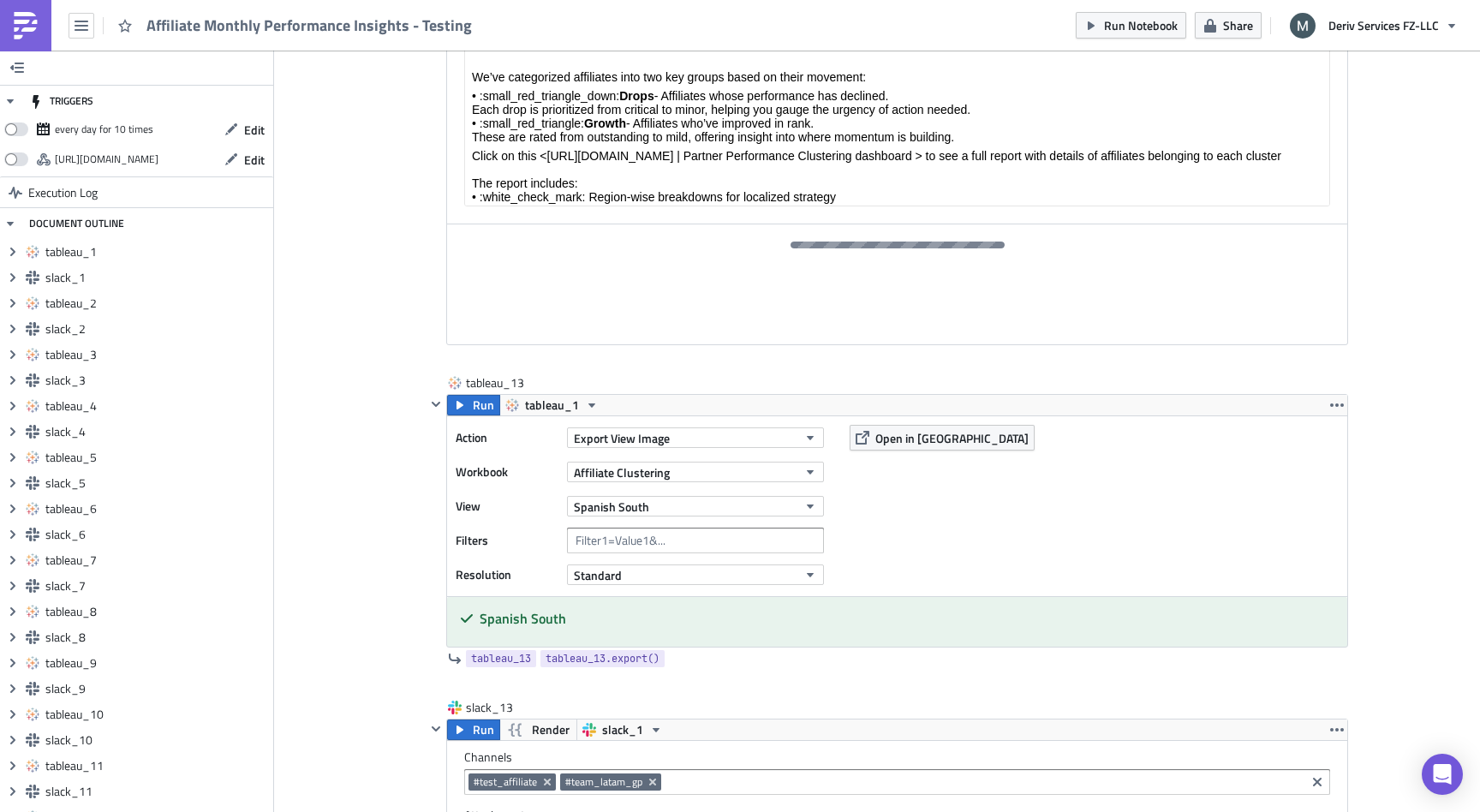
scroll to position [14842, 0]
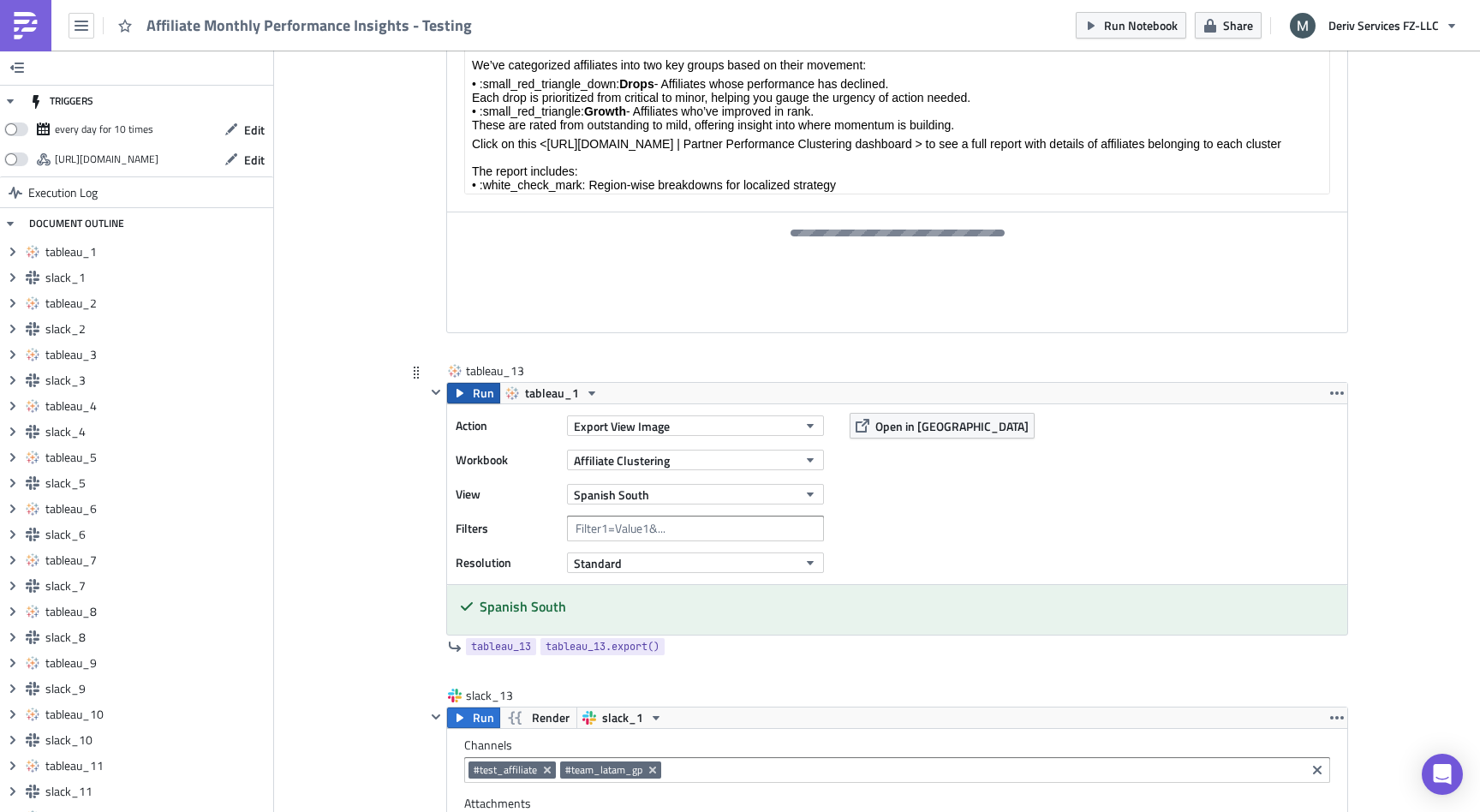
click at [475, 394] on span "Run" at bounding box center [484, 393] width 22 height 21
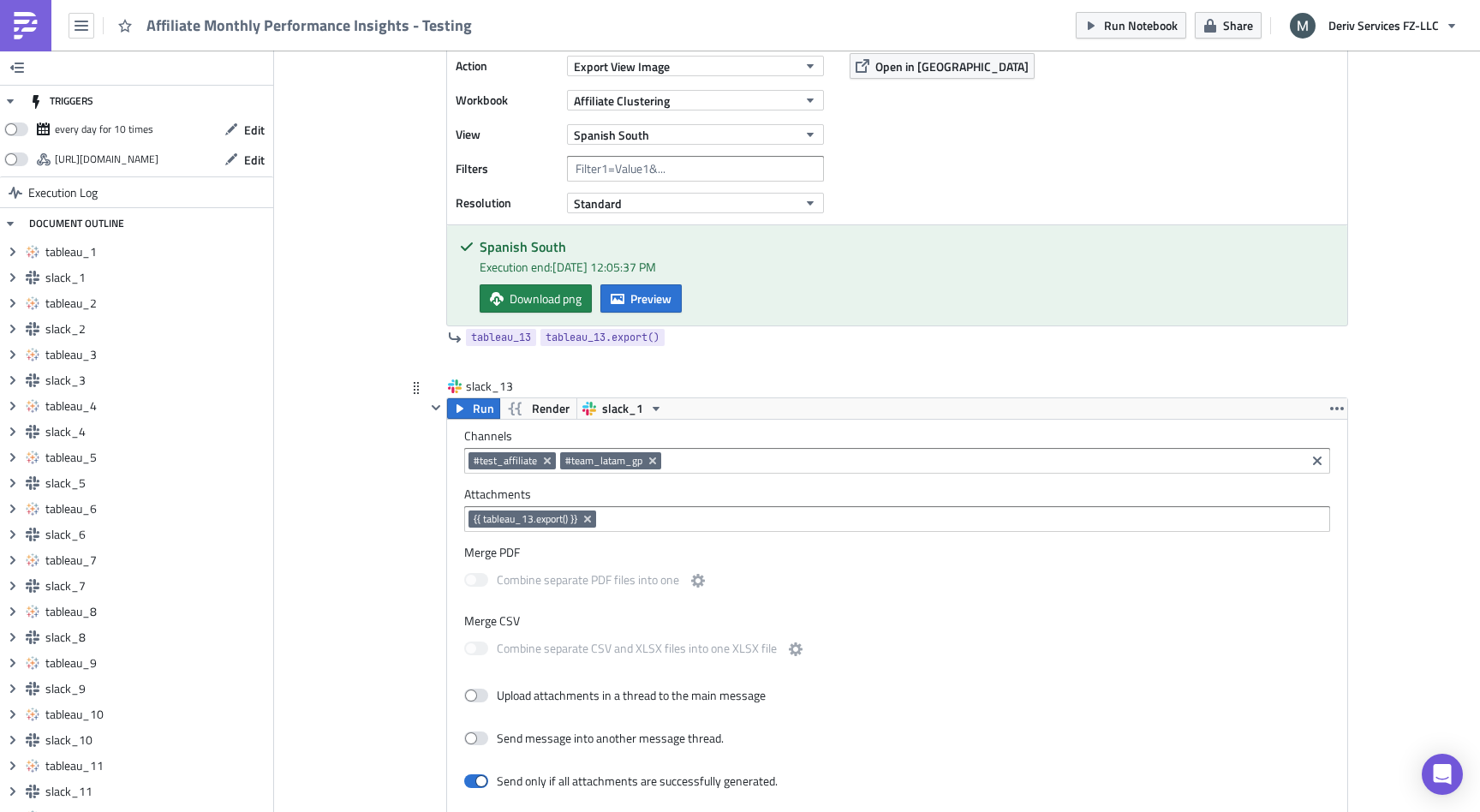
scroll to position [15243, 0]
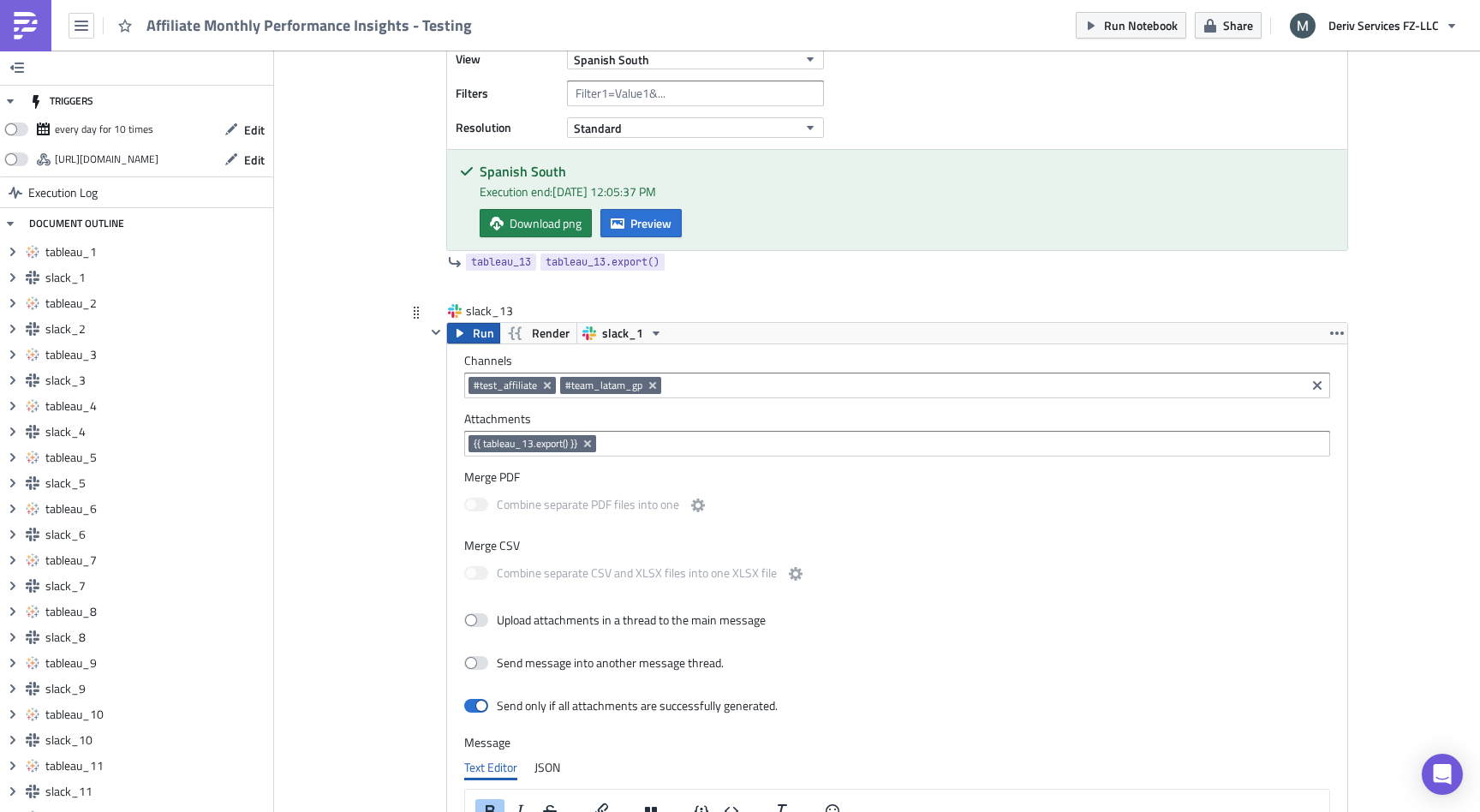
click at [476, 343] on span "Run" at bounding box center [484, 332] width 22 height 21
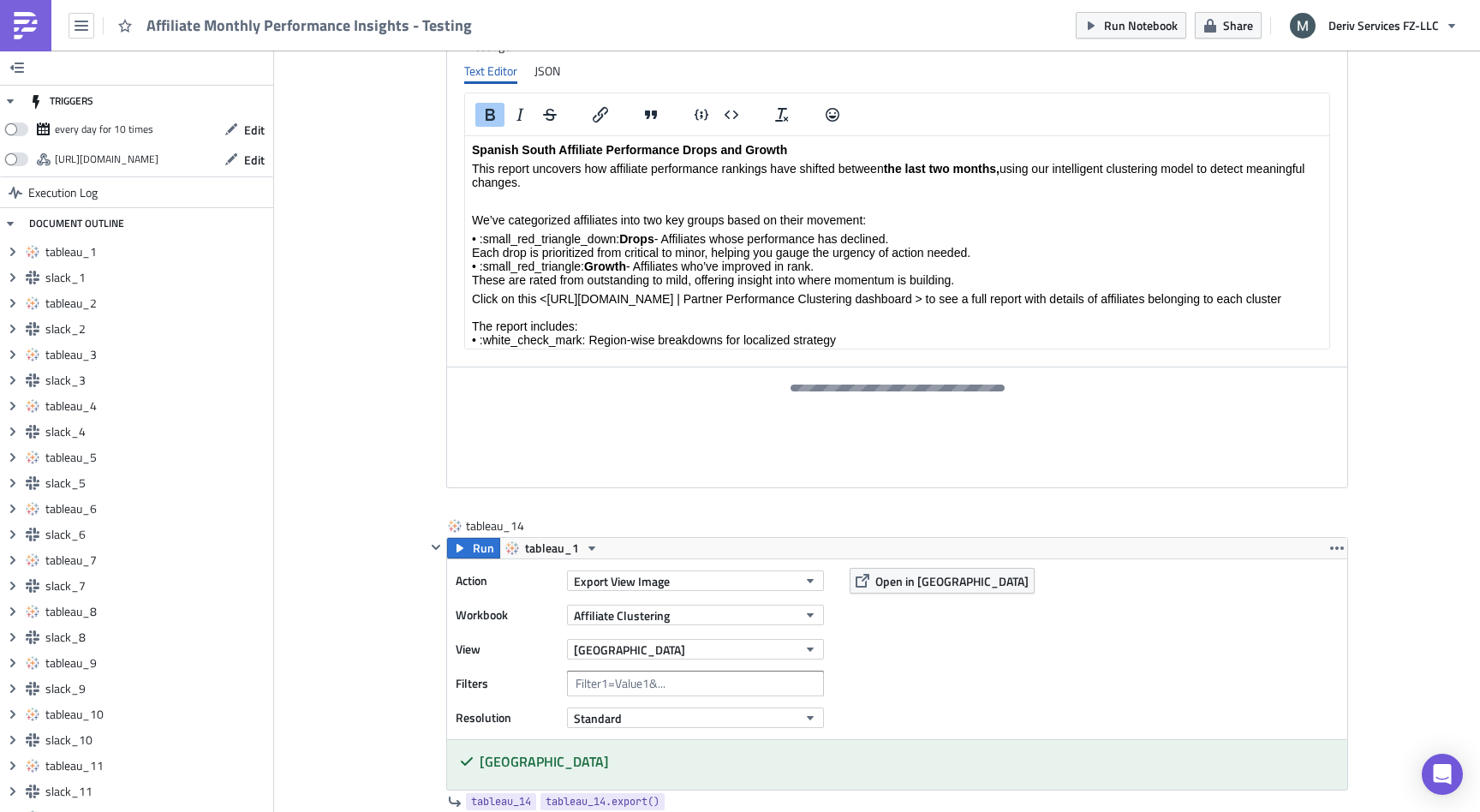
scroll to position [15951, 0]
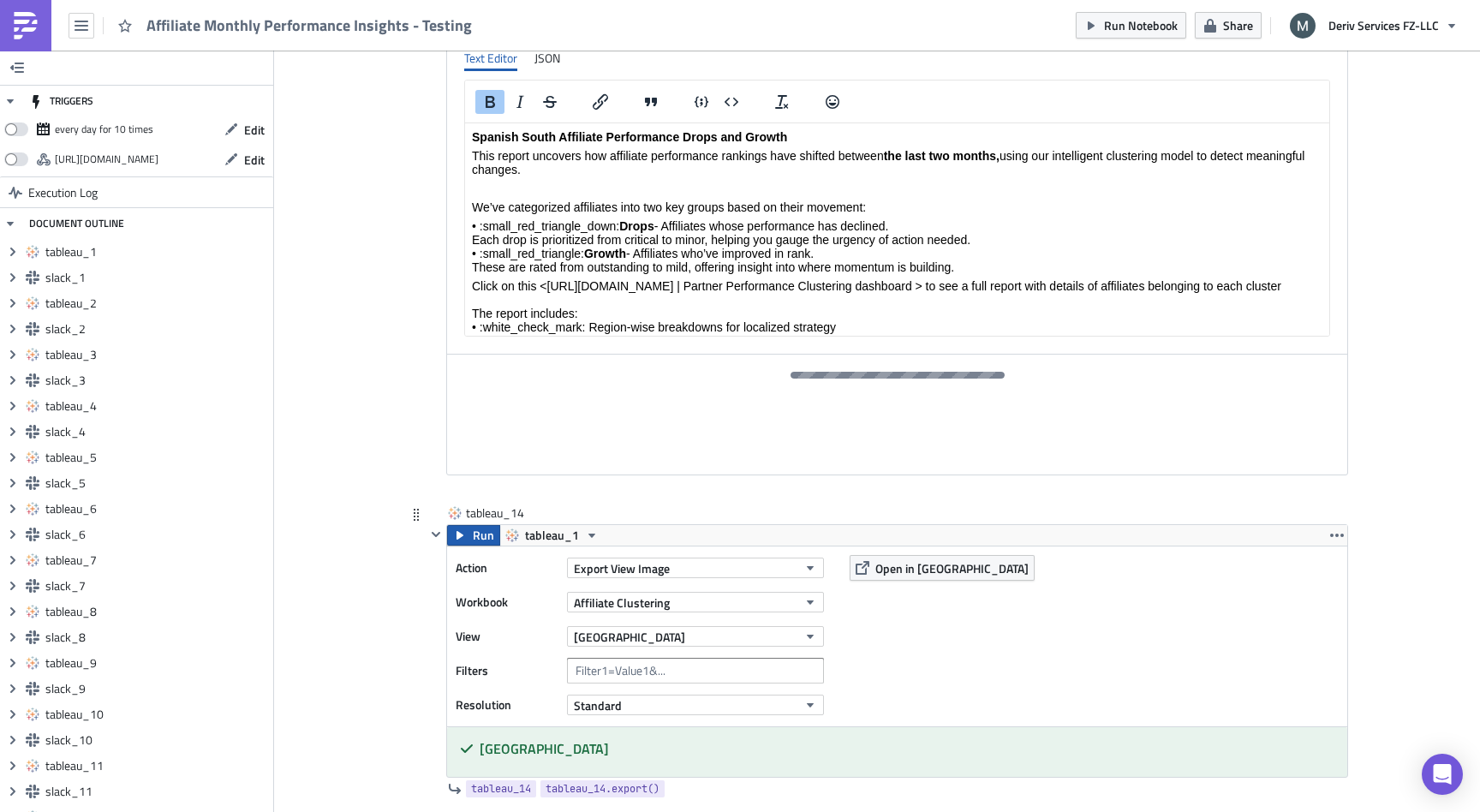
click at [482, 546] on span "Run" at bounding box center [484, 535] width 22 height 21
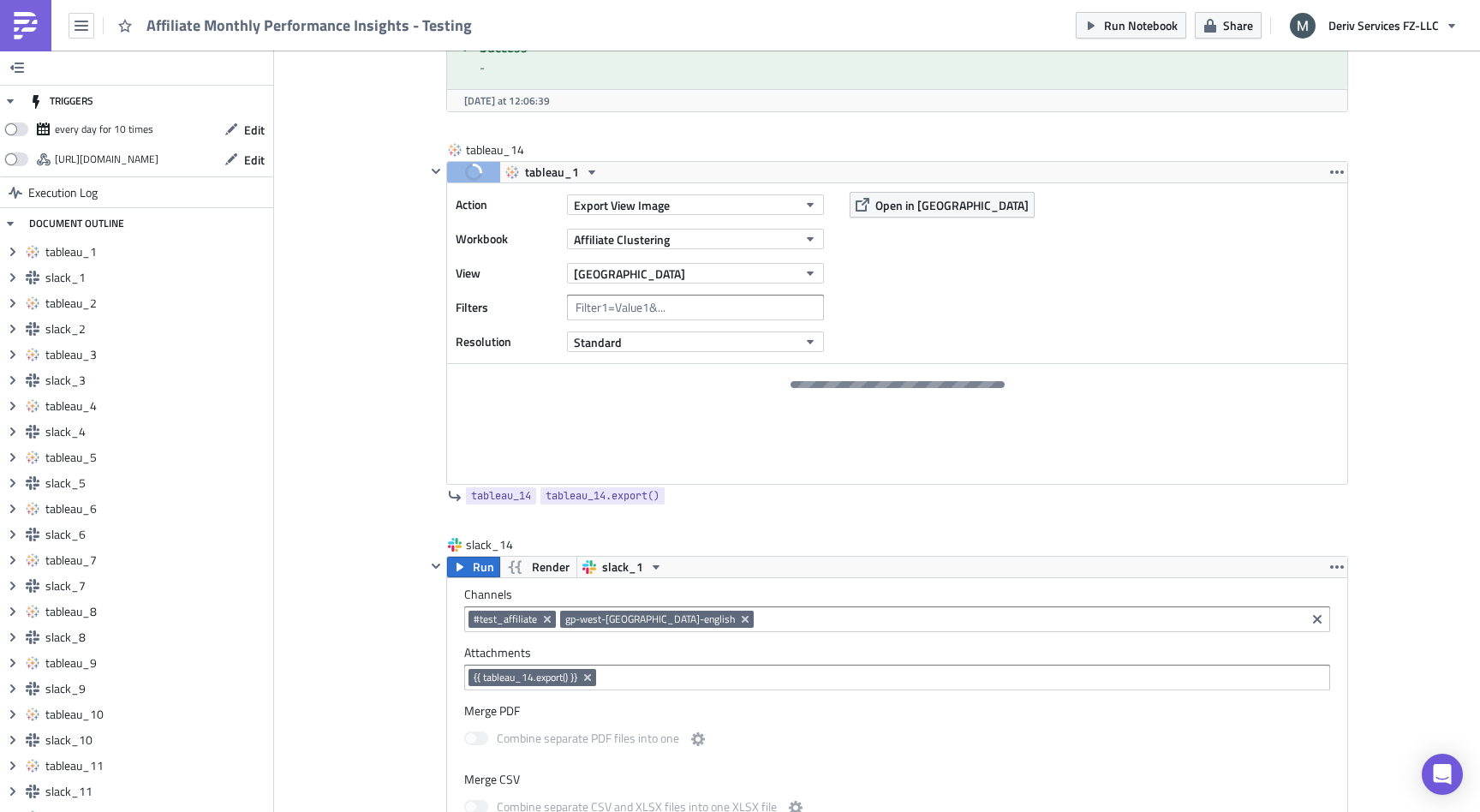
scroll to position [16257, 0]
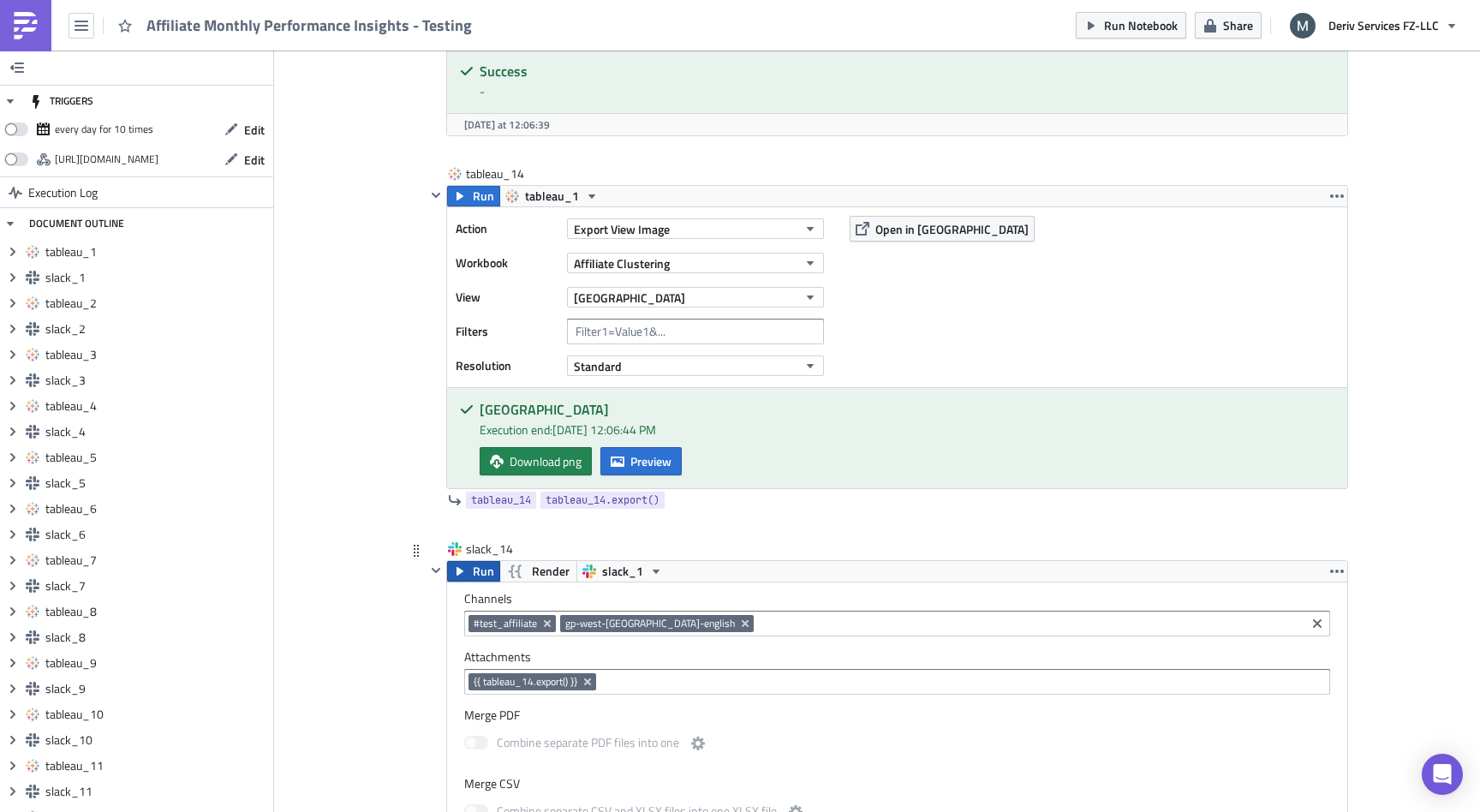
click at [476, 577] on span "Run" at bounding box center [484, 571] width 22 height 21
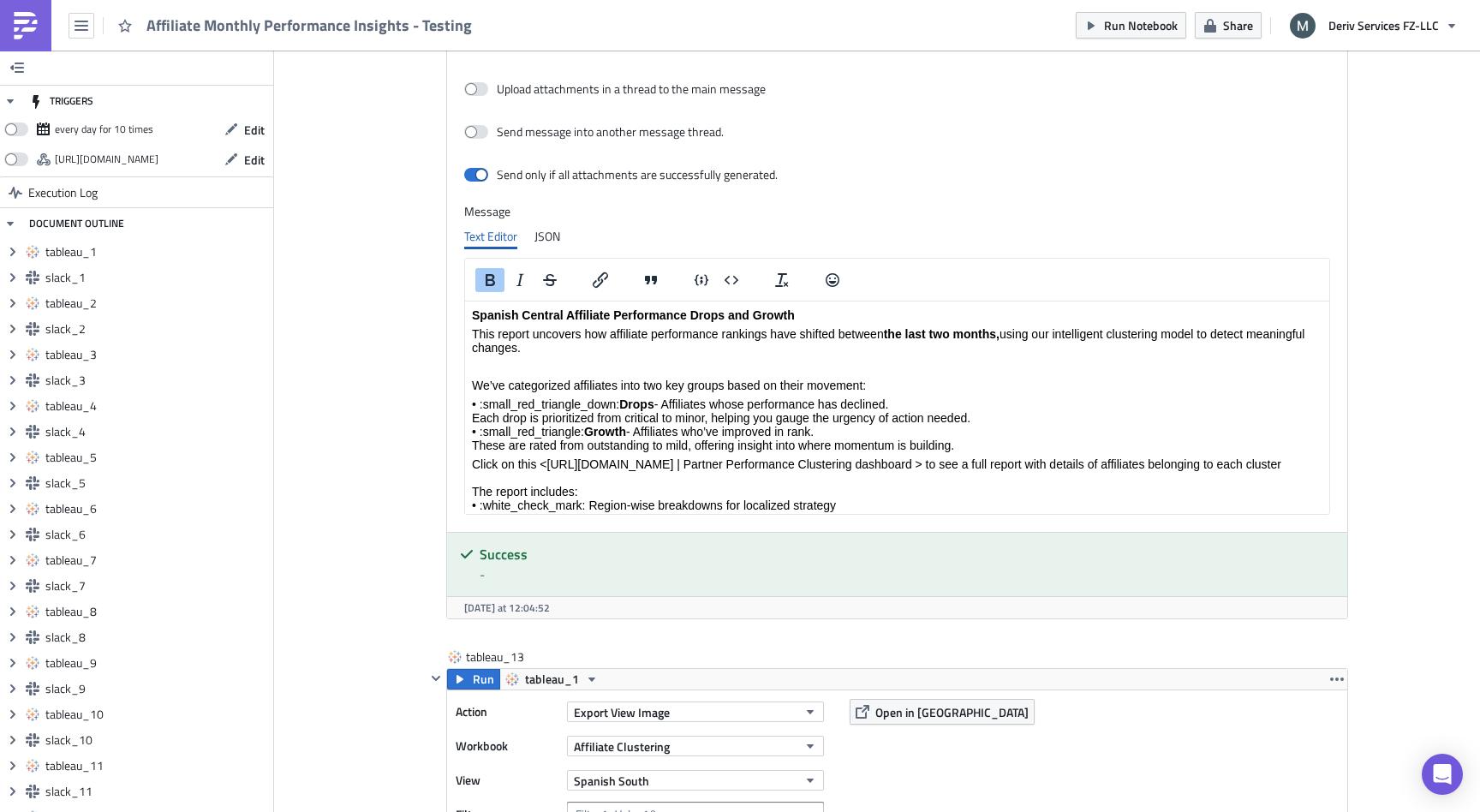
scroll to position [14520, 0]
